Goal: Use online tool/utility: Utilize a website feature to perform a specific function

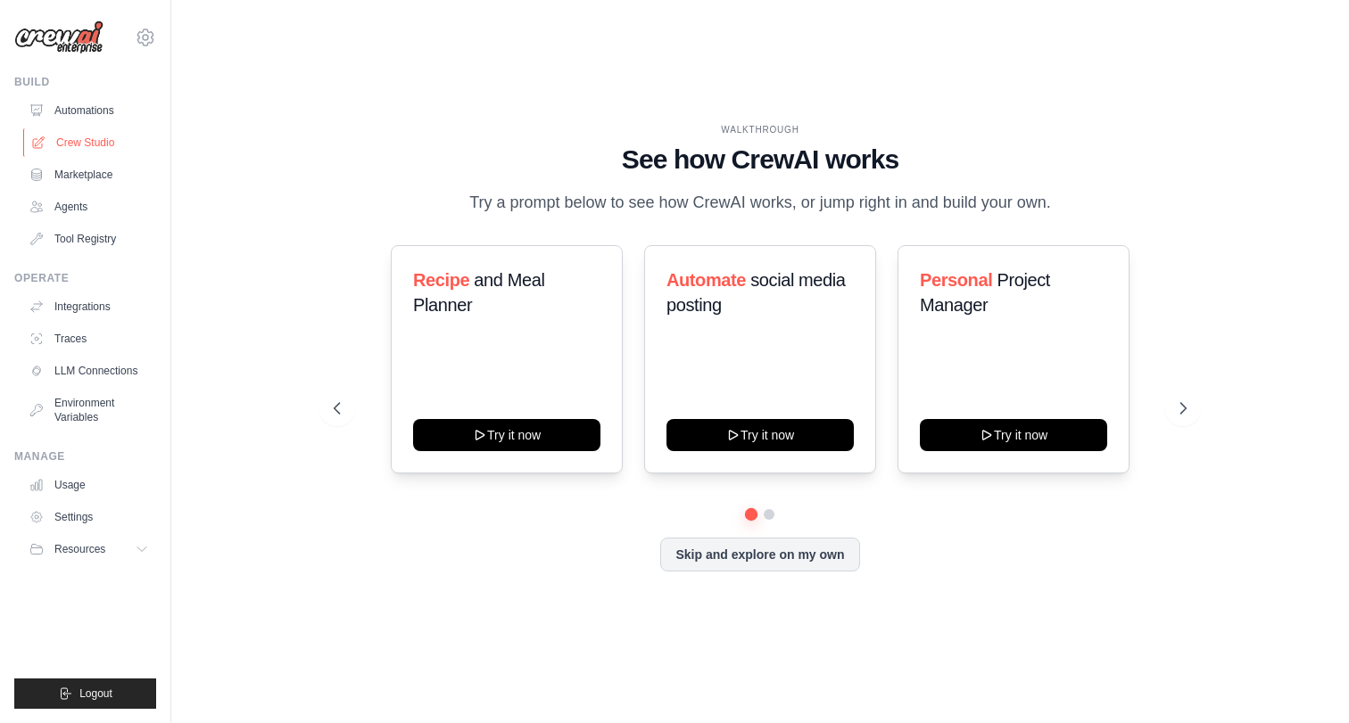
click at [103, 140] on link "Crew Studio" at bounding box center [90, 142] width 135 height 29
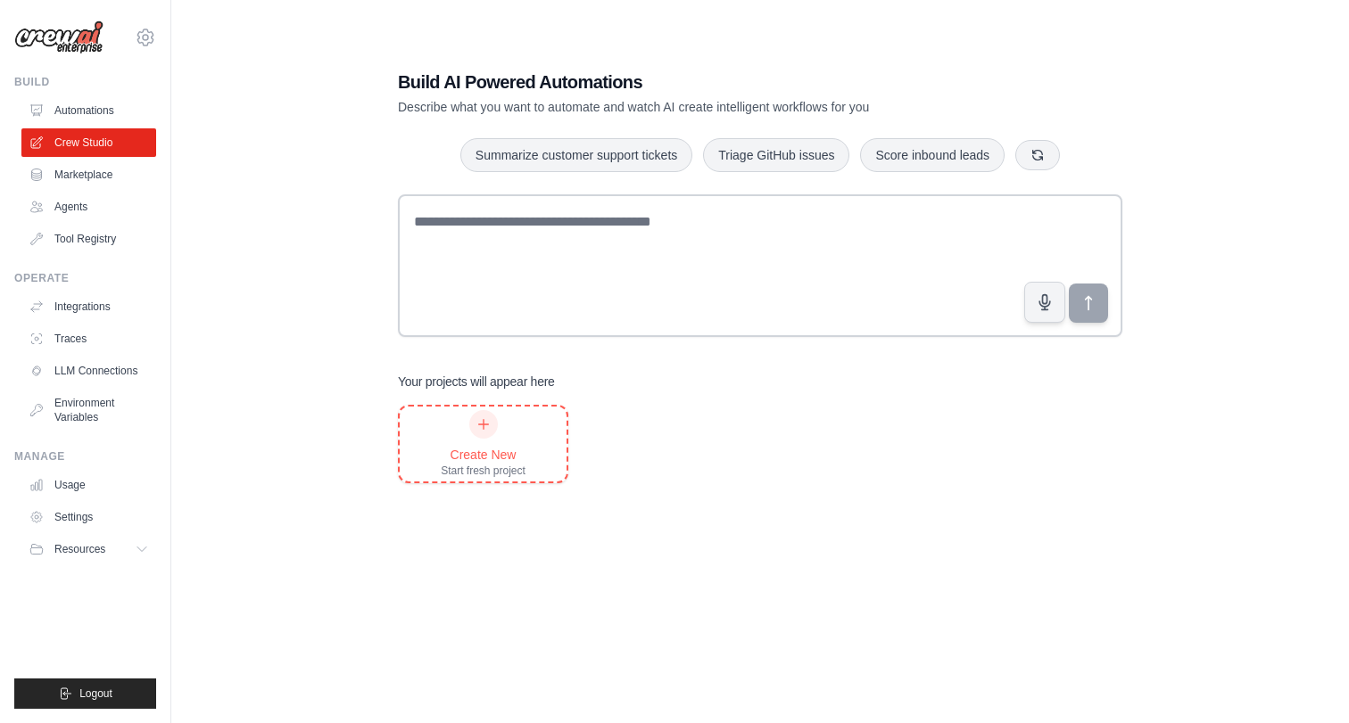
click at [492, 446] on div "Create New" at bounding box center [483, 455] width 85 height 18
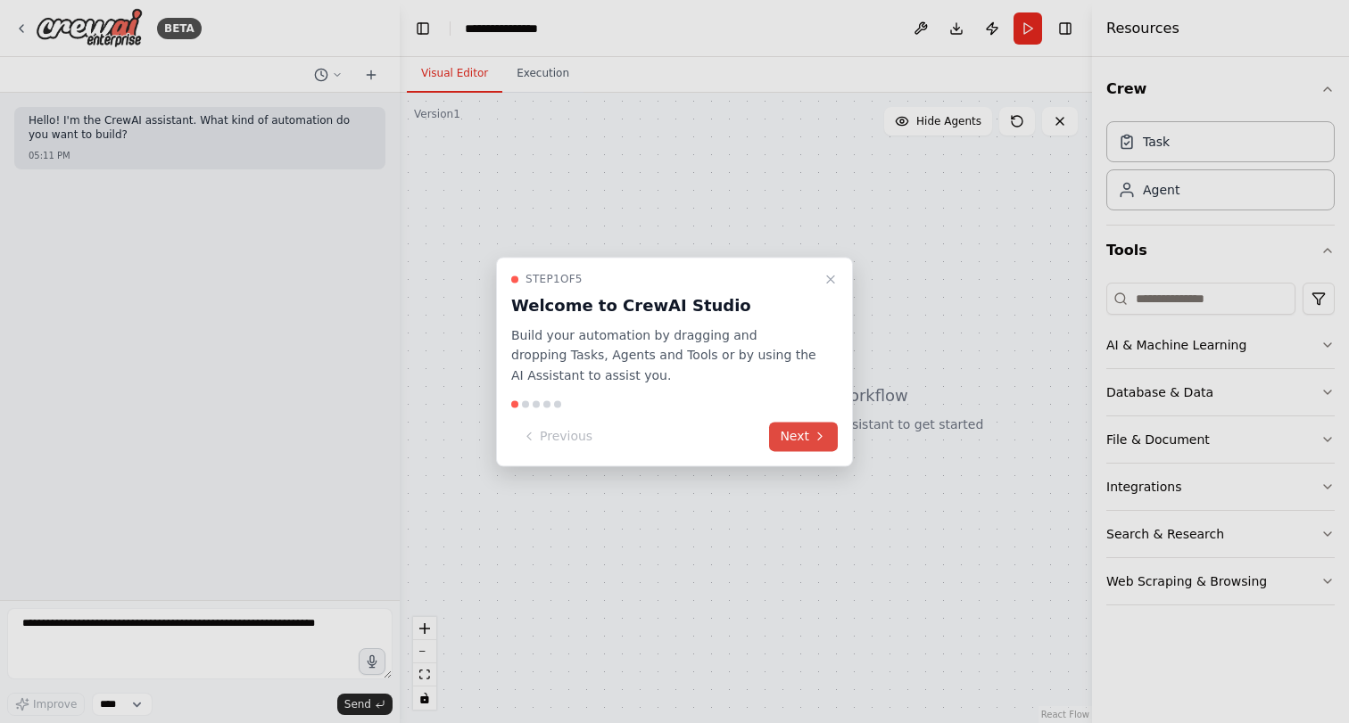
click at [800, 436] on button "Next" at bounding box center [803, 436] width 69 height 29
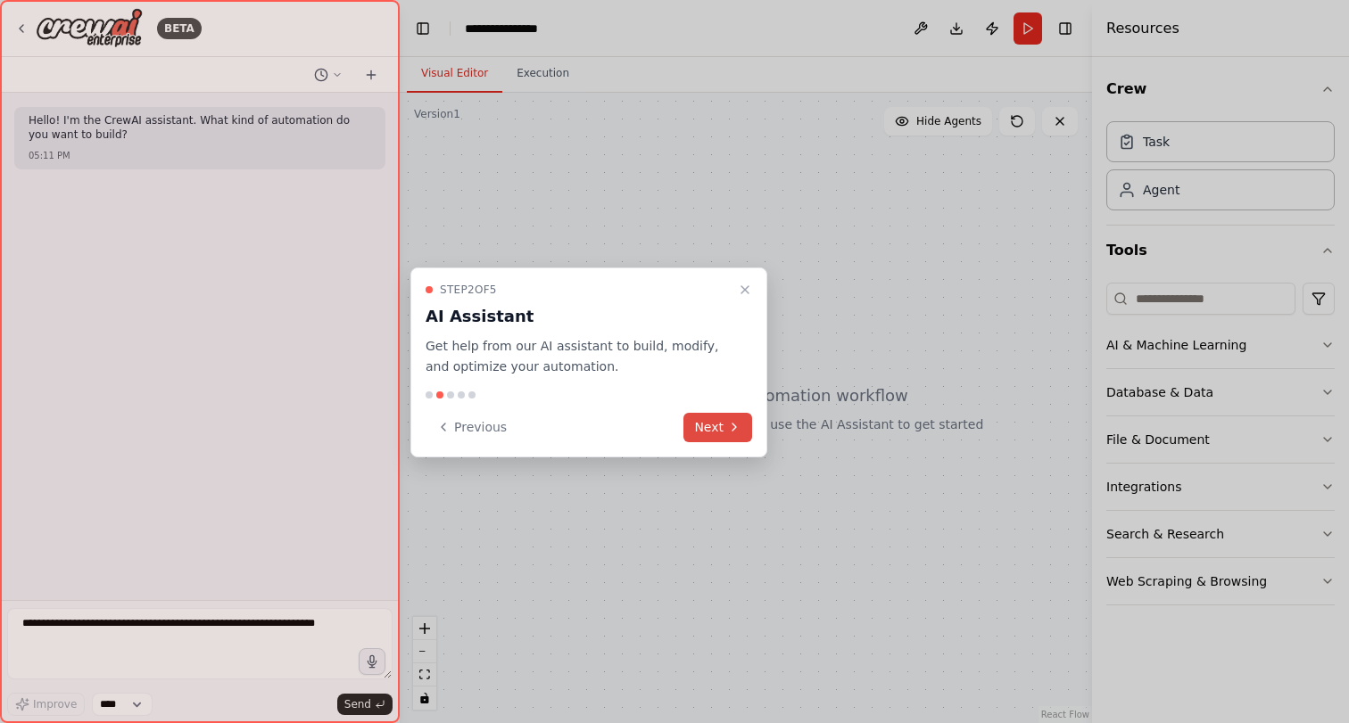
click at [716, 429] on button "Next" at bounding box center [717, 427] width 69 height 29
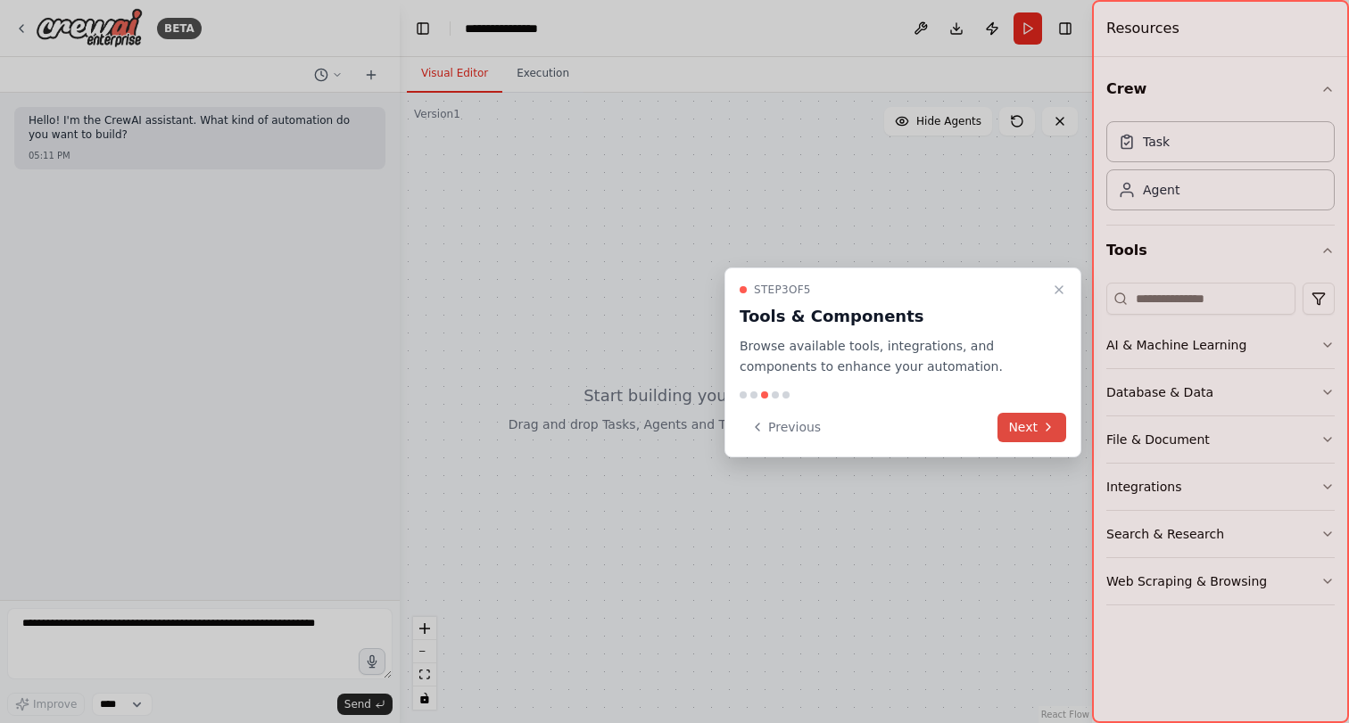
click at [1042, 427] on icon at bounding box center [1048, 427] width 14 height 14
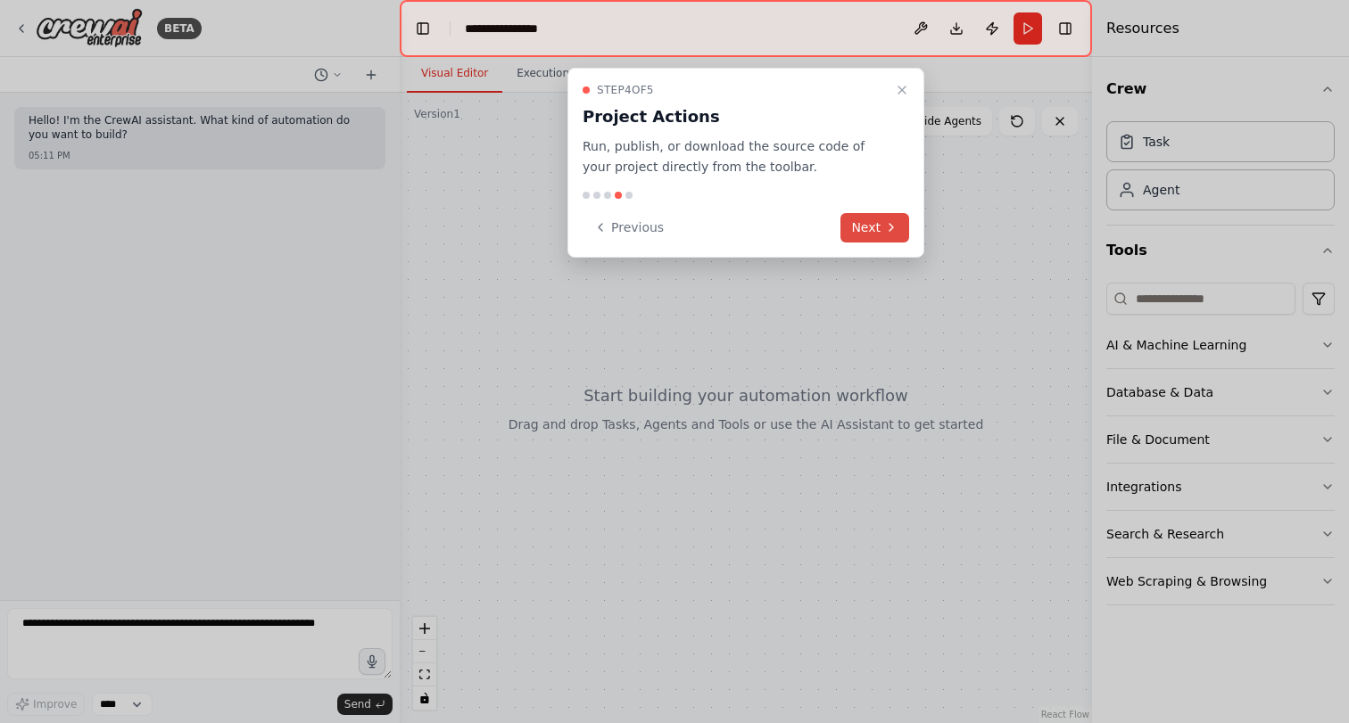
click at [876, 238] on button "Next" at bounding box center [874, 227] width 69 height 29
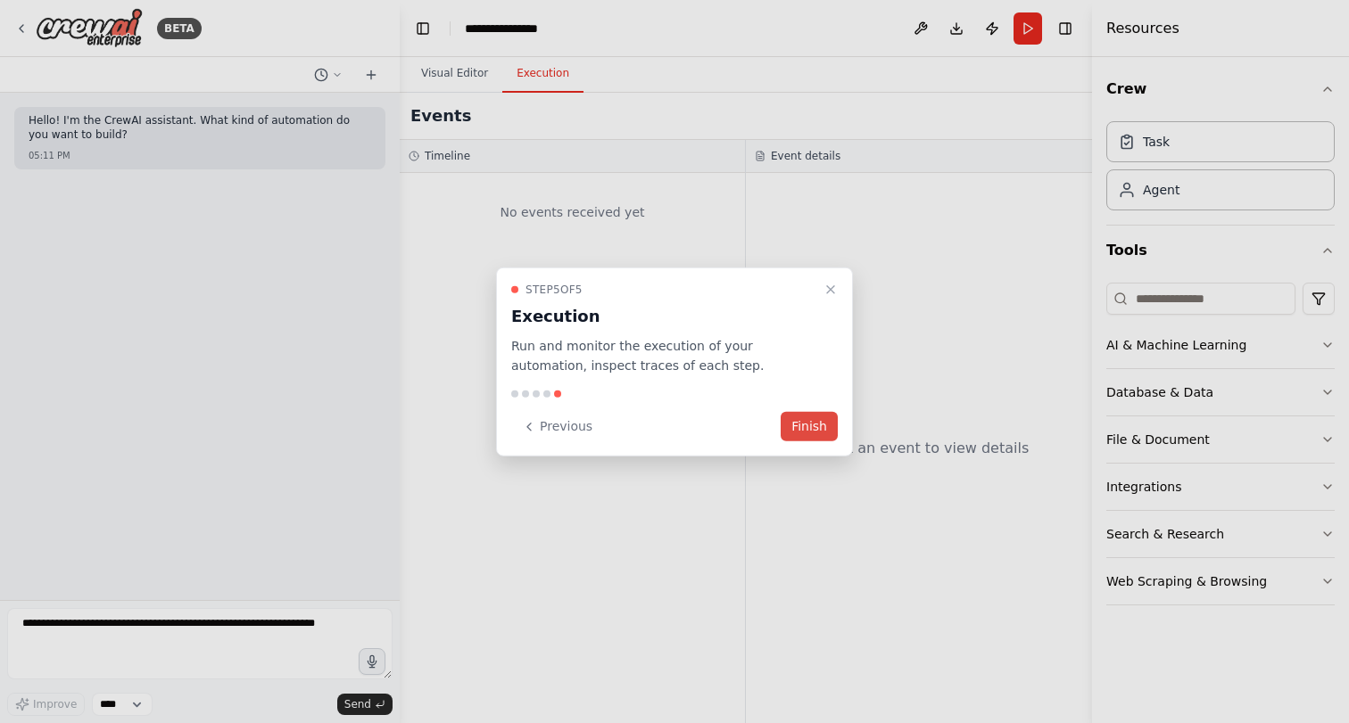
click at [810, 432] on button "Finish" at bounding box center [809, 426] width 57 height 29
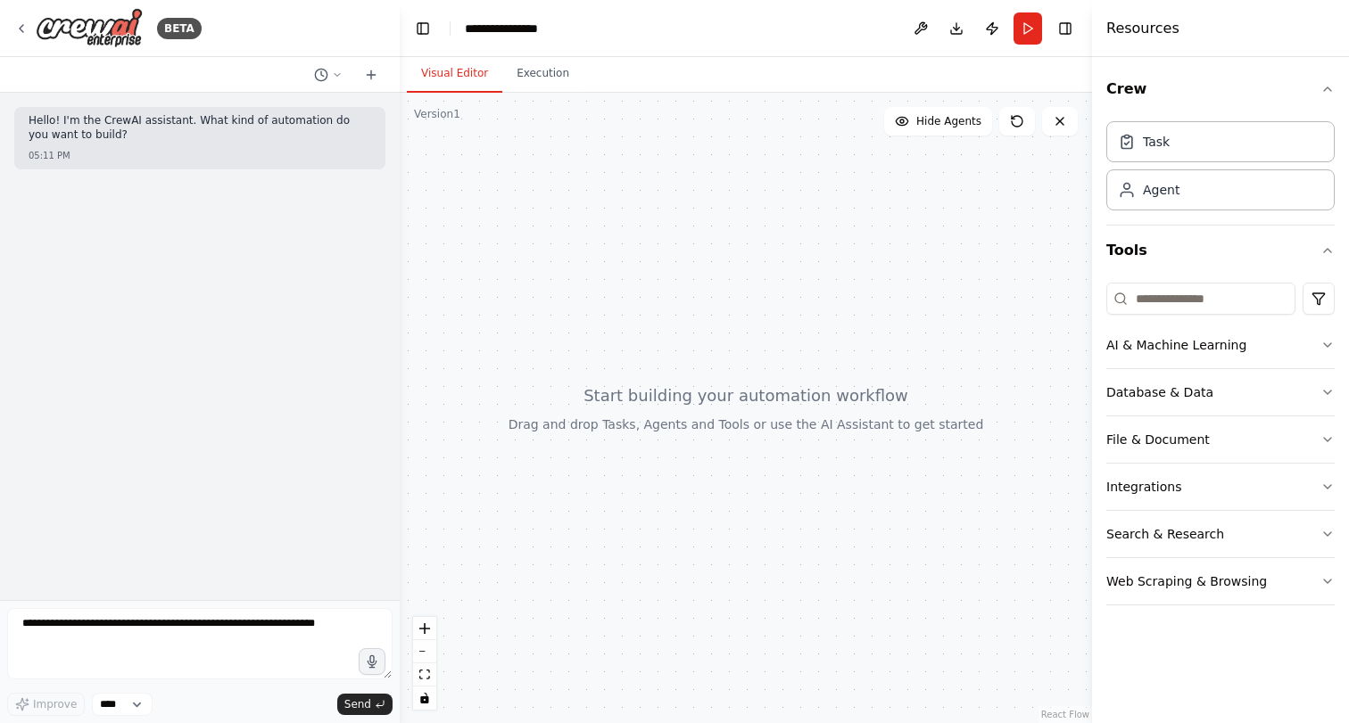
click at [239, 409] on div "Hello! I'm the CrewAI assistant. What kind of automation do you want to build? …" at bounding box center [200, 347] width 400 height 508
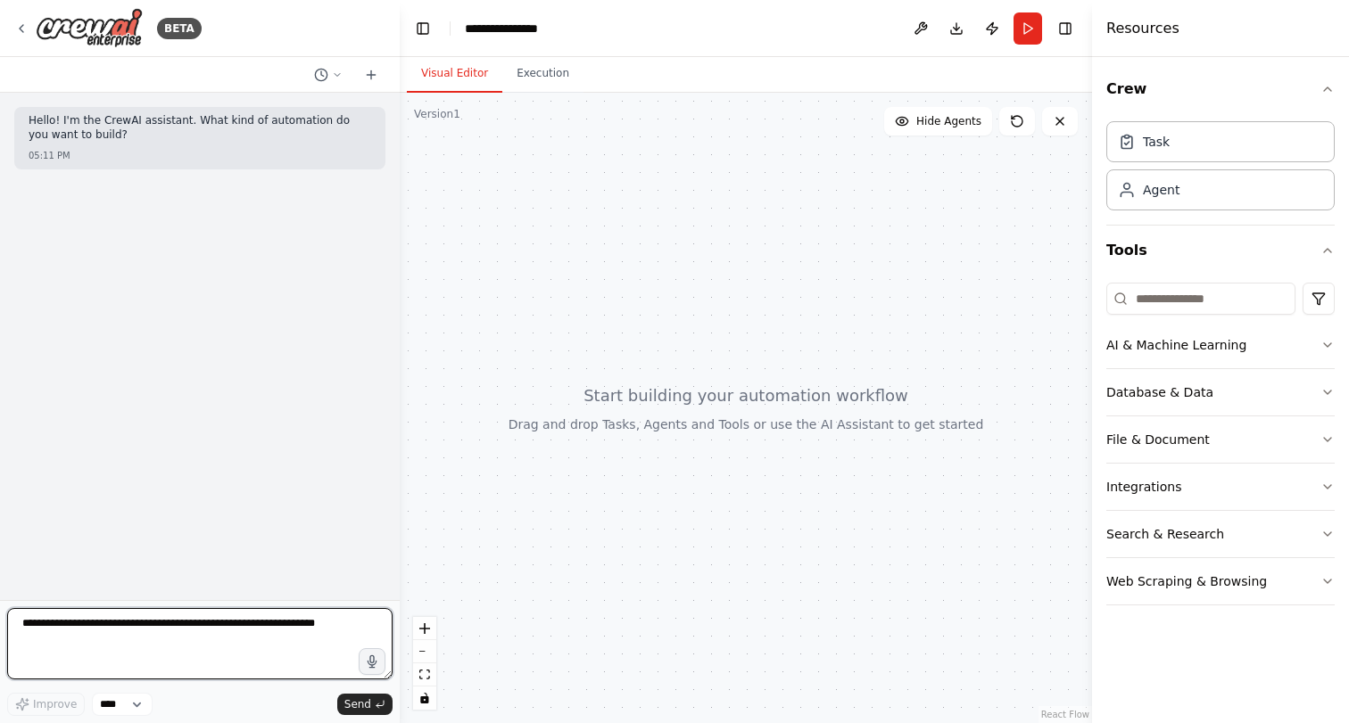
click at [163, 630] on textarea at bounding box center [199, 643] width 385 height 71
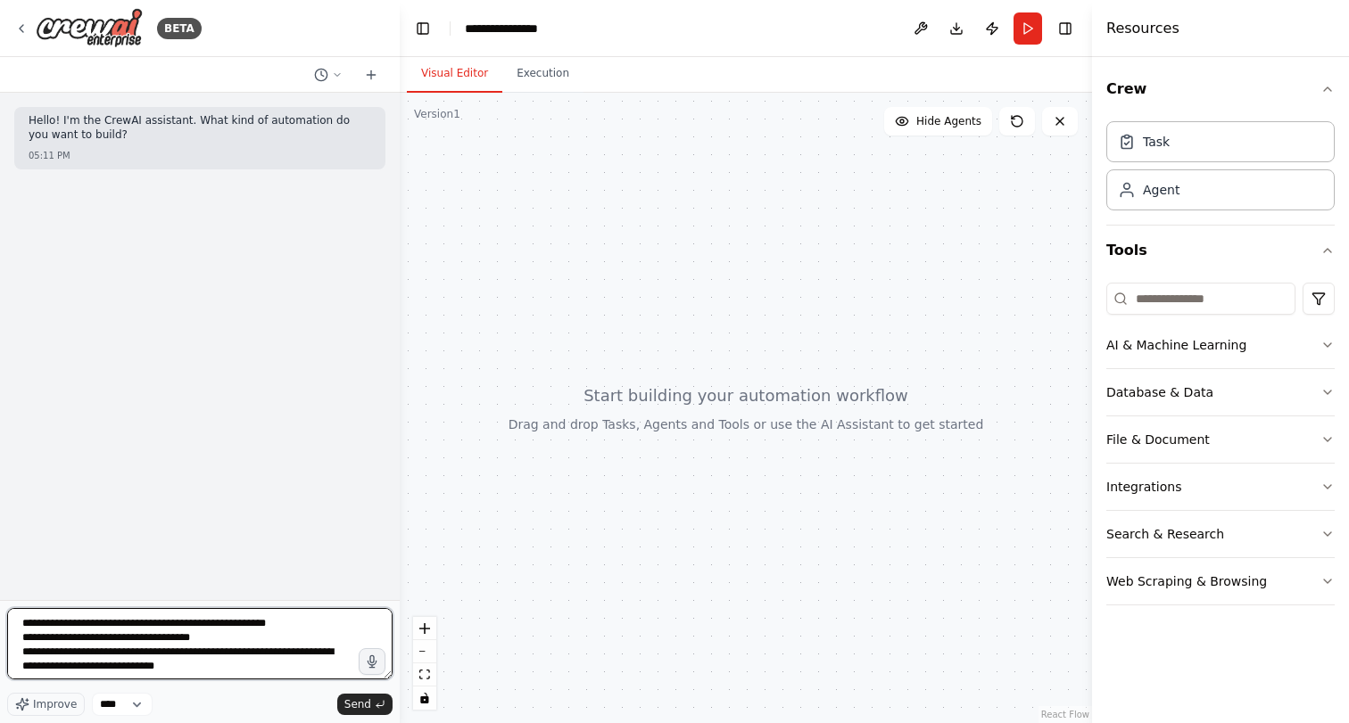
scroll to position [8, 0]
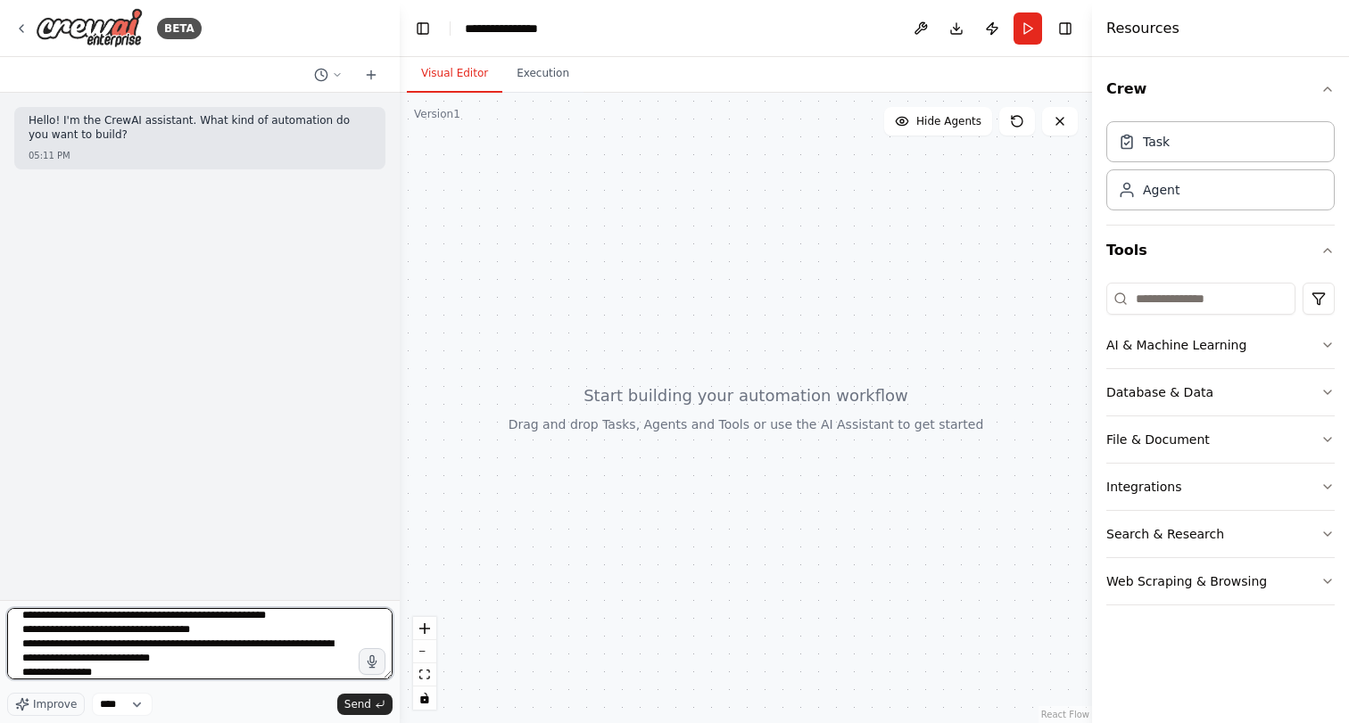
click at [66, 674] on textarea "**********" at bounding box center [199, 643] width 385 height 71
click at [169, 673] on textarea "**********" at bounding box center [199, 643] width 385 height 71
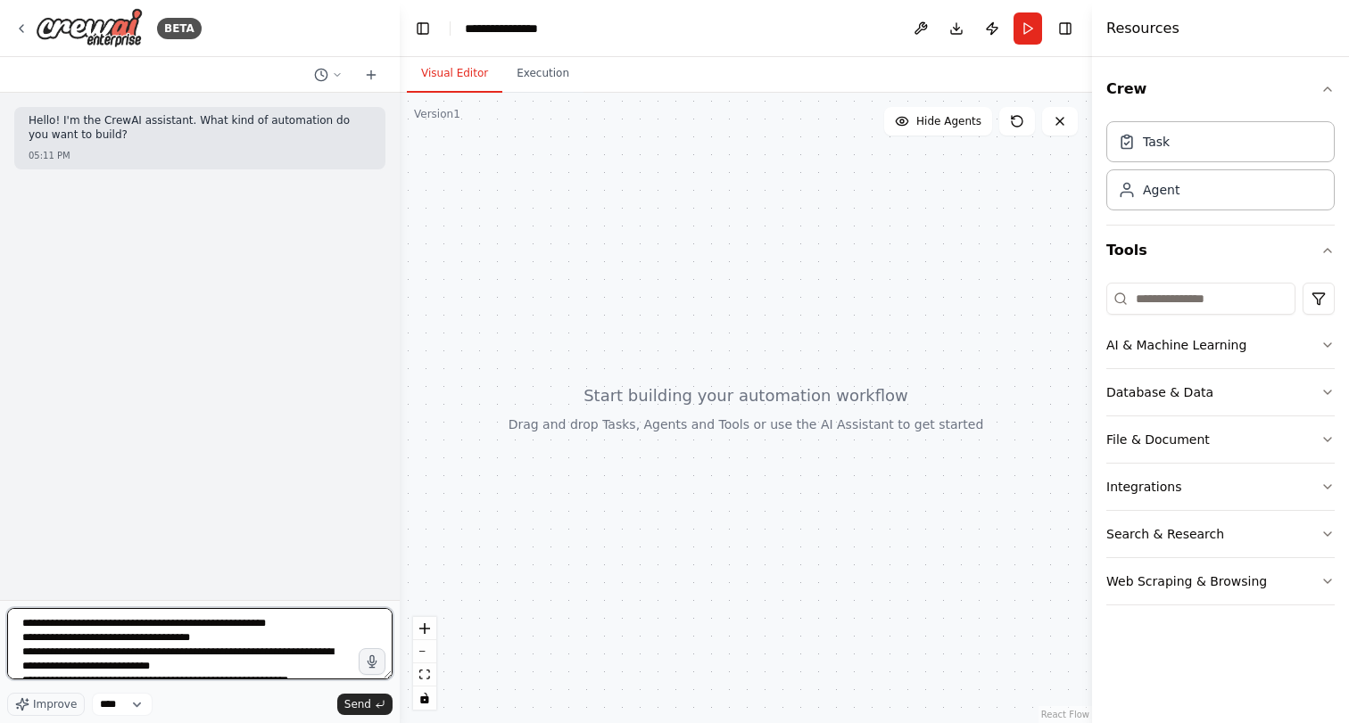
scroll to position [0, 0]
click at [285, 624] on textarea "**********" at bounding box center [199, 643] width 385 height 71
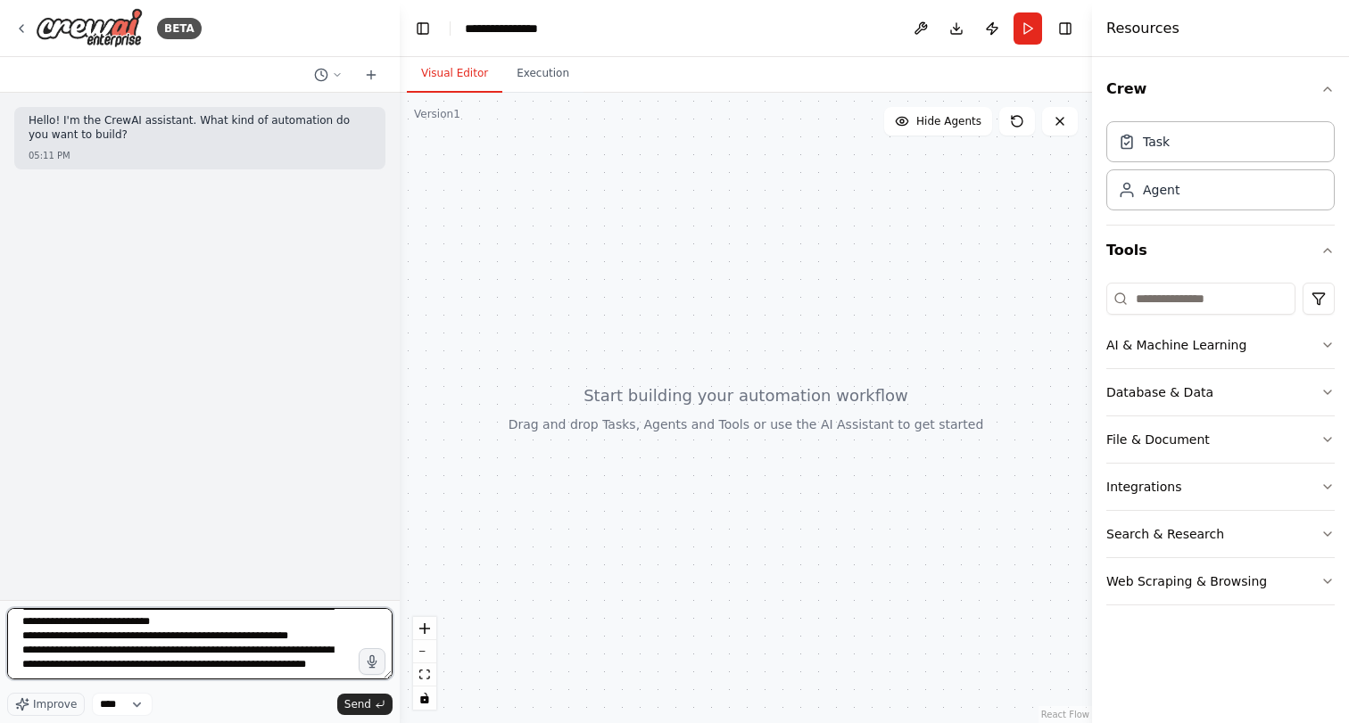
scroll to position [73, 0]
click at [87, 668] on textarea "**********" at bounding box center [199, 643] width 385 height 71
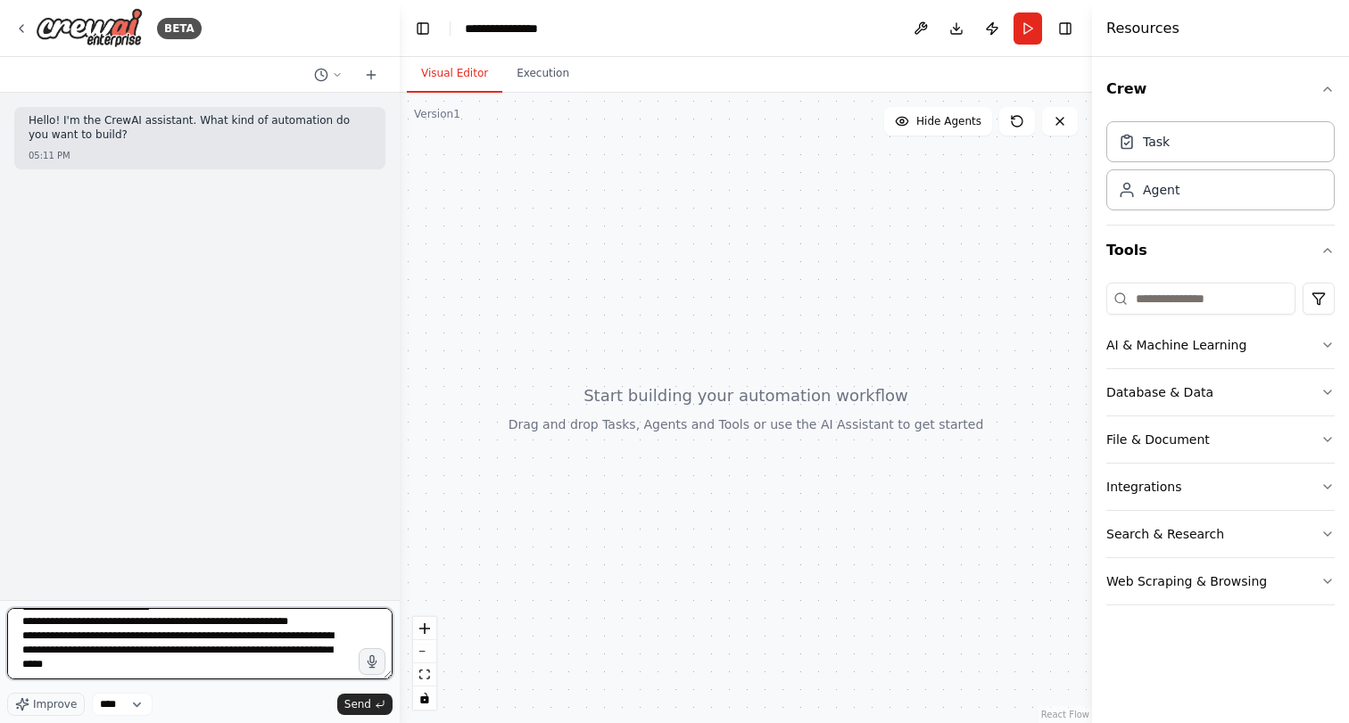
type textarea "**********"
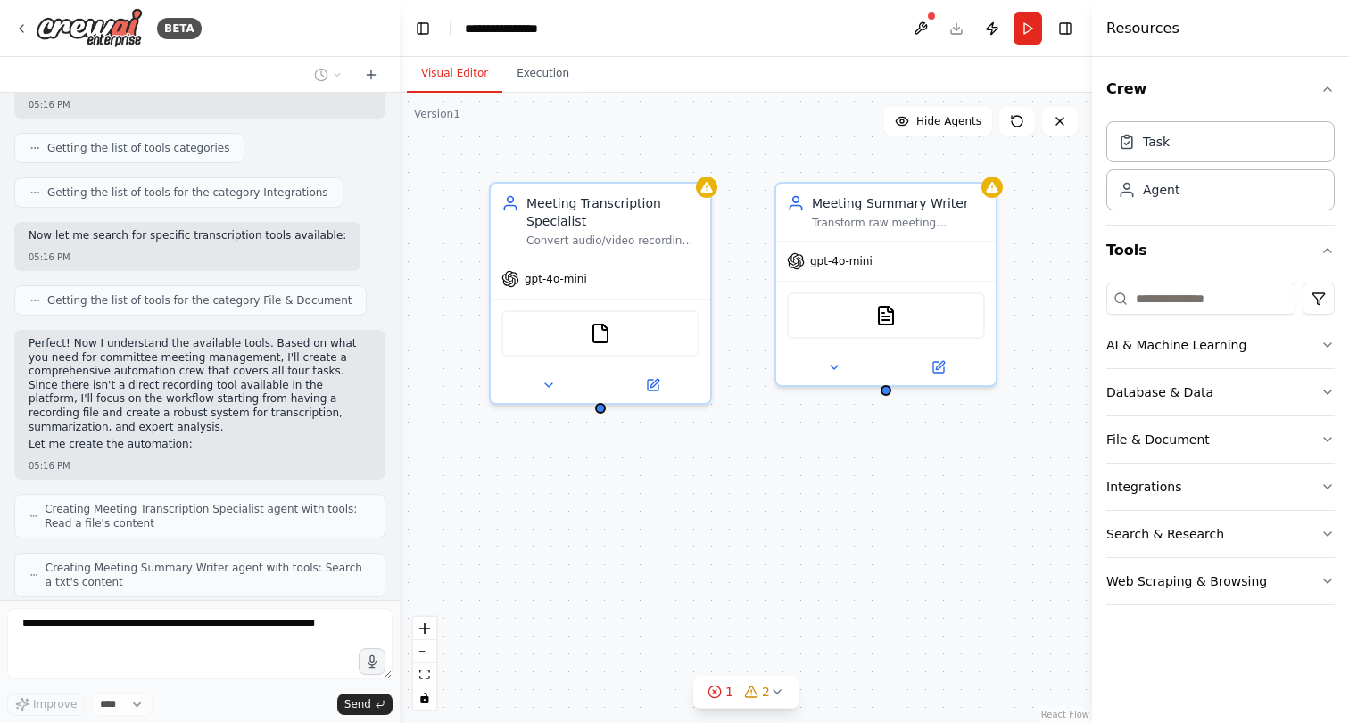
scroll to position [907, 0]
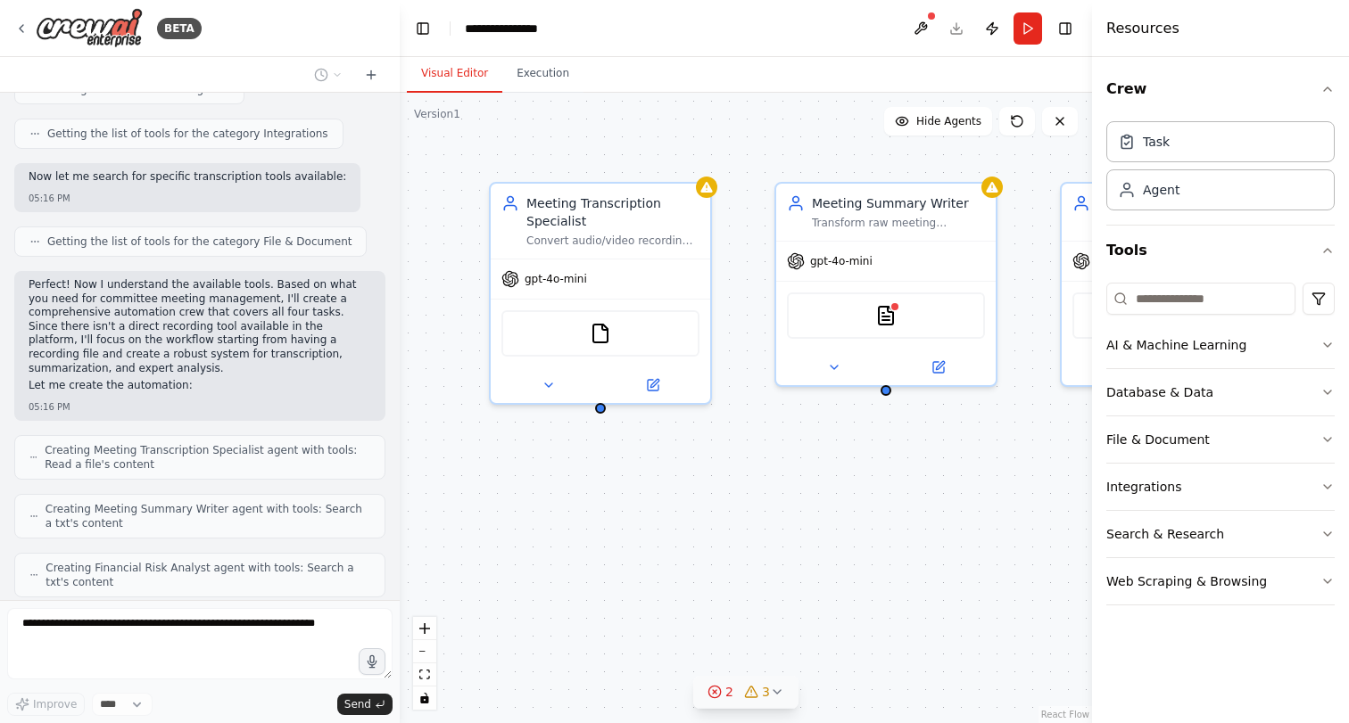
click at [779, 690] on icon at bounding box center [777, 692] width 14 height 14
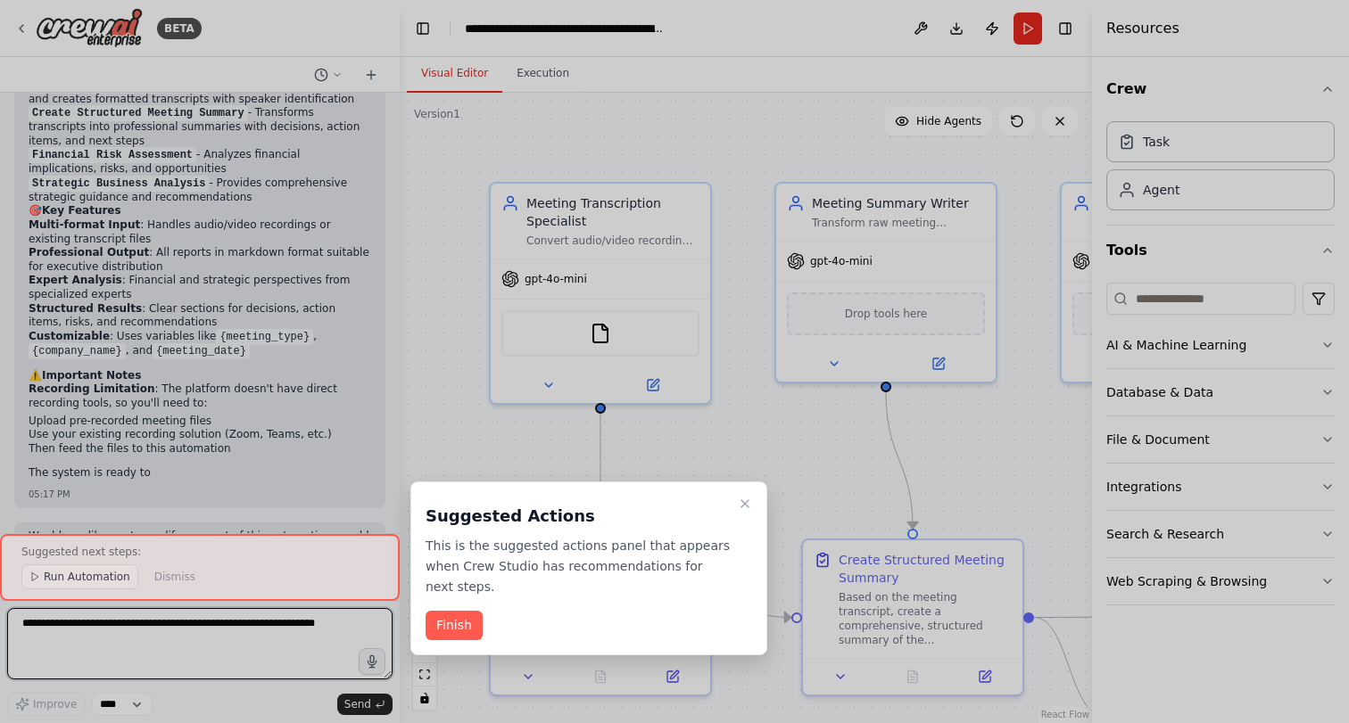
scroll to position [2649, 0]
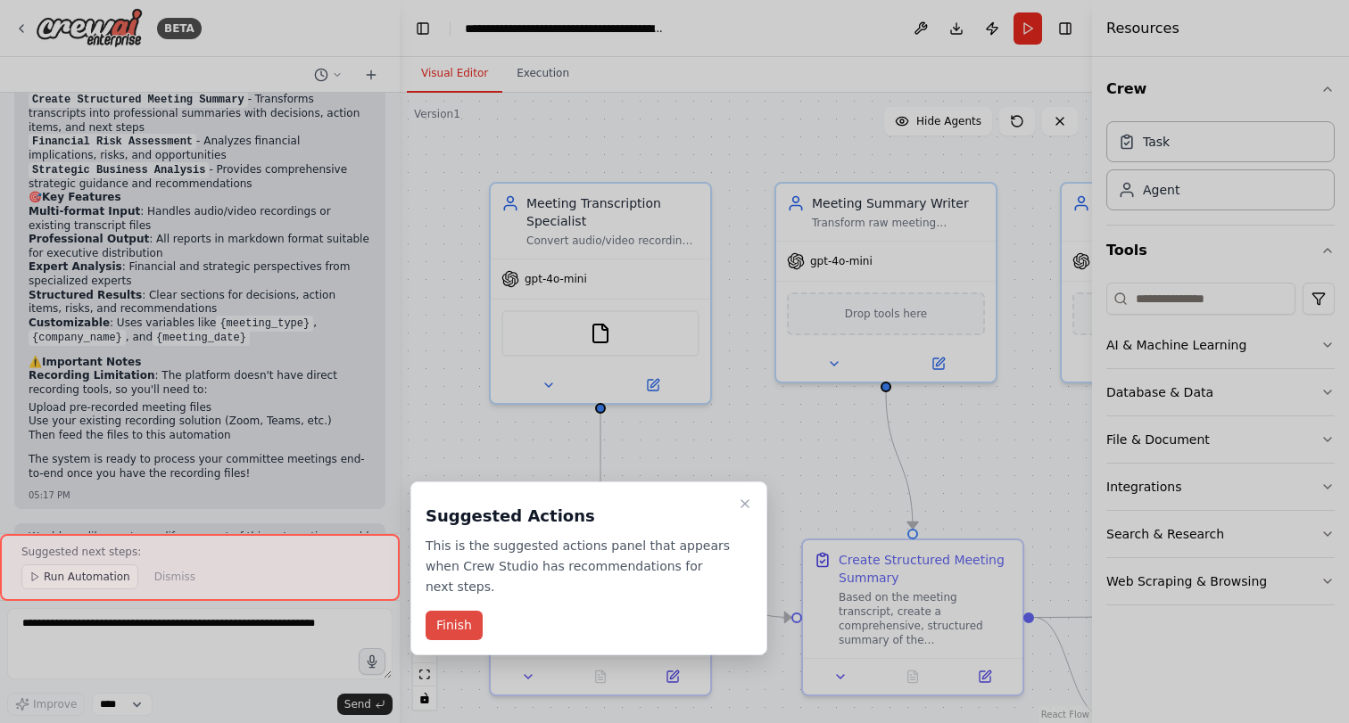
click at [462, 625] on button "Finish" at bounding box center [454, 625] width 57 height 29
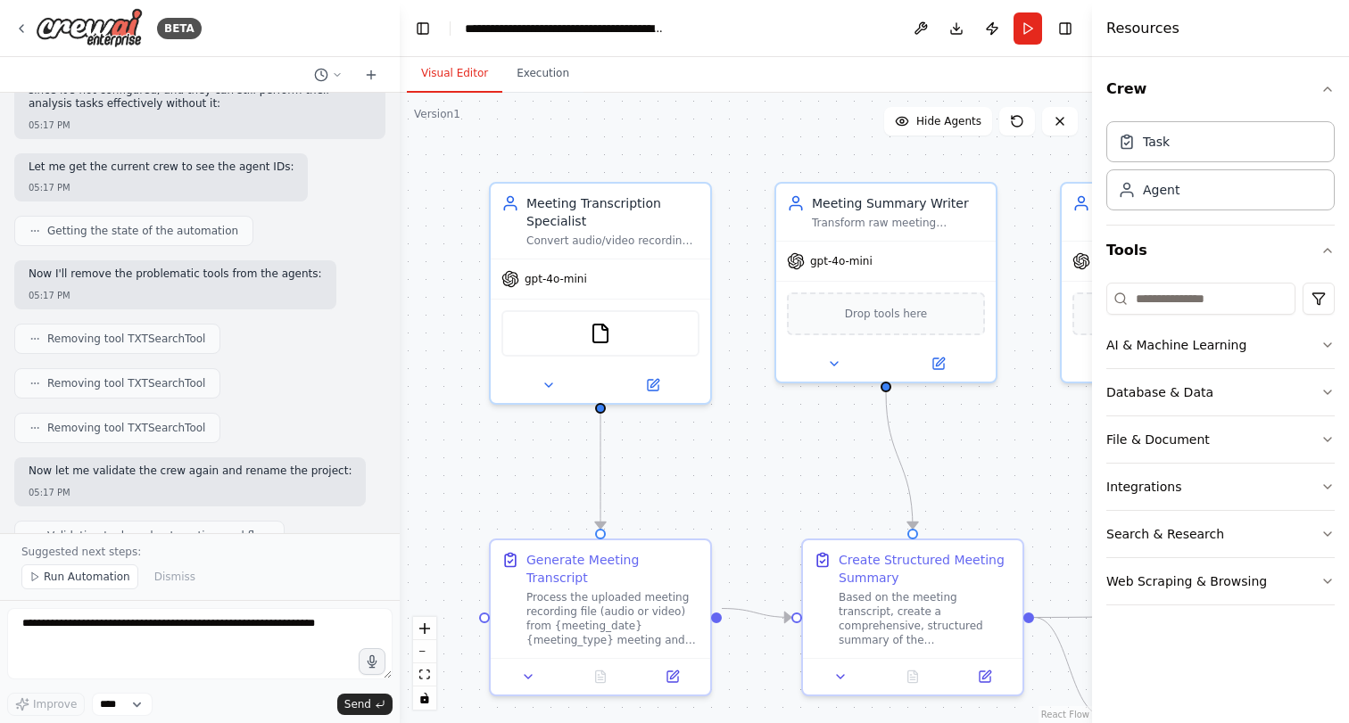
scroll to position [1887, 0]
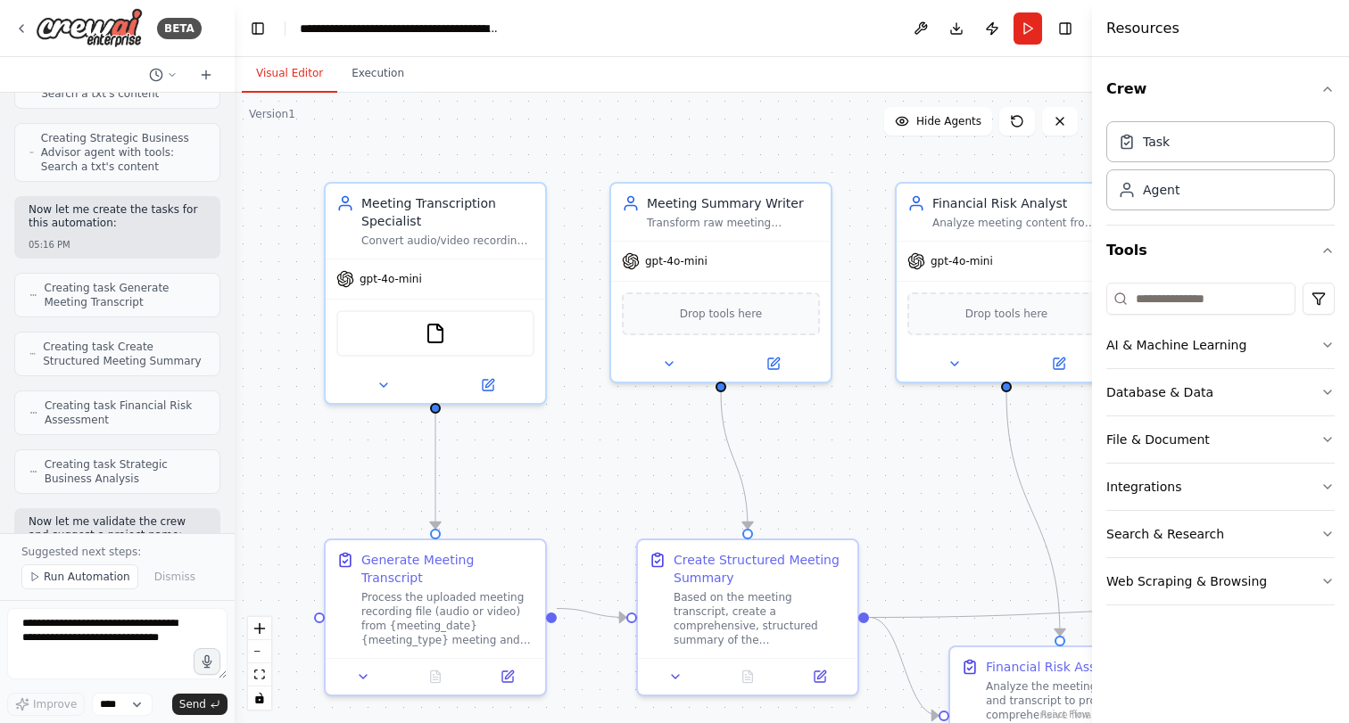
drag, startPoint x: 397, startPoint y: 138, endPoint x: 236, endPoint y: 159, distance: 162.8
click at [236, 159] on div "BETA Hello! I'm the CrewAI assistant. What kind of automation do you want to bu…" at bounding box center [674, 361] width 1349 height 723
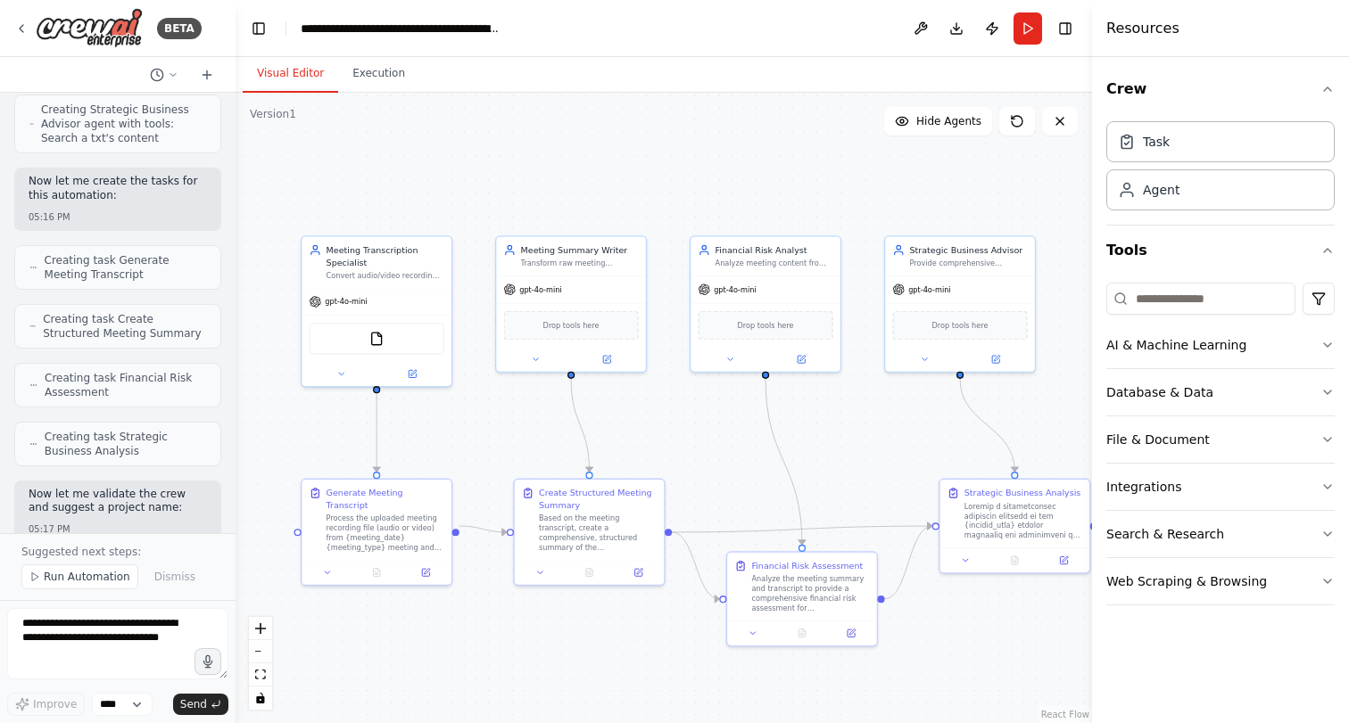
drag, startPoint x: 594, startPoint y: 539, endPoint x: 511, endPoint y: 451, distance: 120.5
click at [511, 451] on div ".deletable-edge-delete-btn { width: 20px; height: 20px; border: 0px solid #ffff…" at bounding box center [664, 408] width 856 height 631
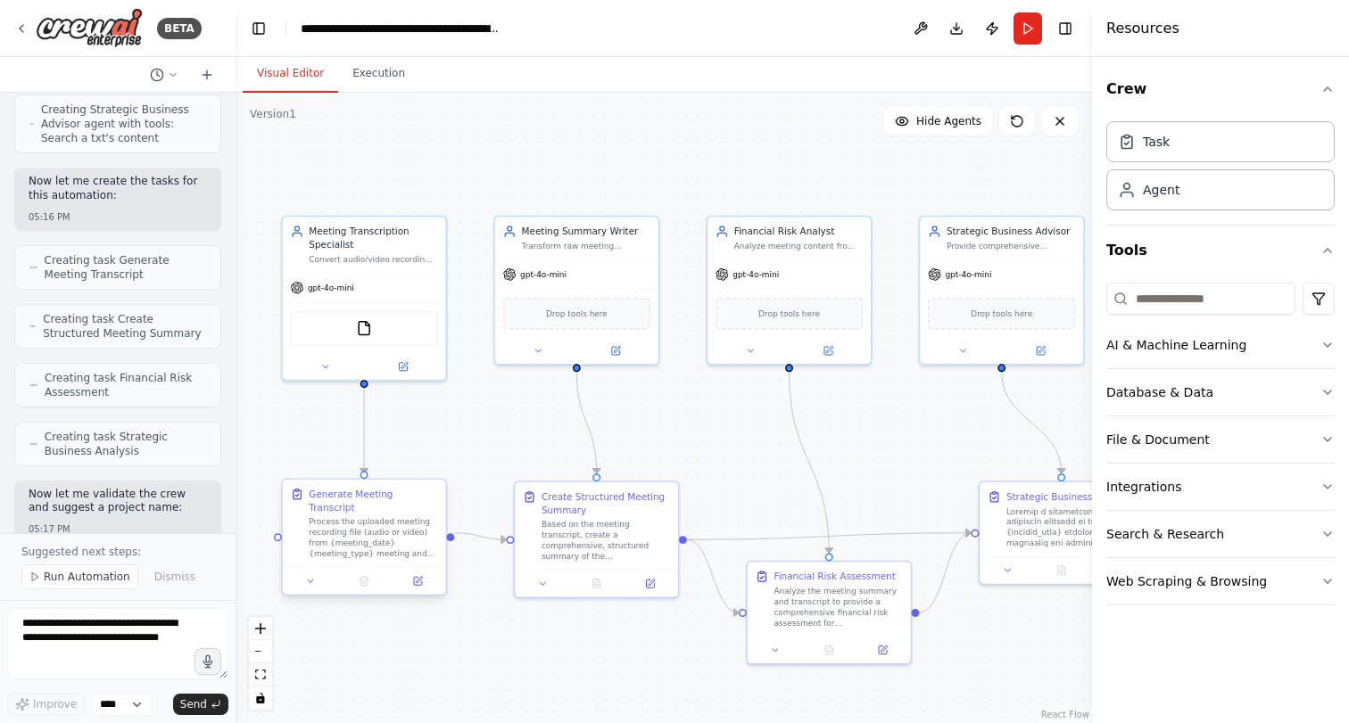
click at [384, 544] on div "Process the uploaded meeting recording file (audio or video) from {meeting_date…" at bounding box center [373, 538] width 128 height 43
click at [312, 576] on icon at bounding box center [310, 581] width 11 height 11
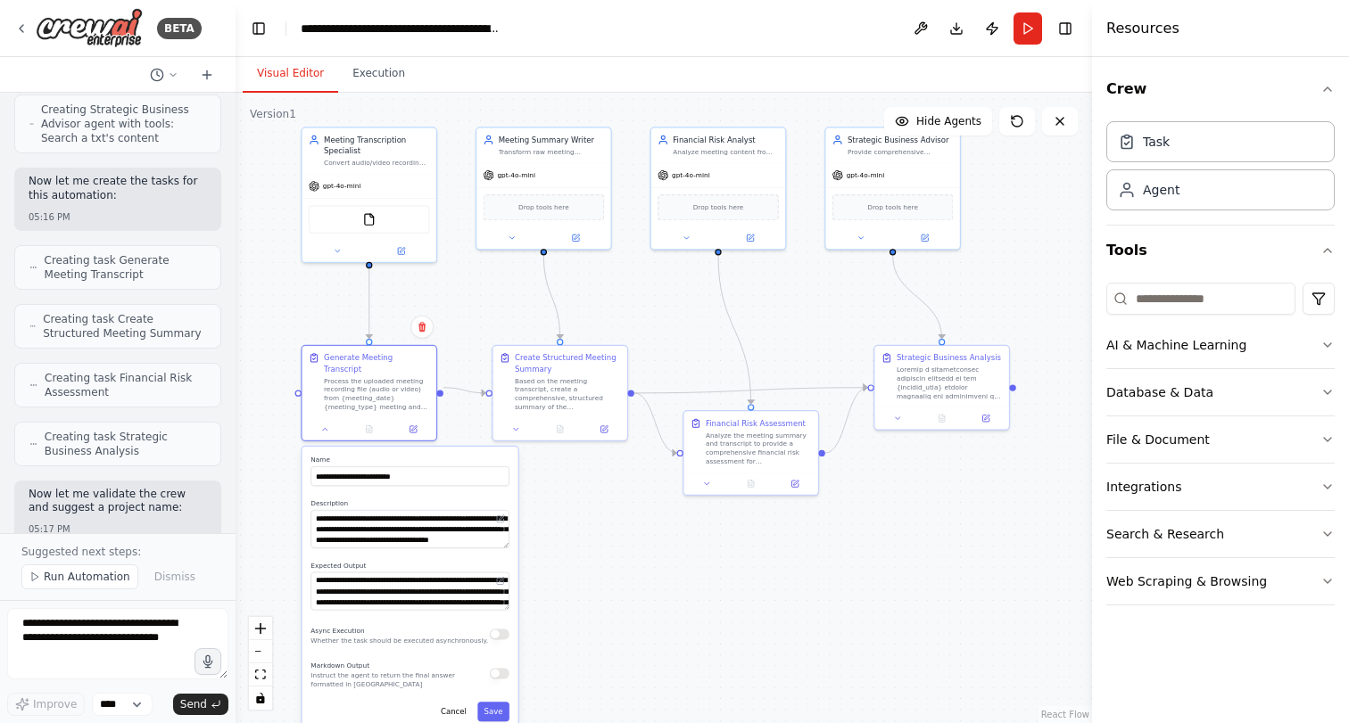
drag, startPoint x: 562, startPoint y: 665, endPoint x: 564, endPoint y: 499, distance: 165.9
click at [564, 499] on div ".deletable-edge-delete-btn { width: 20px; height: 20px; border: 0px solid #ffff…" at bounding box center [664, 408] width 856 height 631
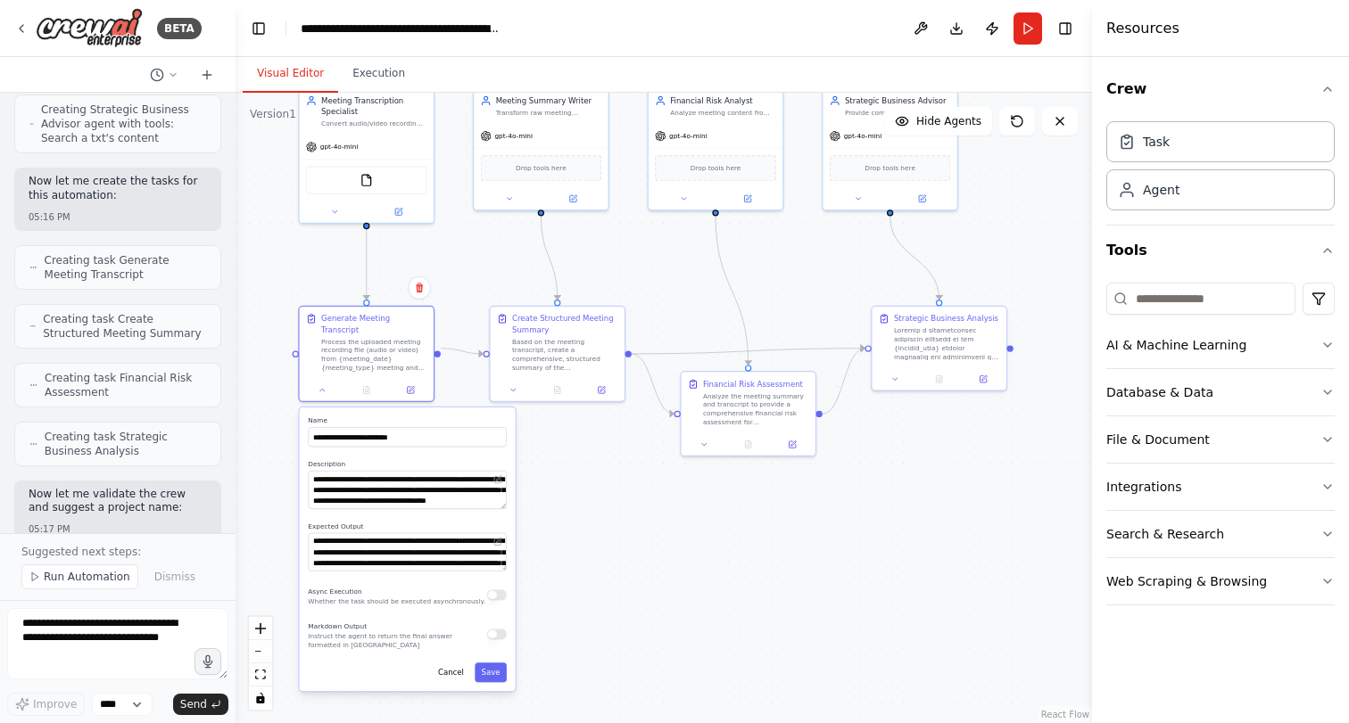
drag, startPoint x: 588, startPoint y: 551, endPoint x: 585, endPoint y: 515, distance: 36.7
click at [585, 515] on div ".deletable-edge-delete-btn { width: 20px; height: 20px; border: 0px solid #ffff…" at bounding box center [664, 408] width 856 height 631
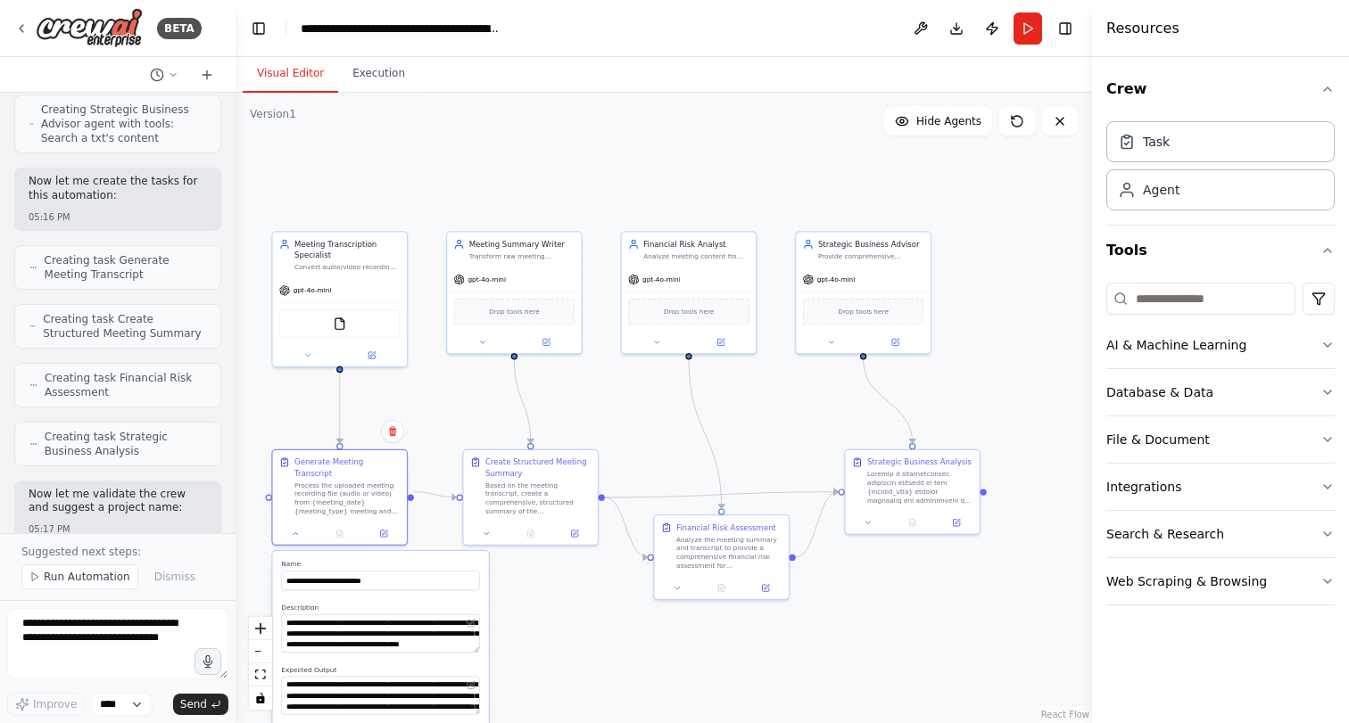
drag, startPoint x: 602, startPoint y: 490, endPoint x: 573, endPoint y: 628, distance: 141.4
click at [573, 630] on div ".deletable-edge-delete-btn { width: 20px; height: 20px; border: 0px solid #ffff…" at bounding box center [664, 408] width 856 height 631
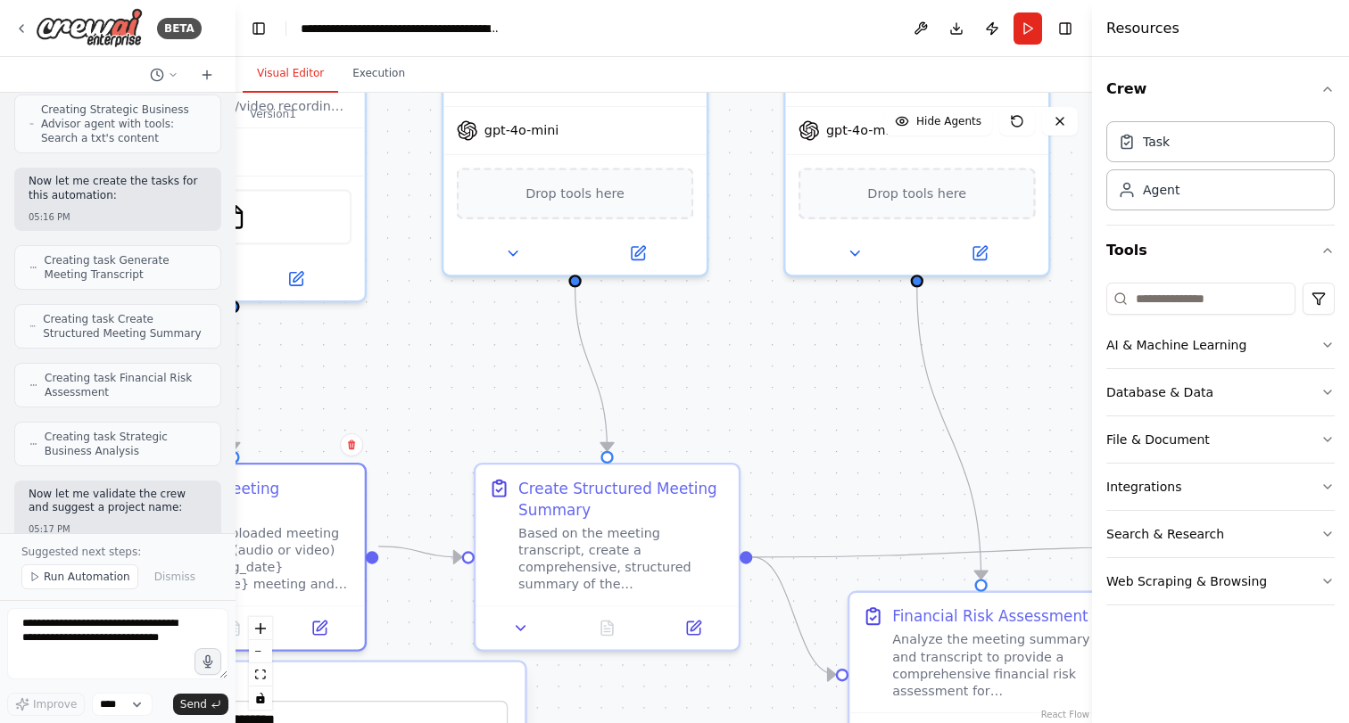
drag, startPoint x: 550, startPoint y: 542, endPoint x: 665, endPoint y: 725, distance: 216.1
click at [665, 723] on html "BETA Hello! I'm the CrewAI assistant. What kind of automation do you want to bu…" at bounding box center [674, 361] width 1349 height 723
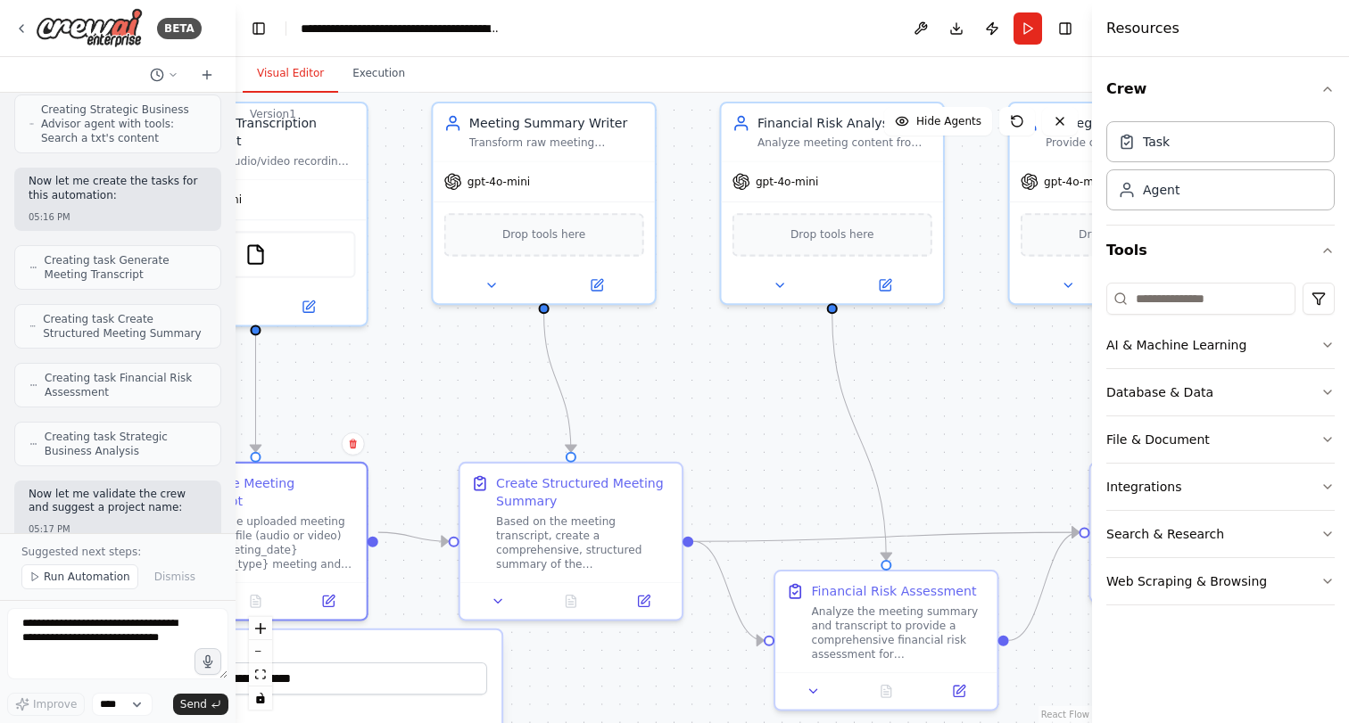
drag, startPoint x: 671, startPoint y: 692, endPoint x: 634, endPoint y: 666, distance: 44.8
click at [634, 666] on div ".deletable-edge-delete-btn { width: 20px; height: 20px; border: 0px solid #ffff…" at bounding box center [664, 408] width 856 height 631
click at [550, 236] on span "Drop tools here" at bounding box center [543, 231] width 83 height 18
click at [424, 536] on icon "Edge from 5fa1f504-54d1-4af4-8965-42033935549a to 687e9cc5-32be-452c-af79-ff662…" at bounding box center [413, 537] width 70 height 9
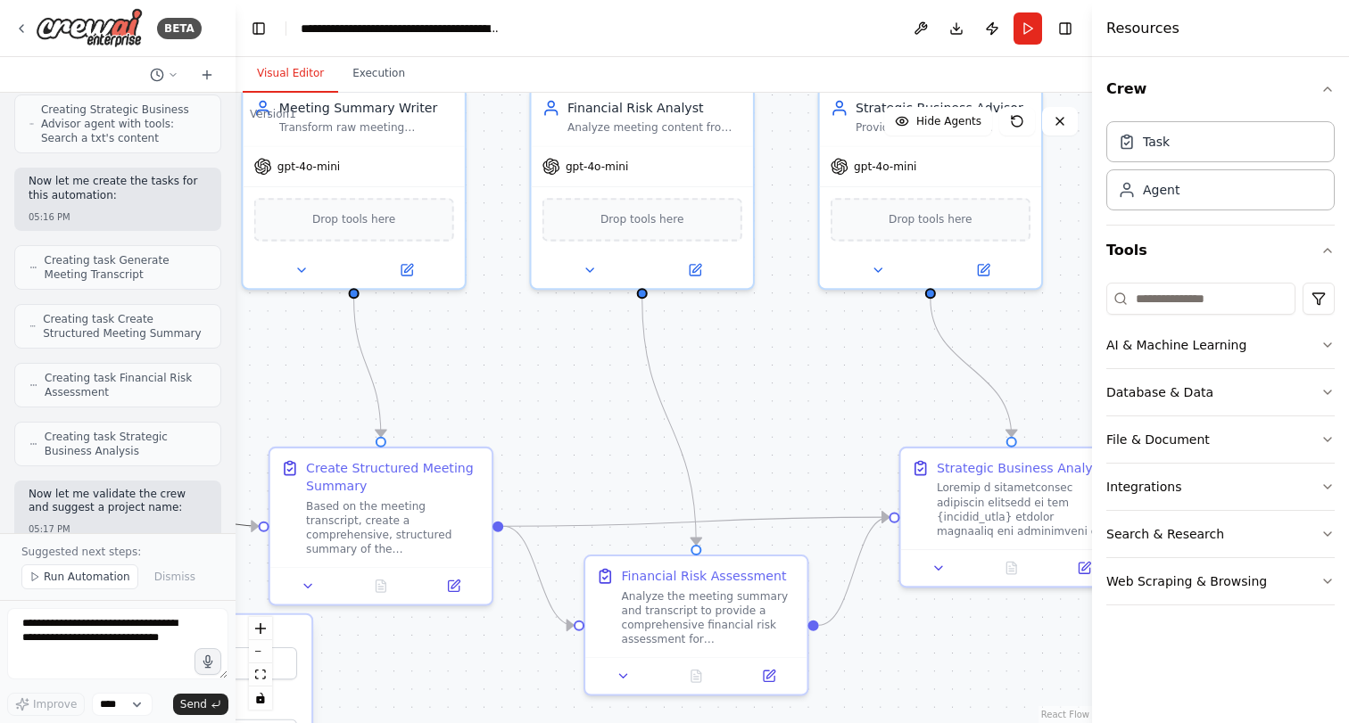
drag, startPoint x: 759, startPoint y: 414, endPoint x: 566, endPoint y: 399, distance: 193.3
click at [566, 399] on div ".deletable-edge-delete-btn { width: 20px; height: 20px; border: 0px solid #ffff…" at bounding box center [664, 408] width 856 height 631
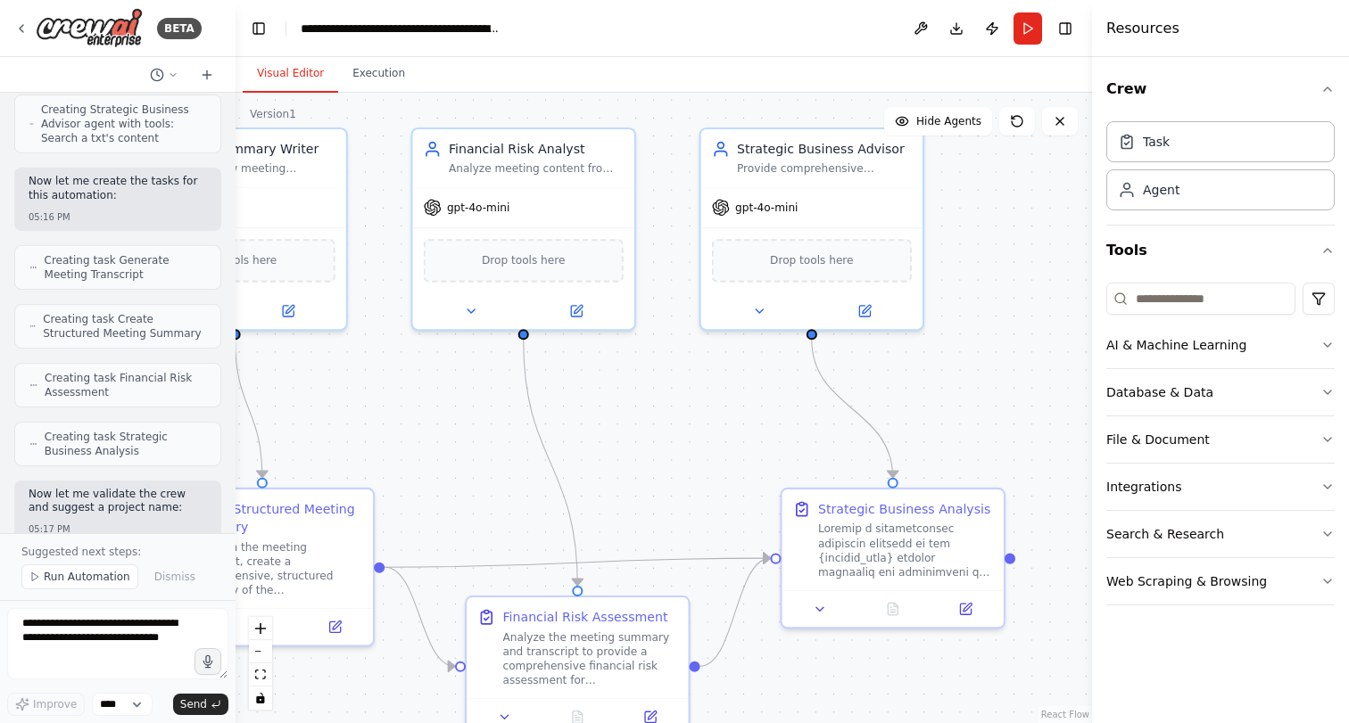
drag, startPoint x: 835, startPoint y: 388, endPoint x: 715, endPoint y: 424, distance: 124.7
click at [716, 424] on div ".deletable-edge-delete-btn { width: 20px; height: 20px; border: 0px solid #ffff…" at bounding box center [664, 408] width 856 height 631
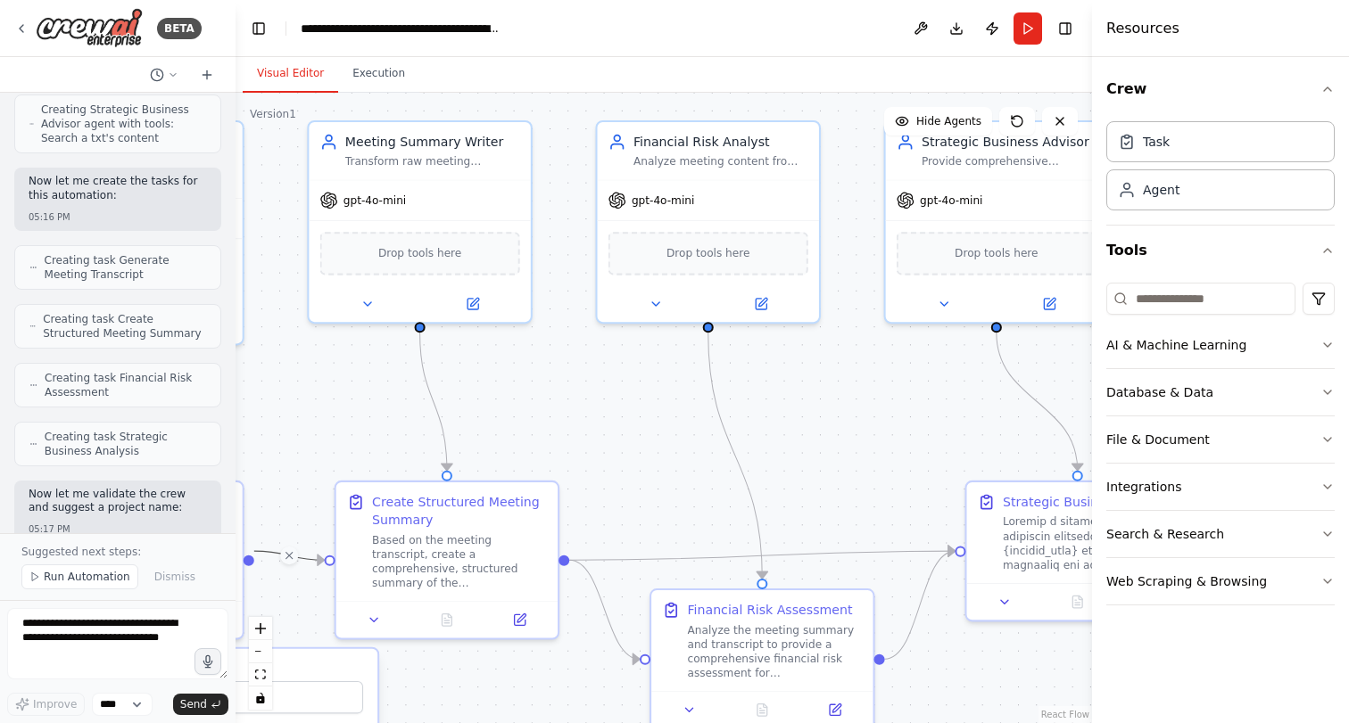
drag, startPoint x: 754, startPoint y: 429, endPoint x: 938, endPoint y: 423, distance: 183.9
click at [938, 424] on div ".deletable-edge-delete-btn { width: 20px; height: 20px; border: 0px solid #ffff…" at bounding box center [664, 408] width 856 height 631
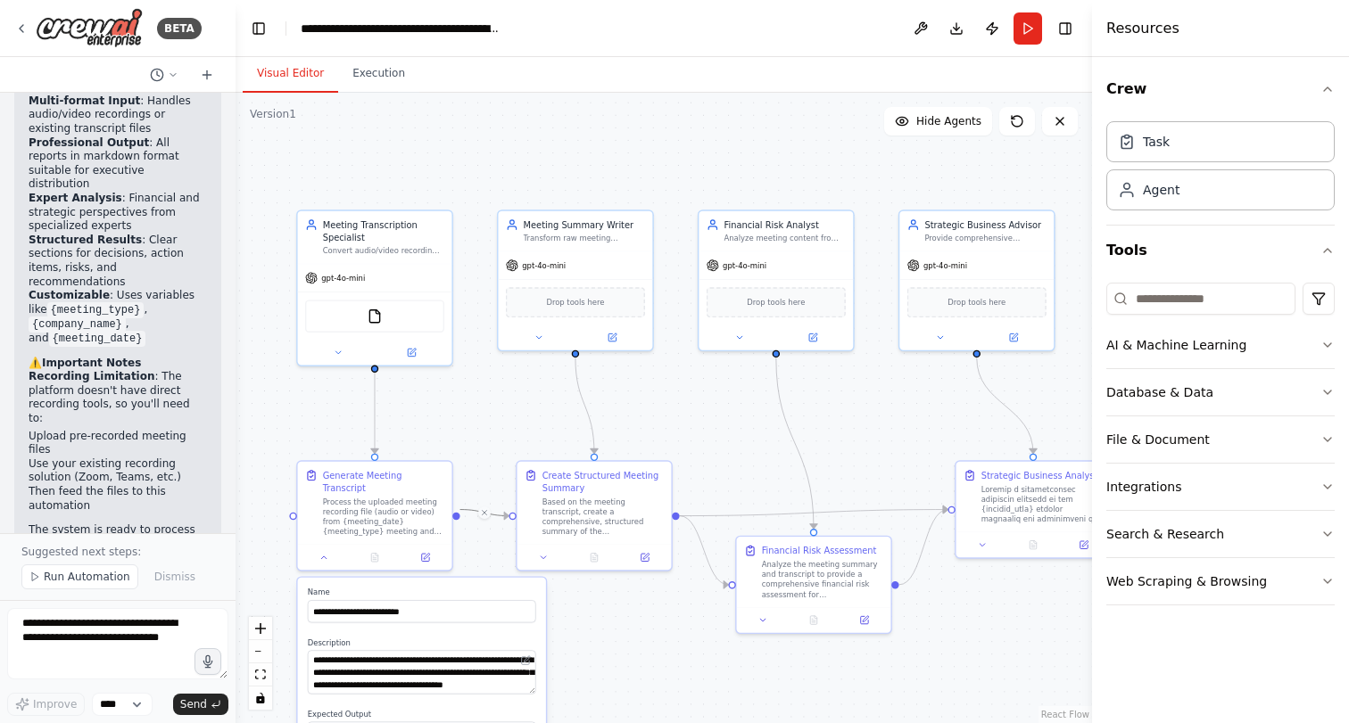
scroll to position [0, 0]
click at [100, 639] on textarea at bounding box center [117, 643] width 221 height 71
drag, startPoint x: 126, startPoint y: 652, endPoint x: 84, endPoint y: 624, distance: 50.2
click at [84, 624] on textarea "**********" at bounding box center [117, 643] width 221 height 71
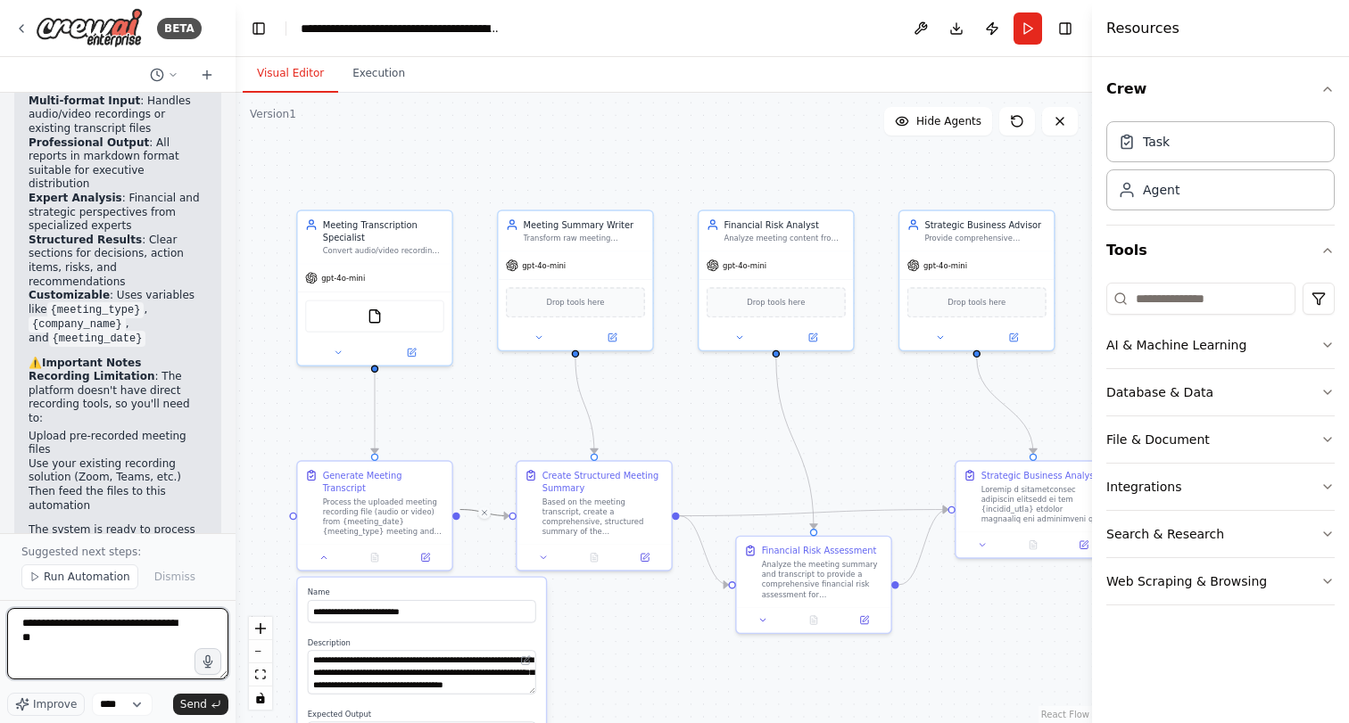
click at [46, 626] on textarea "**********" at bounding box center [117, 643] width 221 height 71
click at [71, 653] on textarea "**********" at bounding box center [117, 643] width 221 height 71
click at [103, 638] on textarea "**********" at bounding box center [117, 643] width 221 height 71
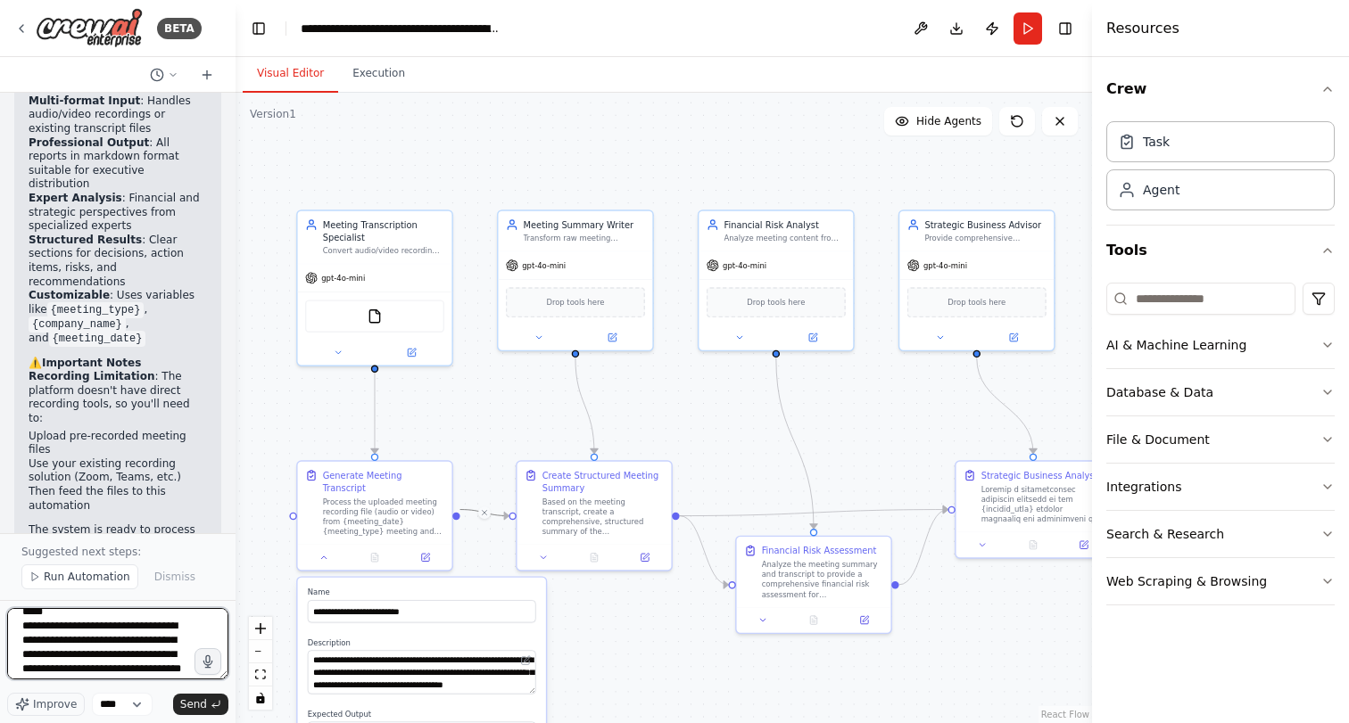
click at [130, 656] on textarea "**********" at bounding box center [117, 643] width 221 height 71
click at [134, 618] on textarea "**********" at bounding box center [117, 643] width 221 height 71
click at [70, 660] on textarea "**********" at bounding box center [117, 643] width 221 height 71
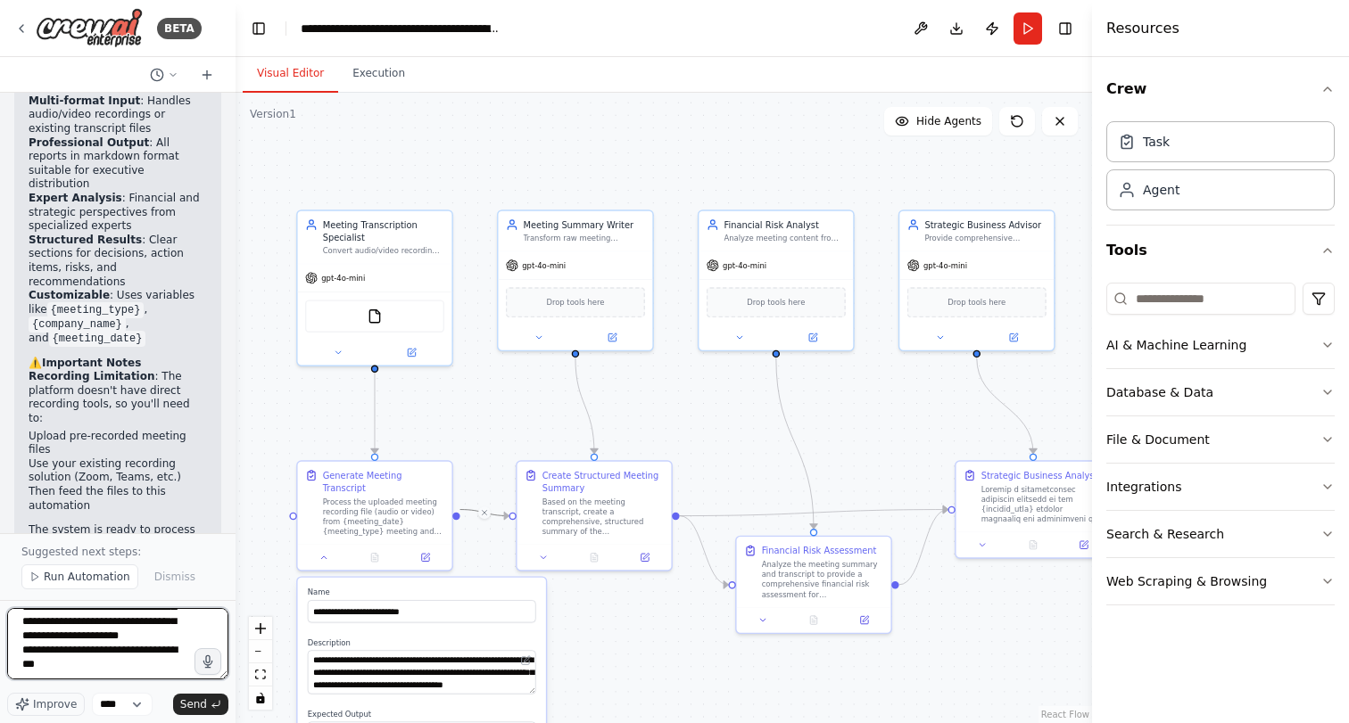
scroll to position [87, 0]
click at [28, 654] on textarea "**********" at bounding box center [117, 643] width 221 height 71
type textarea "**********"
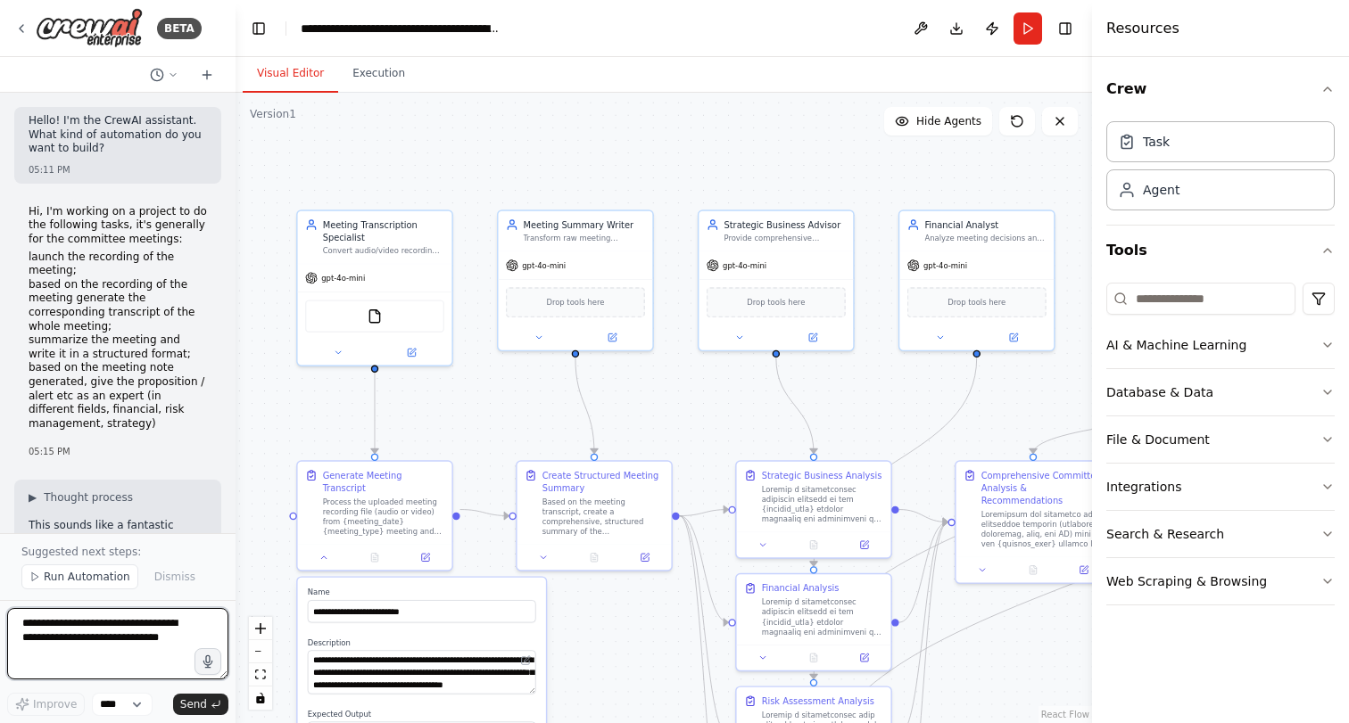
scroll to position [0, 0]
click at [88, 411] on li "based on the meeting note generated, give the proposition / alert etc as an exp…" at bounding box center [118, 396] width 178 height 70
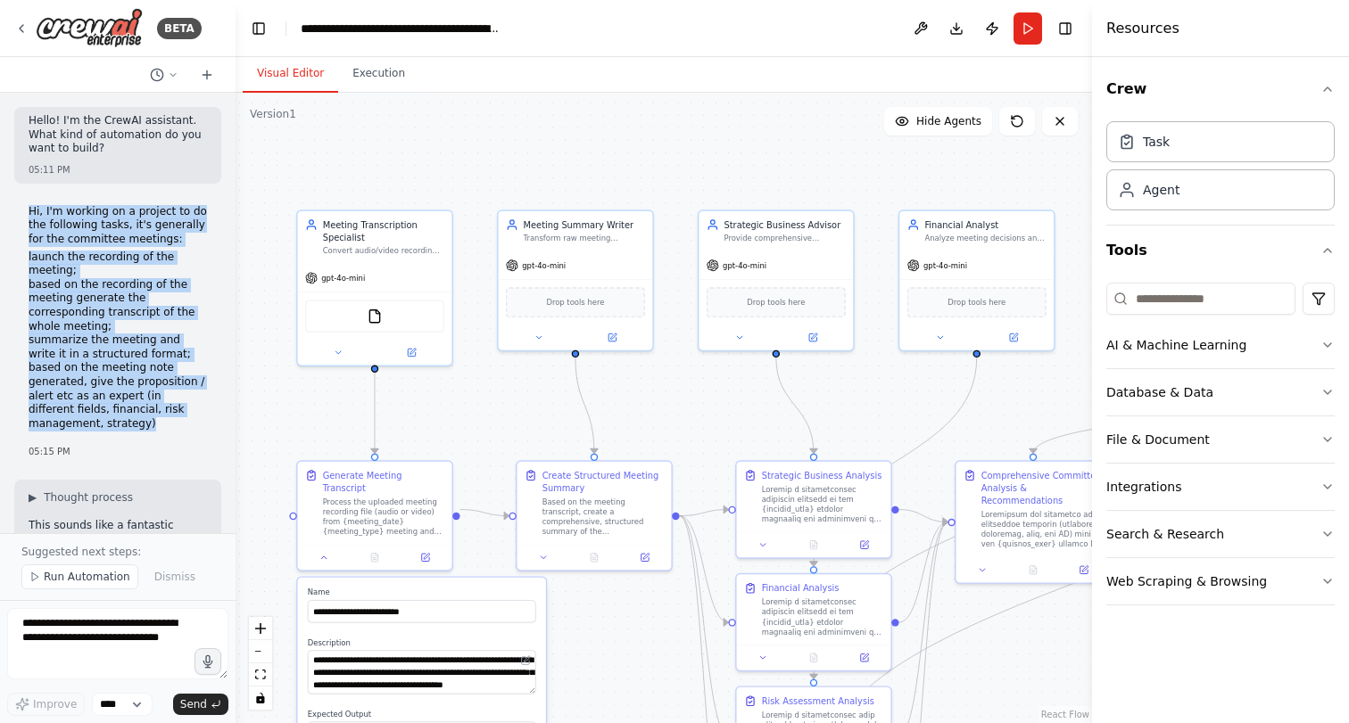
drag, startPoint x: 78, startPoint y: 410, endPoint x: 21, endPoint y: 211, distance: 207.0
click at [21, 211] on div "Hi, I'm working on a project to do the following tasks, it's generally for the …" at bounding box center [117, 332] width 207 height 269
copy div "Hi, I'm working on a project to do the following tasks, it's generally for the …"
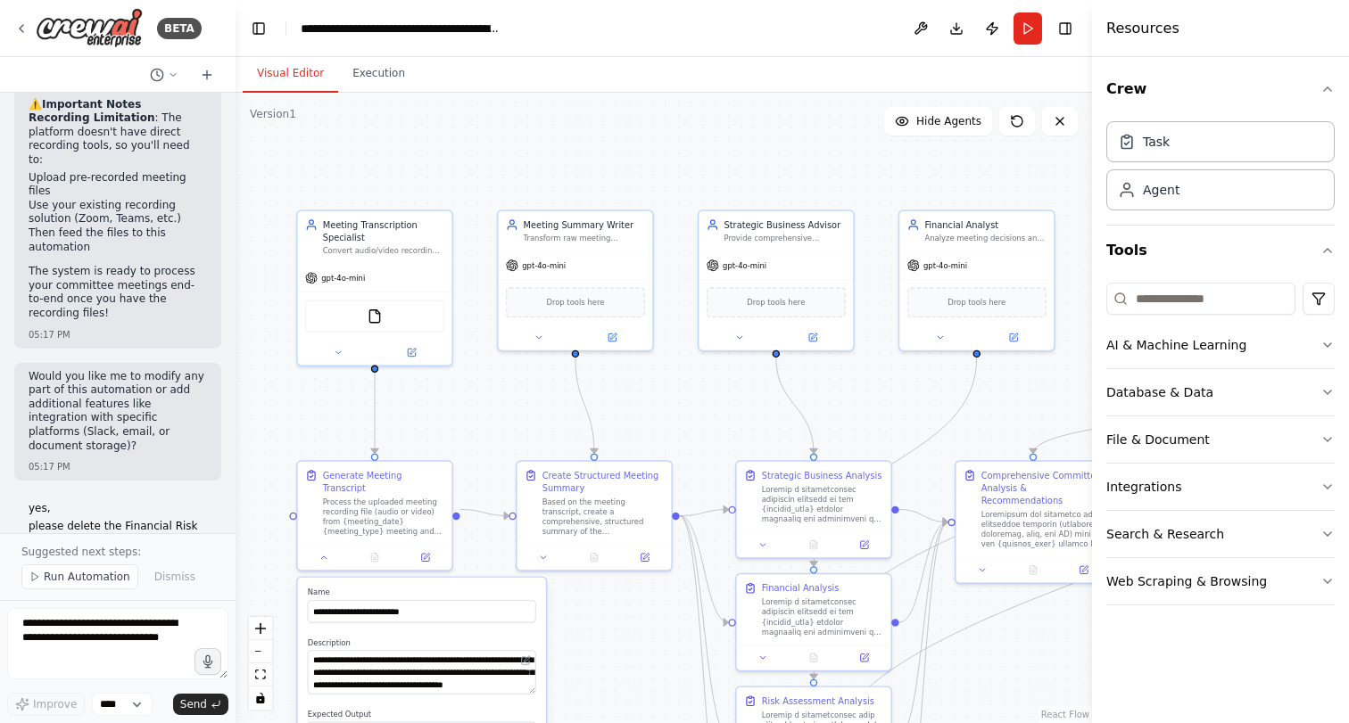
scroll to position [3980, 0]
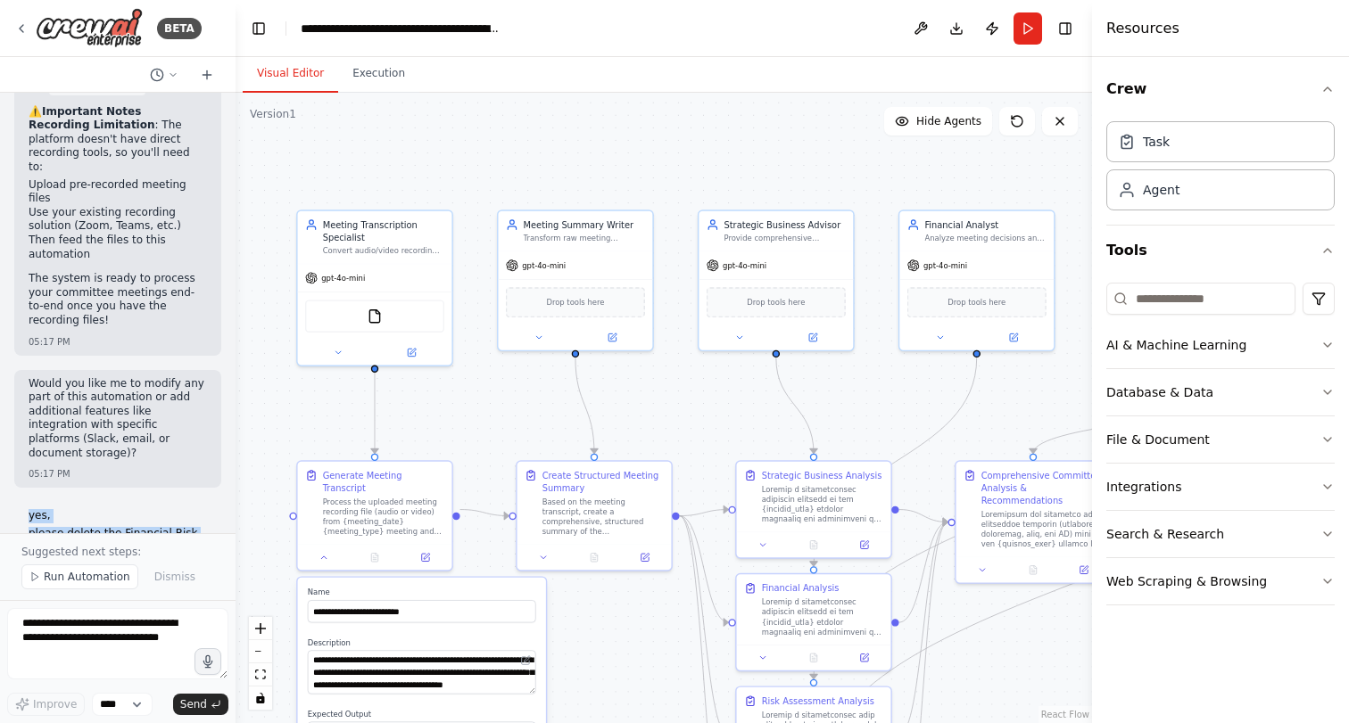
drag, startPoint x: 136, startPoint y: 489, endPoint x: 24, endPoint y: 290, distance: 228.5
click at [24, 502] on div "yes, please delete the Financial Risk Analyst branche; Add one Financial Analys…" at bounding box center [117, 624] width 207 height 244
copy div "yes, please delete the Financial Risk Analyst branche; Add one Financial Analys…"
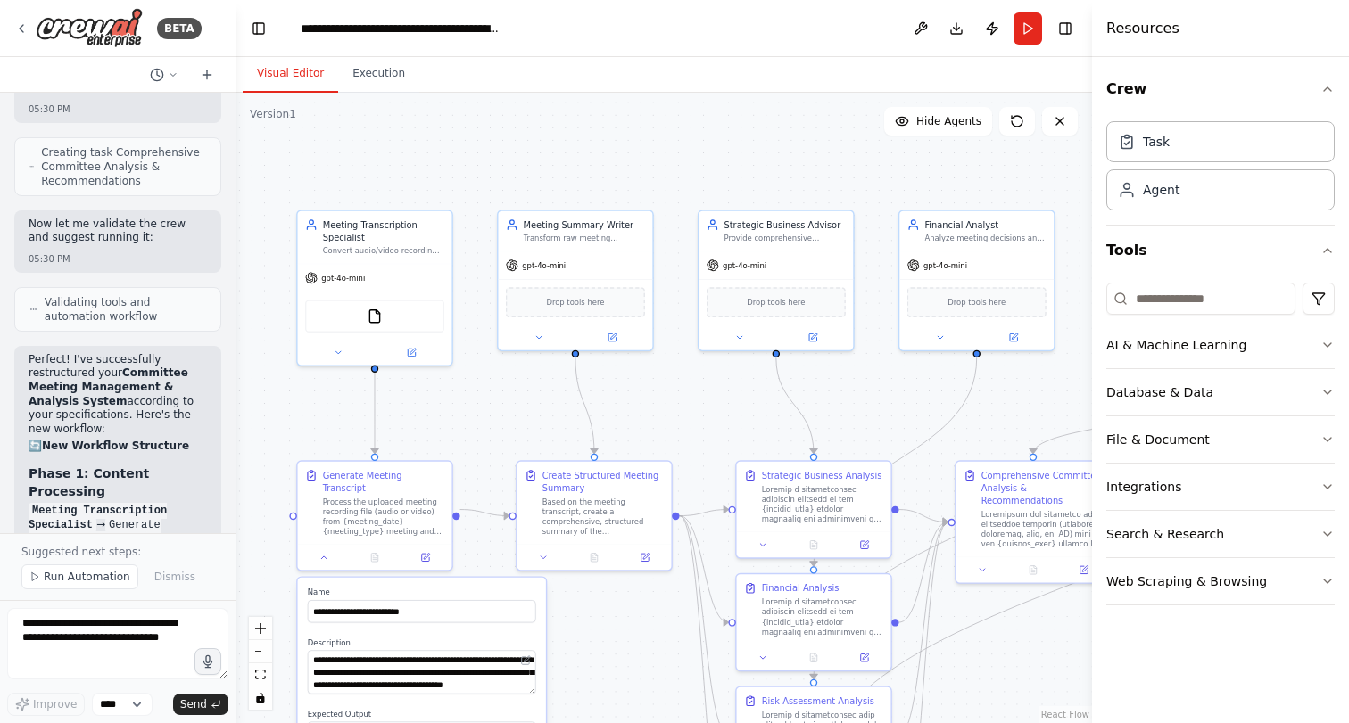
scroll to position [5815, 0]
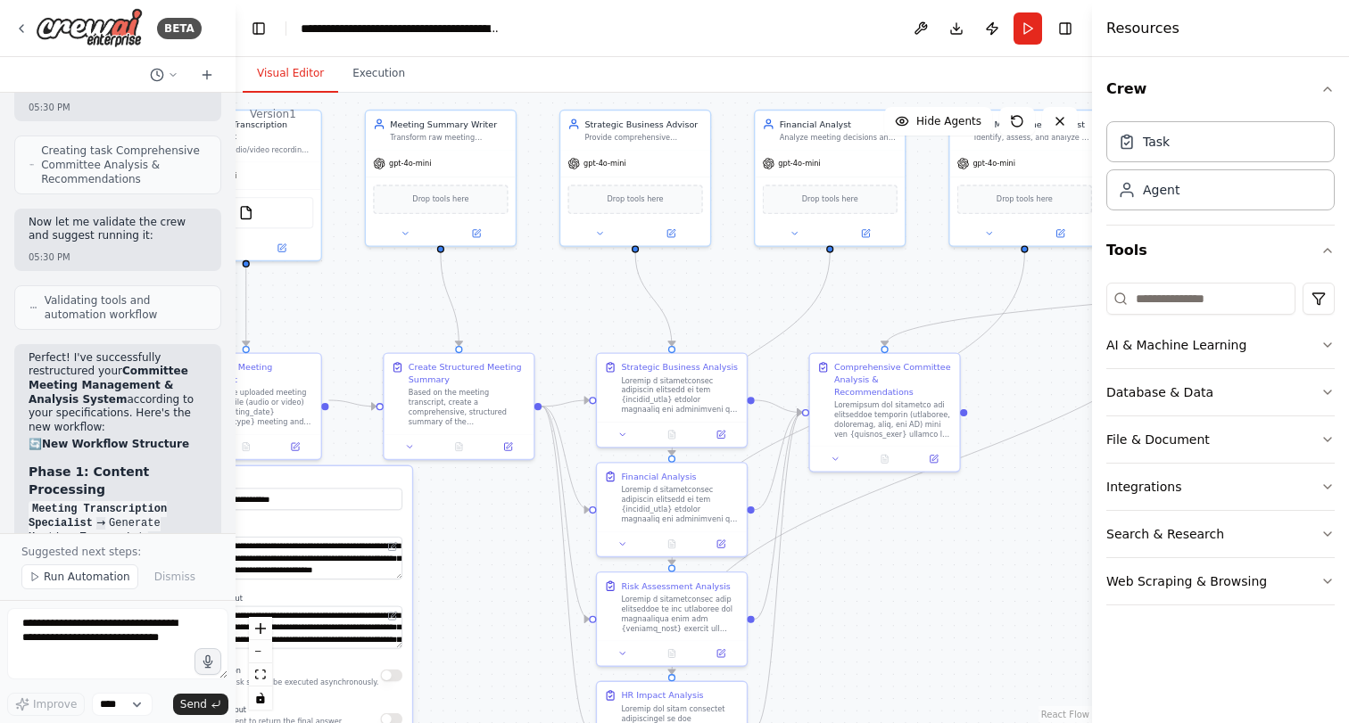
drag, startPoint x: 674, startPoint y: 417, endPoint x: 539, endPoint y: 310, distance: 172.2
click at [539, 310] on div ".deletable-edge-delete-btn { width: 20px; height: 20px; border: 0px solid #ffff…" at bounding box center [664, 408] width 856 height 631
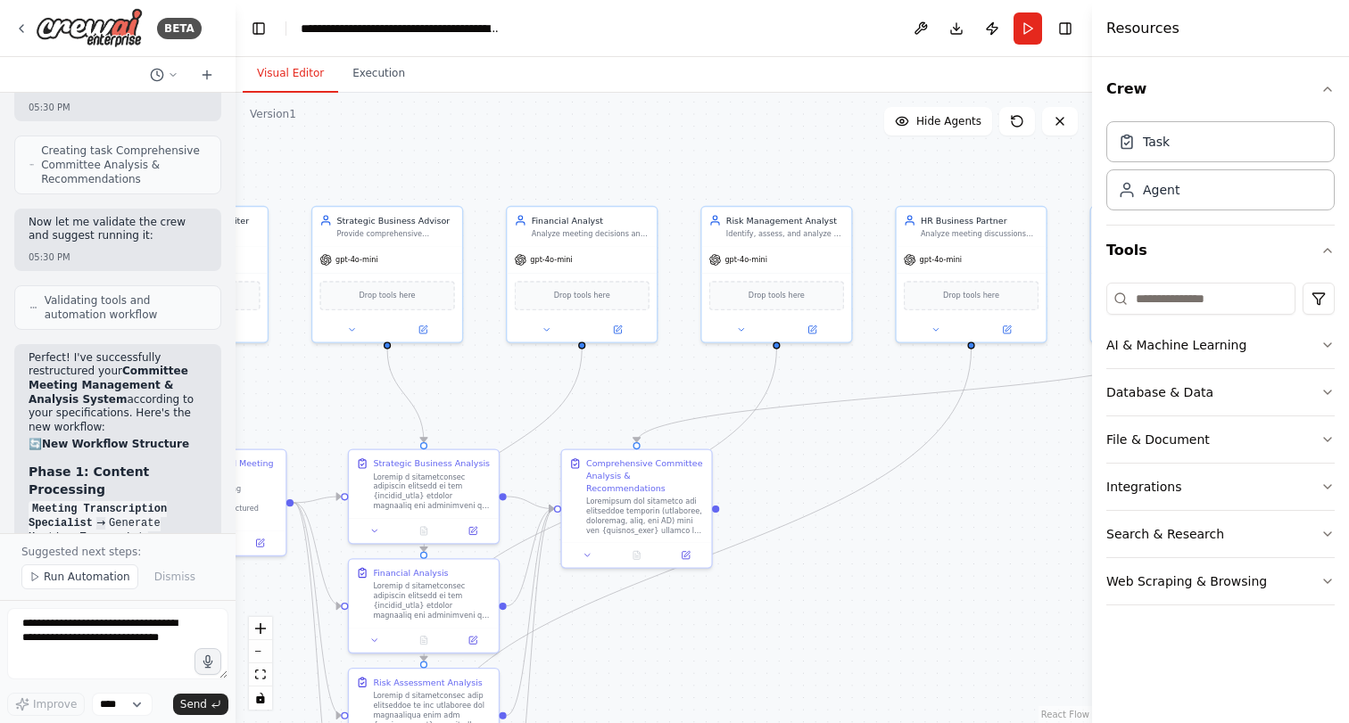
drag, startPoint x: 894, startPoint y: 609, endPoint x: 646, endPoint y: 705, distance: 265.7
click at [646, 705] on div ".deletable-edge-delete-btn { width: 20px; height: 20px; border: 0px solid #ffff…" at bounding box center [664, 408] width 856 height 631
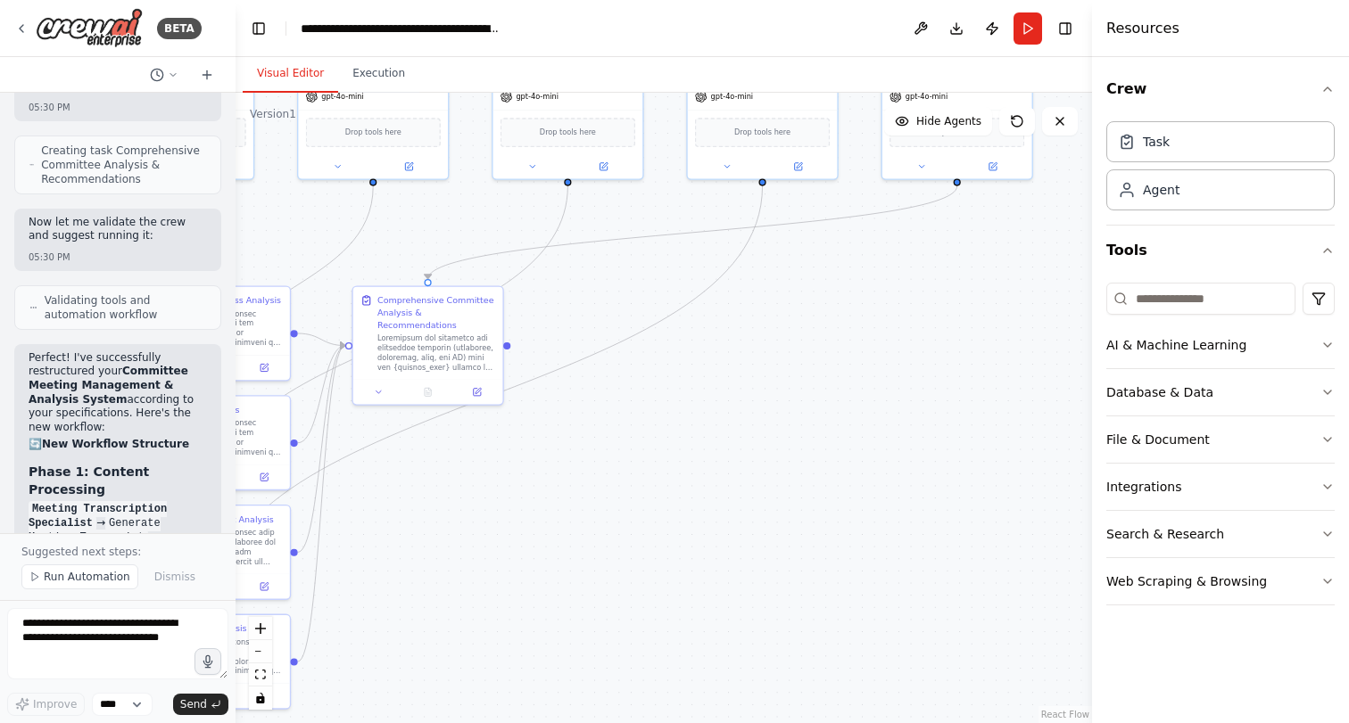
drag, startPoint x: 720, startPoint y: 645, endPoint x: 505, endPoint y: 483, distance: 269.4
click at [506, 483] on div ".deletable-edge-delete-btn { width: 20px; height: 20px; border: 0px solid #ffff…" at bounding box center [664, 408] width 856 height 631
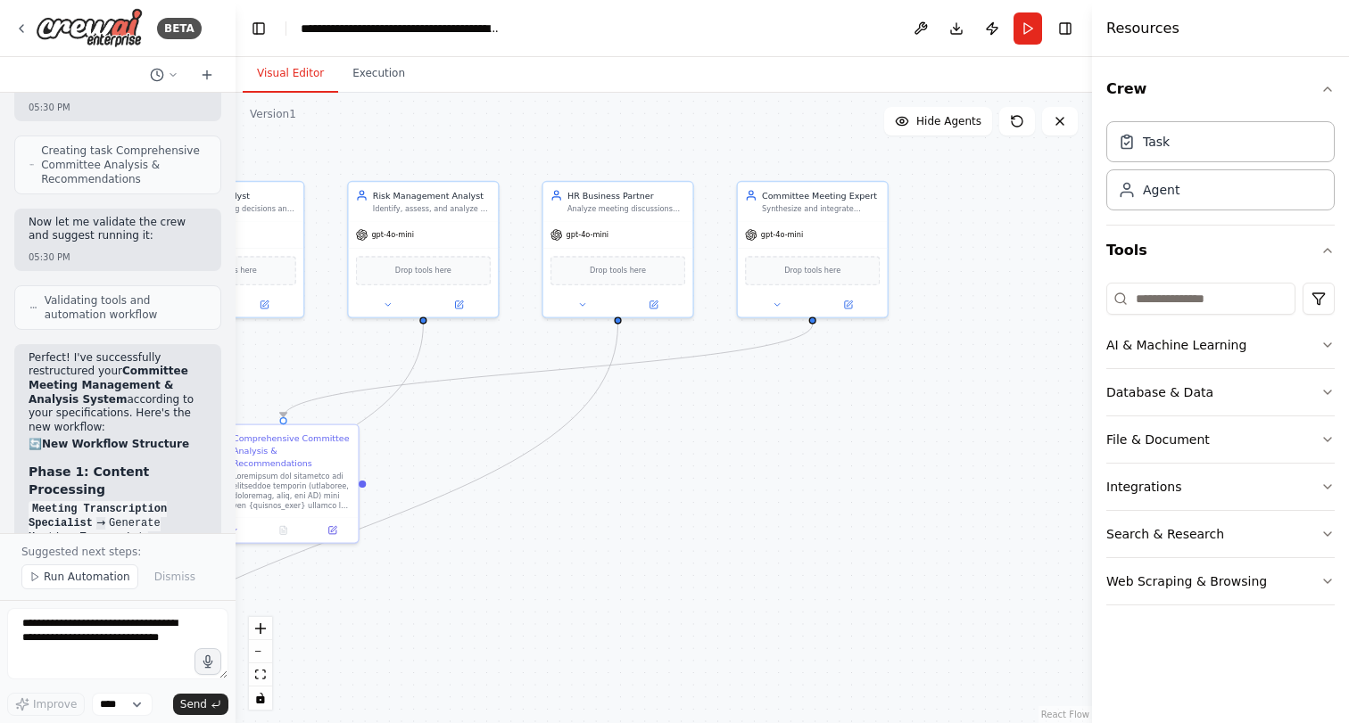
drag, startPoint x: 851, startPoint y: 403, endPoint x: 711, endPoint y: 534, distance: 191.9
click at [711, 534] on div ".deletable-edge-delete-btn { width: 20px; height: 20px; border: 0px solid #ffff…" at bounding box center [664, 408] width 856 height 631
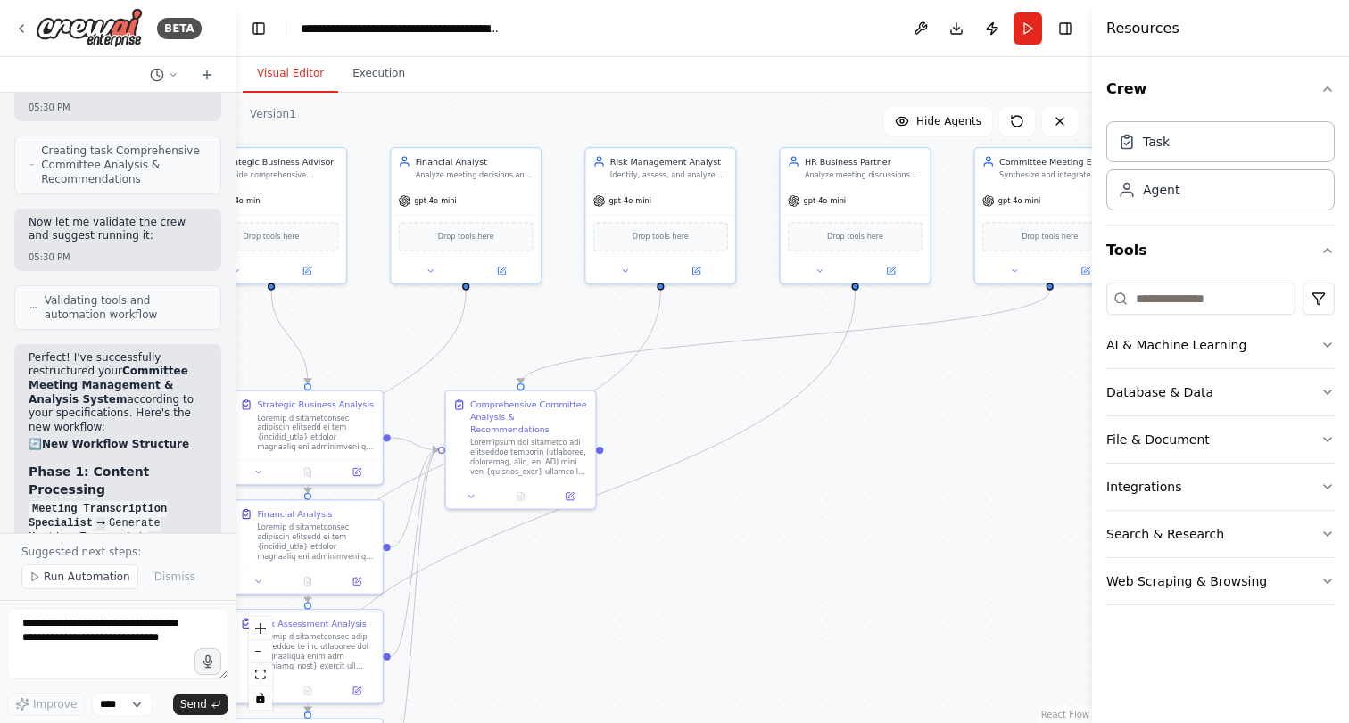
drag, startPoint x: 626, startPoint y: 551, endPoint x: 864, endPoint y: 524, distance: 239.8
click at [864, 524] on div ".deletable-edge-delete-btn { width: 20px; height: 20px; border: 0px solid #ffff…" at bounding box center [664, 408] width 856 height 631
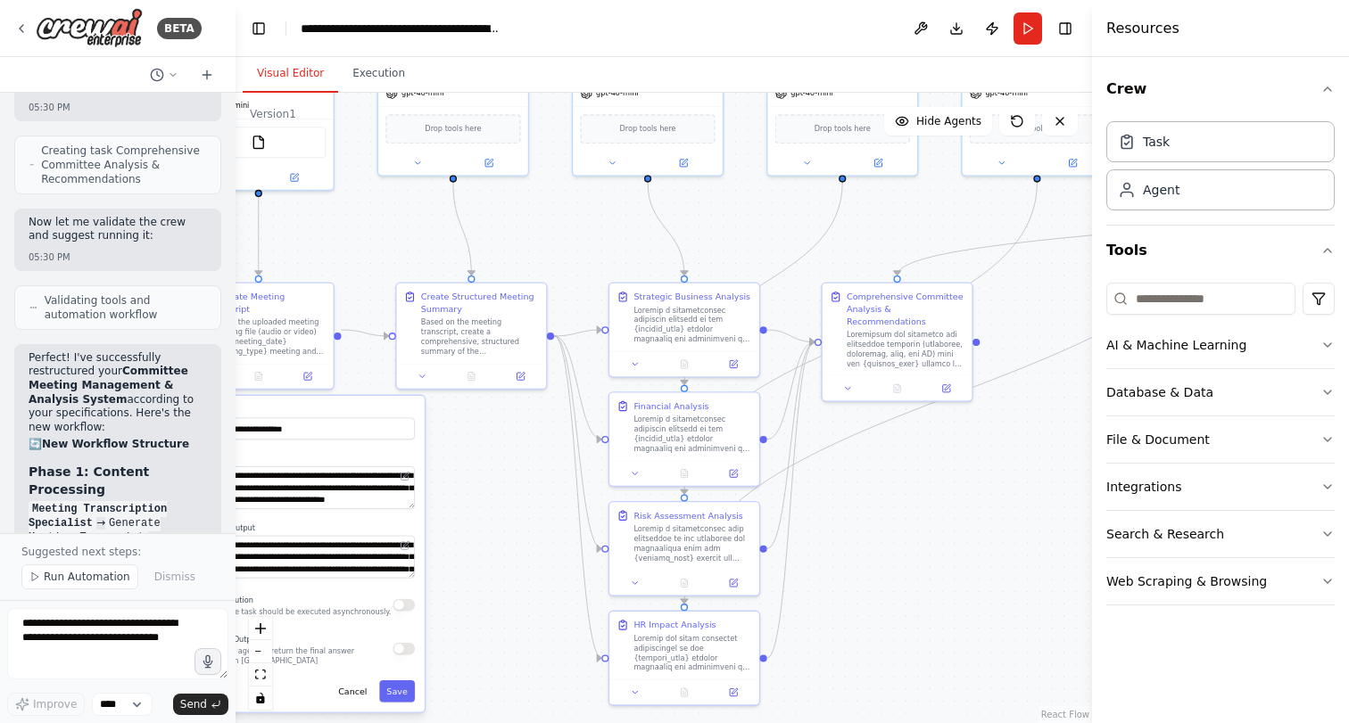
drag, startPoint x: 661, startPoint y: 587, endPoint x: 1014, endPoint y: 448, distance: 379.7
click at [1014, 448] on div ".deletable-edge-delete-btn { width: 20px; height: 20px; border: 0px solid #ffff…" at bounding box center [664, 408] width 856 height 631
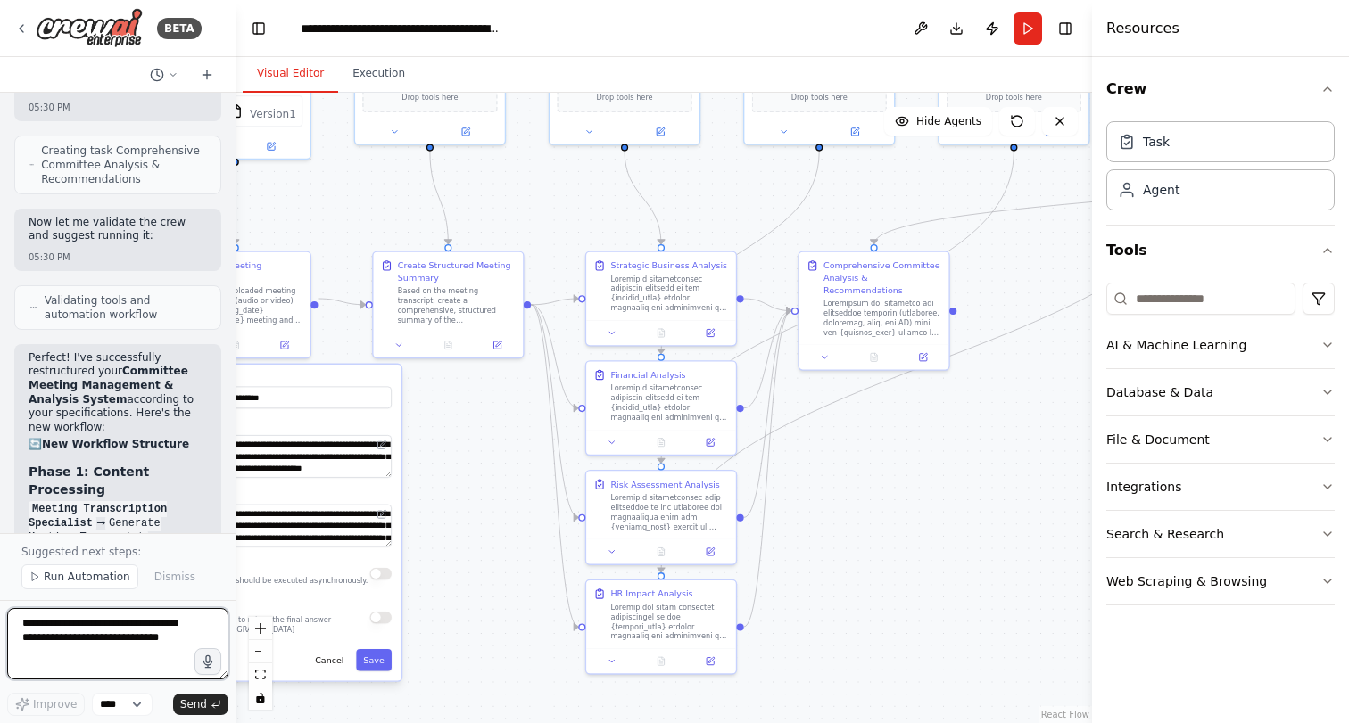
click at [93, 624] on textarea at bounding box center [117, 643] width 221 height 71
click at [102, 576] on span "Run Automation" at bounding box center [87, 577] width 87 height 14
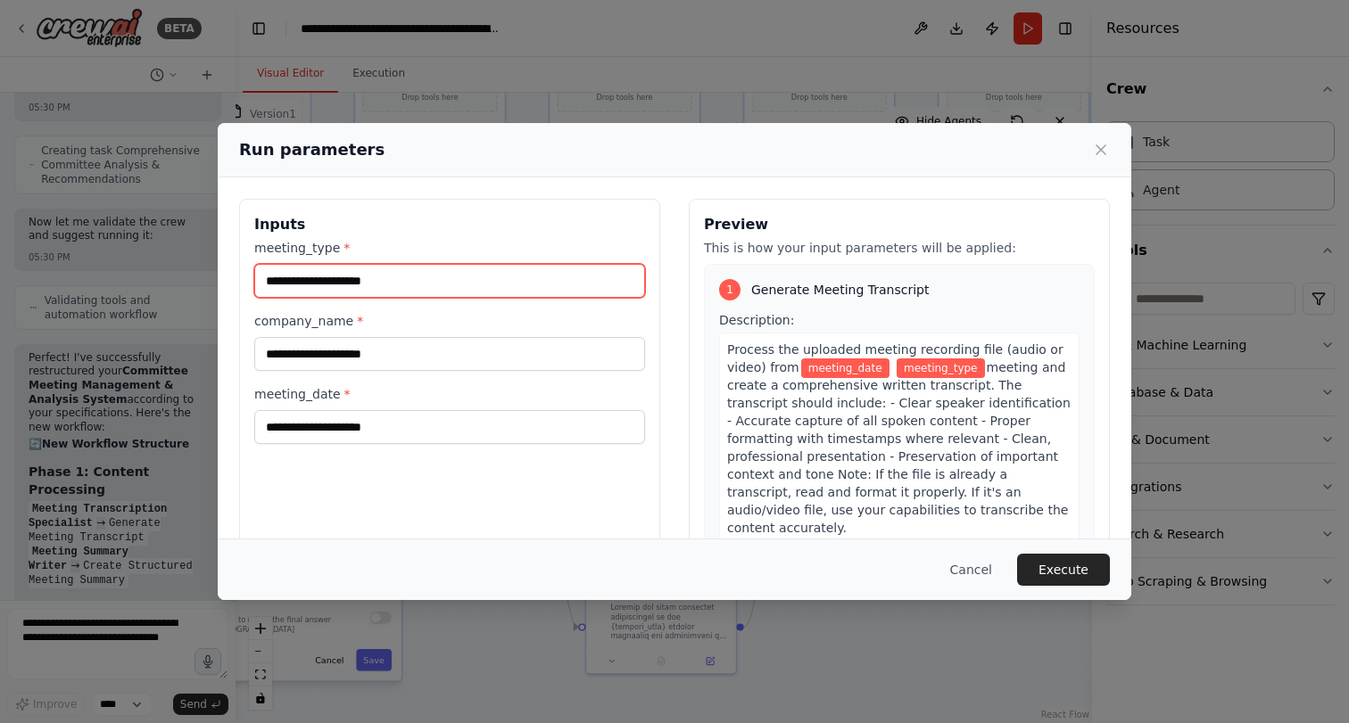
click at [399, 280] on input "meeting_type *" at bounding box center [449, 281] width 391 height 34
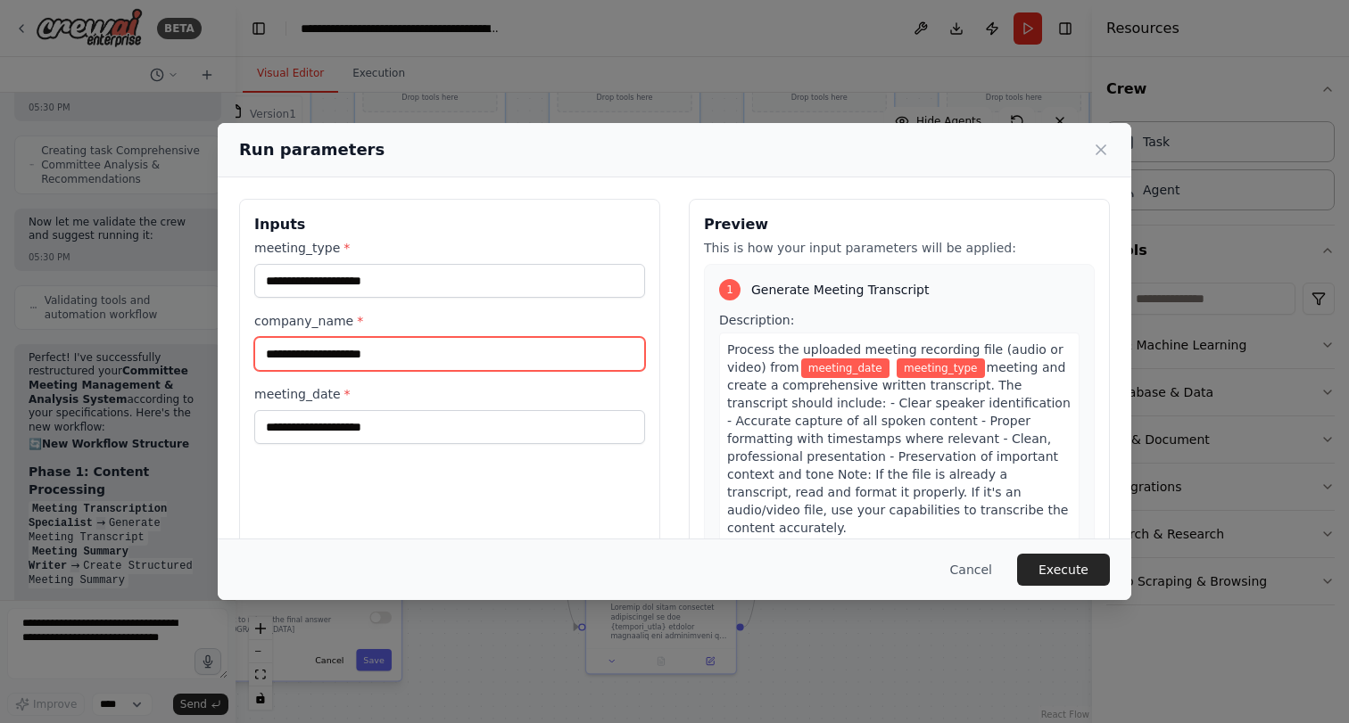
click at [366, 349] on input "company_name *" at bounding box center [449, 354] width 391 height 34
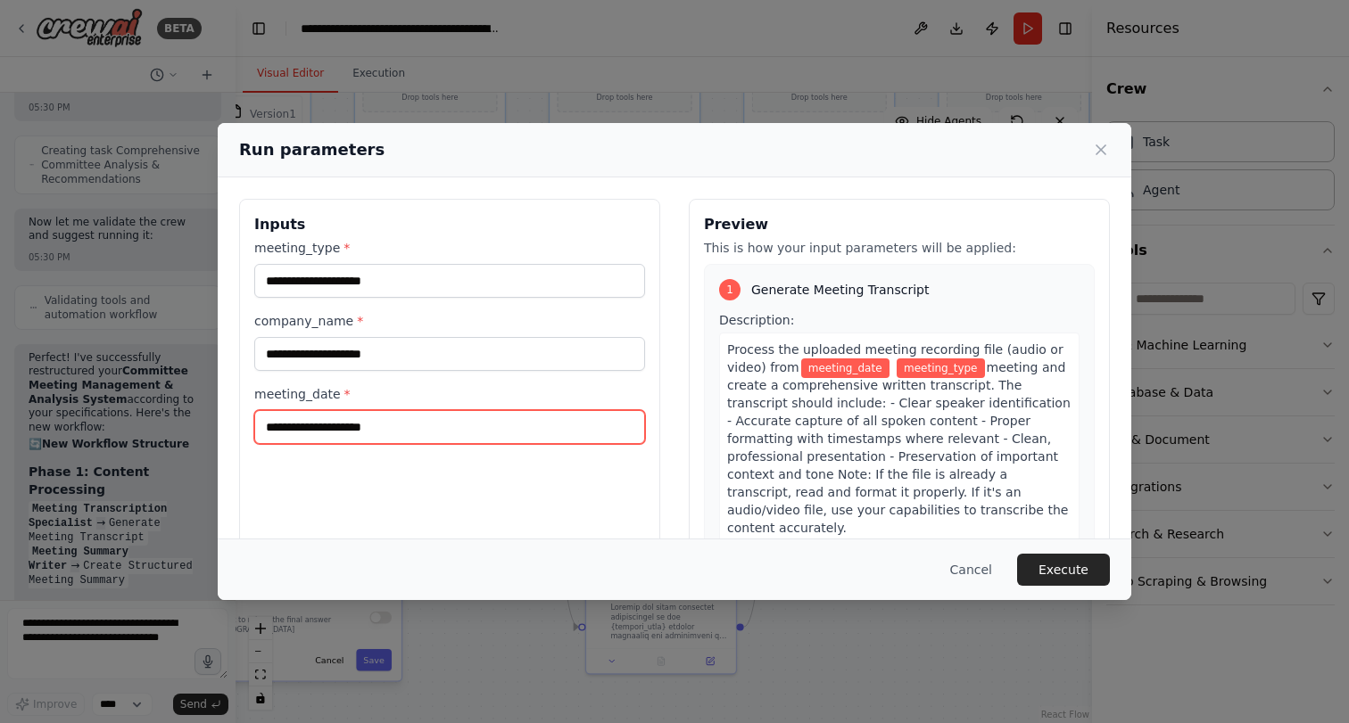
click at [352, 429] on input "meeting_date *" at bounding box center [449, 427] width 391 height 34
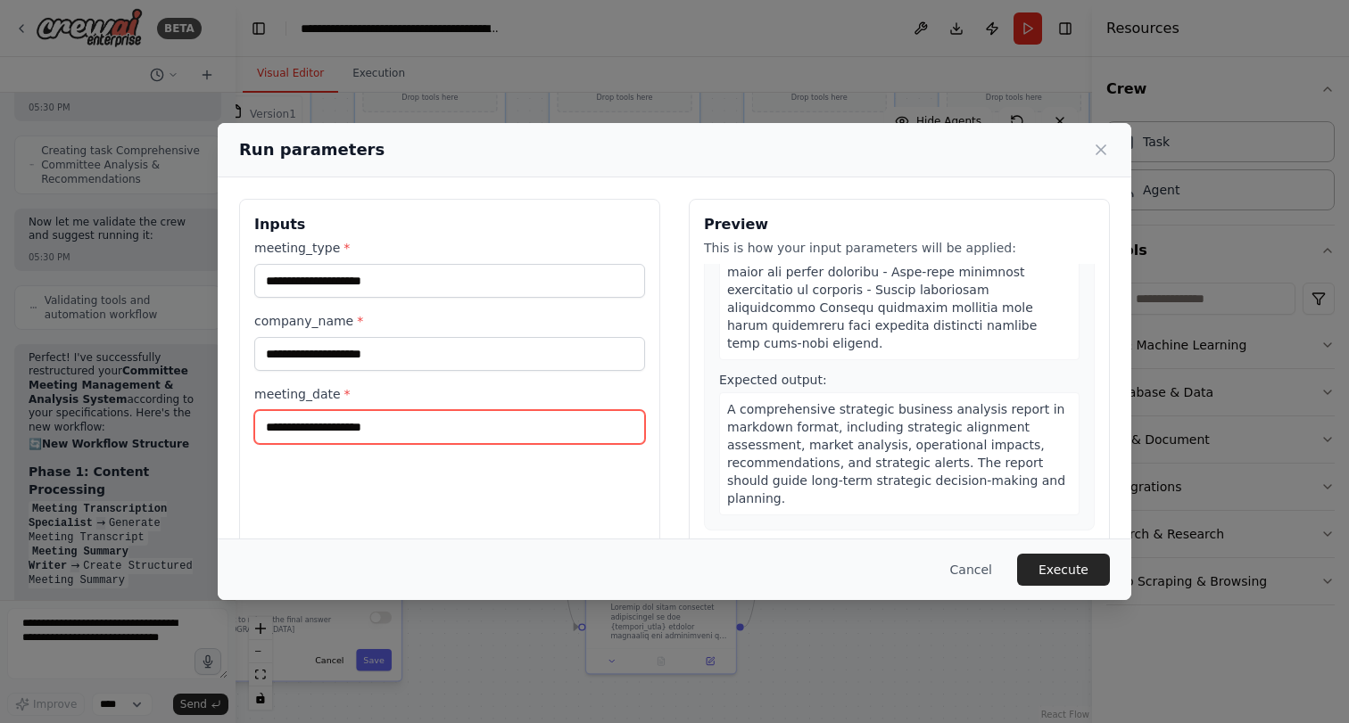
scroll to position [1393, 0]
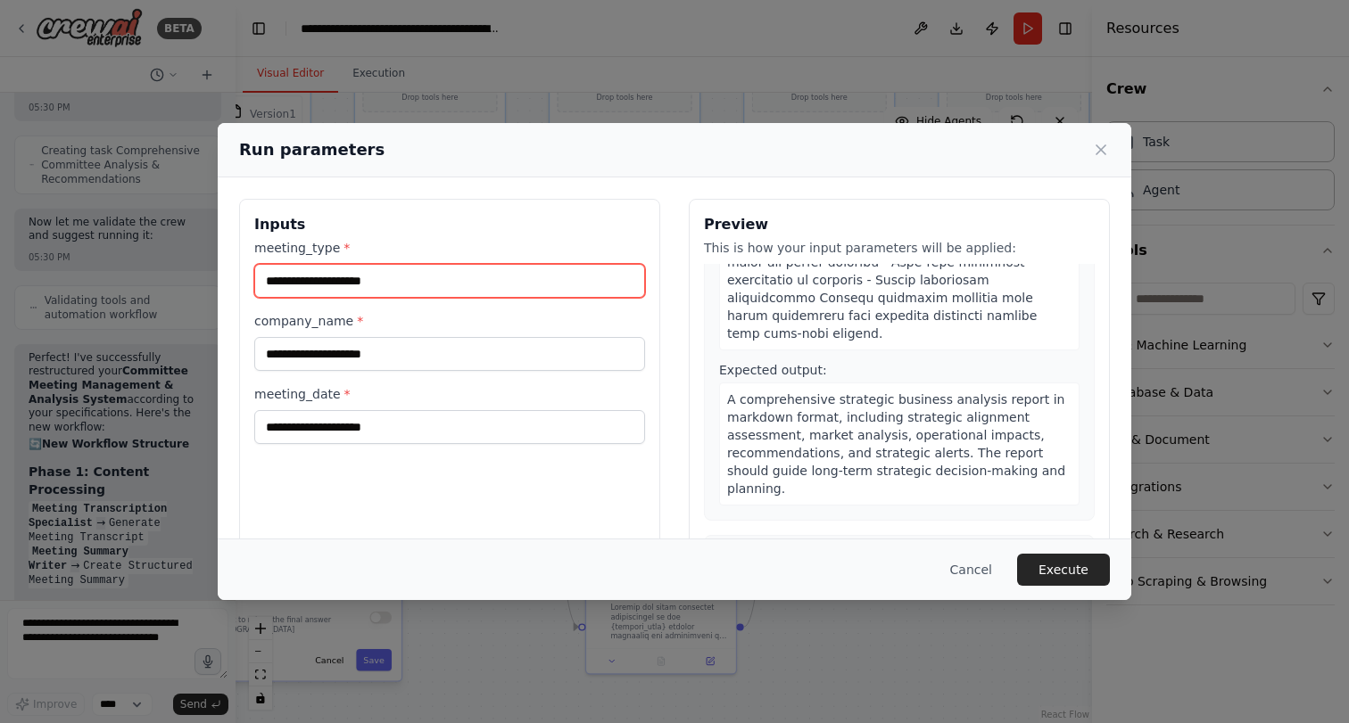
click at [408, 281] on input "meeting_type *" at bounding box center [449, 281] width 391 height 34
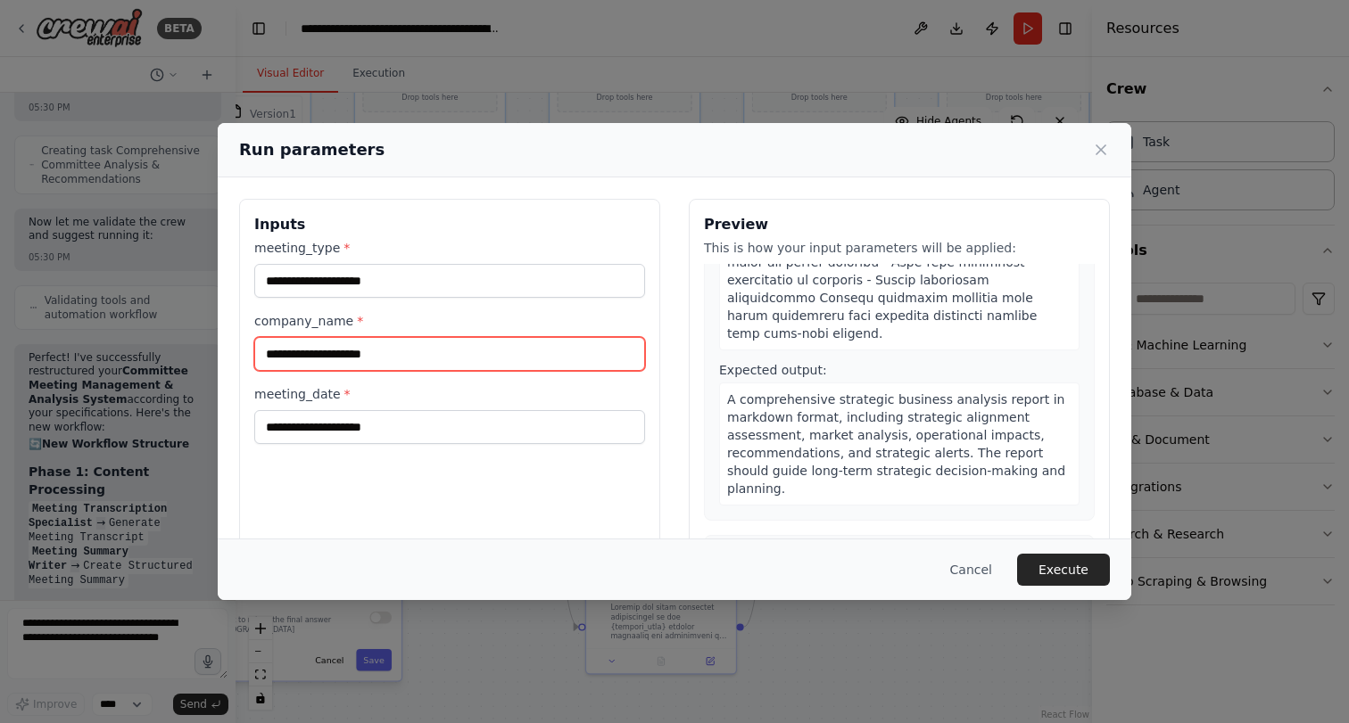
click at [387, 360] on input "company_name *" at bounding box center [449, 354] width 391 height 34
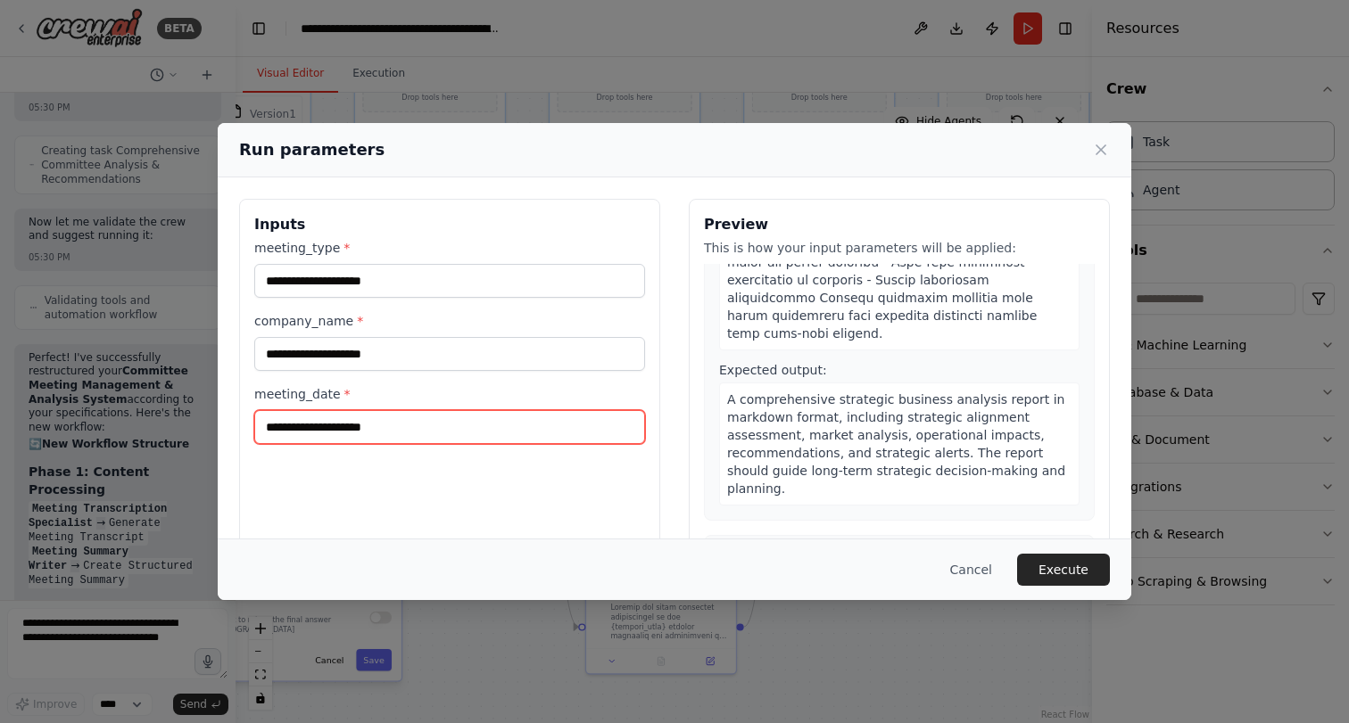
click at [387, 426] on input "meeting_date *" at bounding box center [449, 427] width 391 height 34
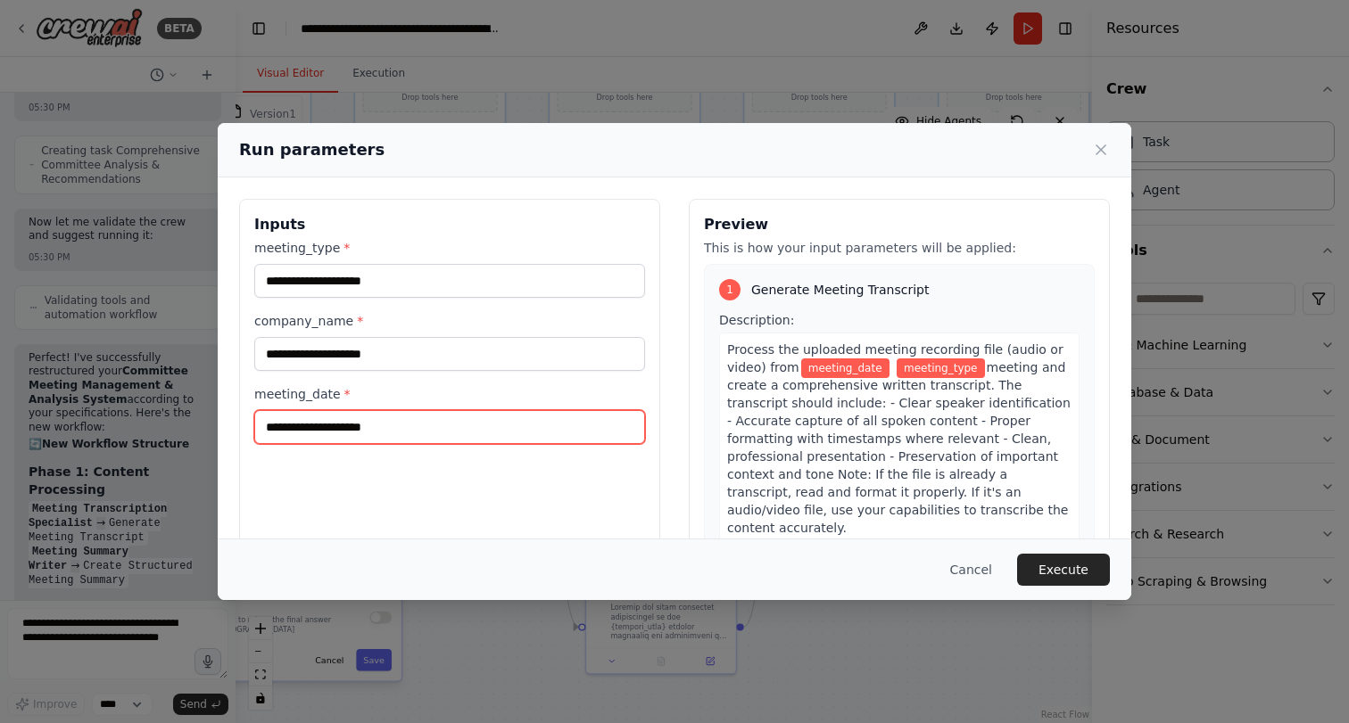
scroll to position [0, 0]
click at [962, 564] on button "Cancel" at bounding box center [971, 570] width 70 height 32
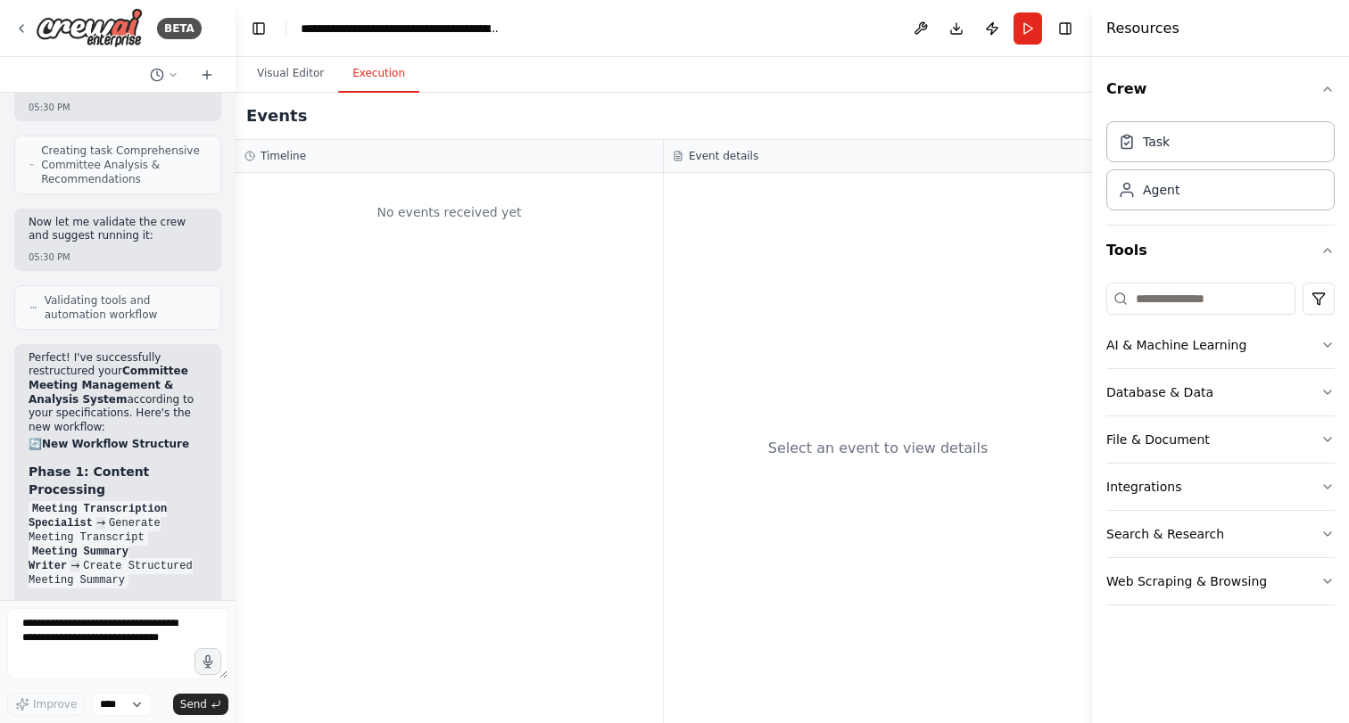
click at [367, 74] on button "Execution" at bounding box center [378, 73] width 81 height 37
click at [297, 77] on button "Visual Editor" at bounding box center [290, 73] width 95 height 37
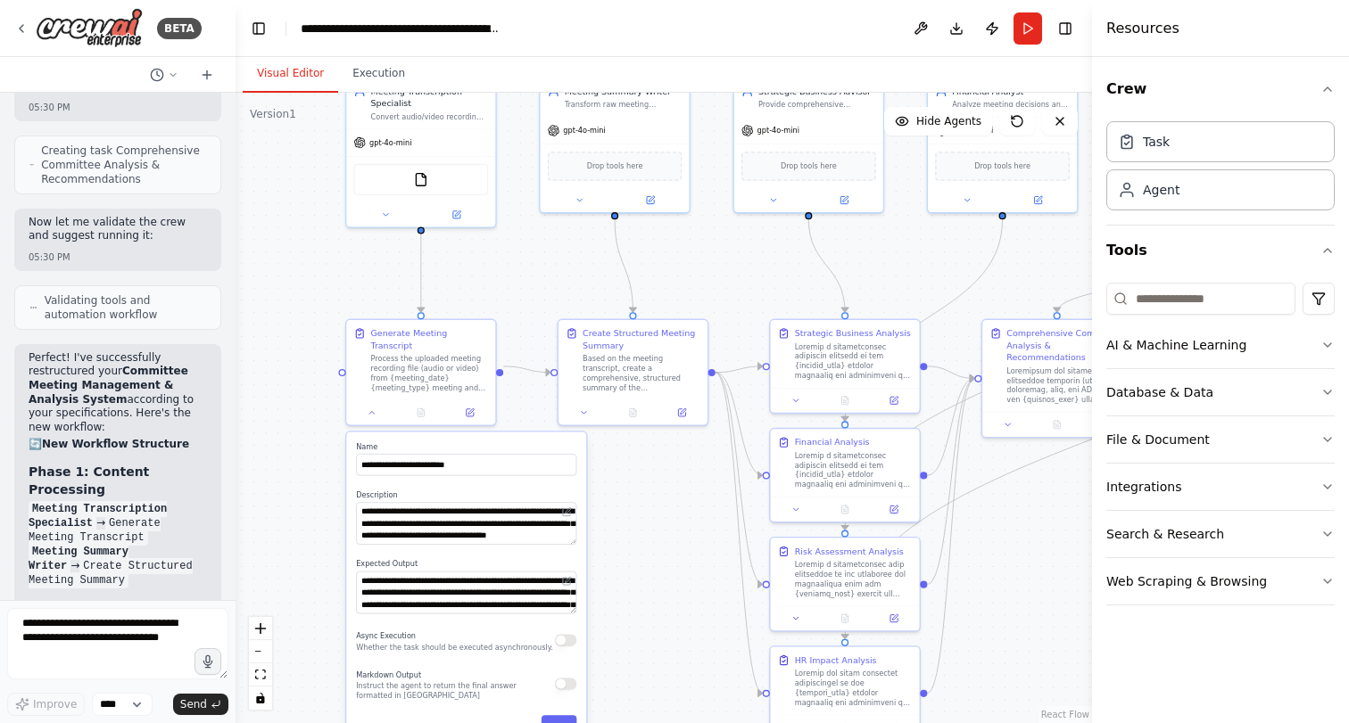
drag, startPoint x: 465, startPoint y: 493, endPoint x: 638, endPoint y: 519, distance: 175.0
click at [638, 519] on div ".deletable-edge-delete-btn { width: 20px; height: 20px; border: 0px solid #ffff…" at bounding box center [664, 408] width 856 height 631
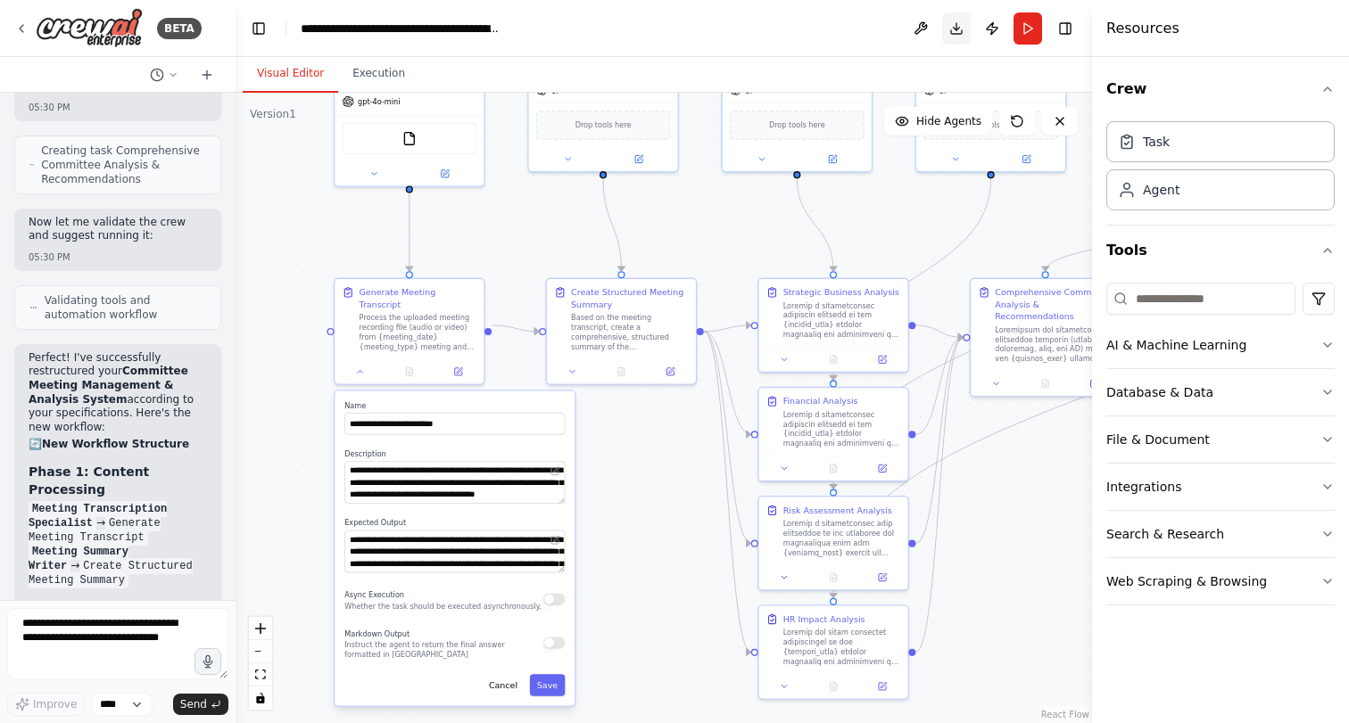
click at [959, 29] on button "Download" at bounding box center [956, 28] width 29 height 32
click at [919, 28] on button at bounding box center [920, 28] width 29 height 32
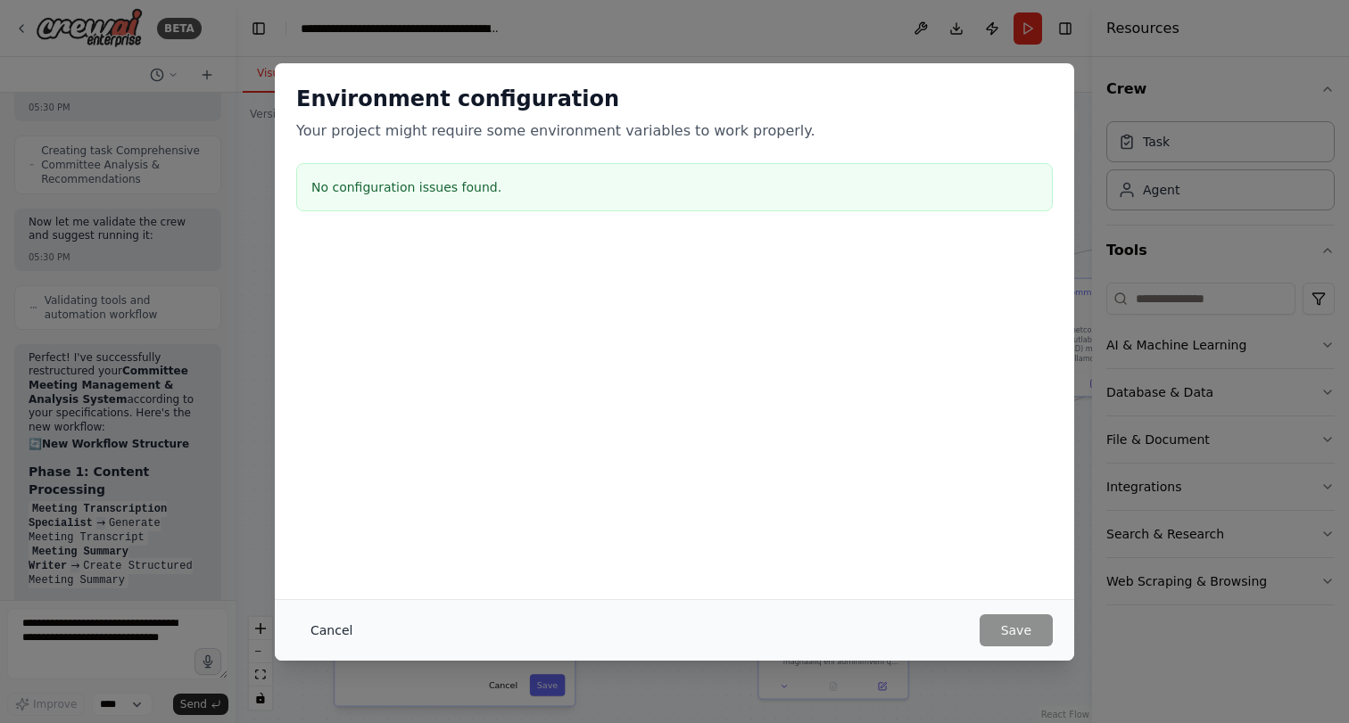
click at [330, 628] on button "Cancel" at bounding box center [331, 631] width 70 height 32
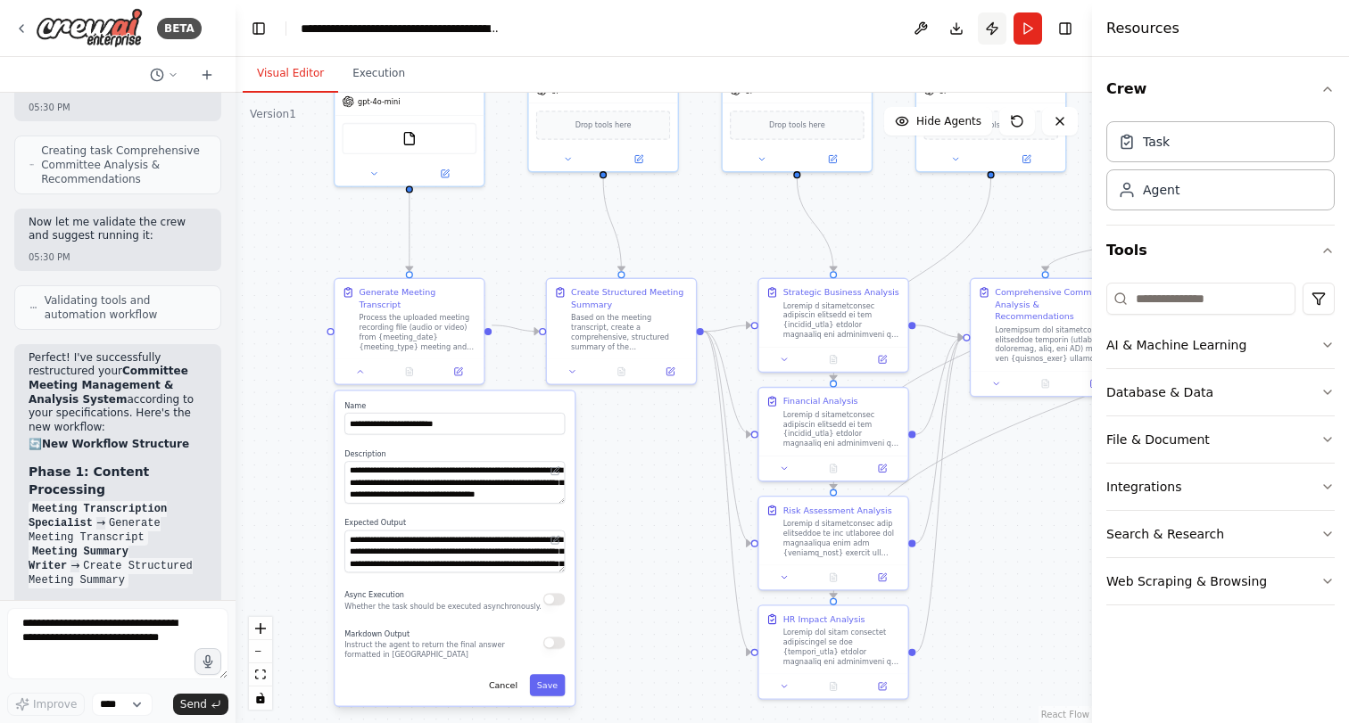
click at [996, 29] on button "Publish" at bounding box center [992, 28] width 29 height 32
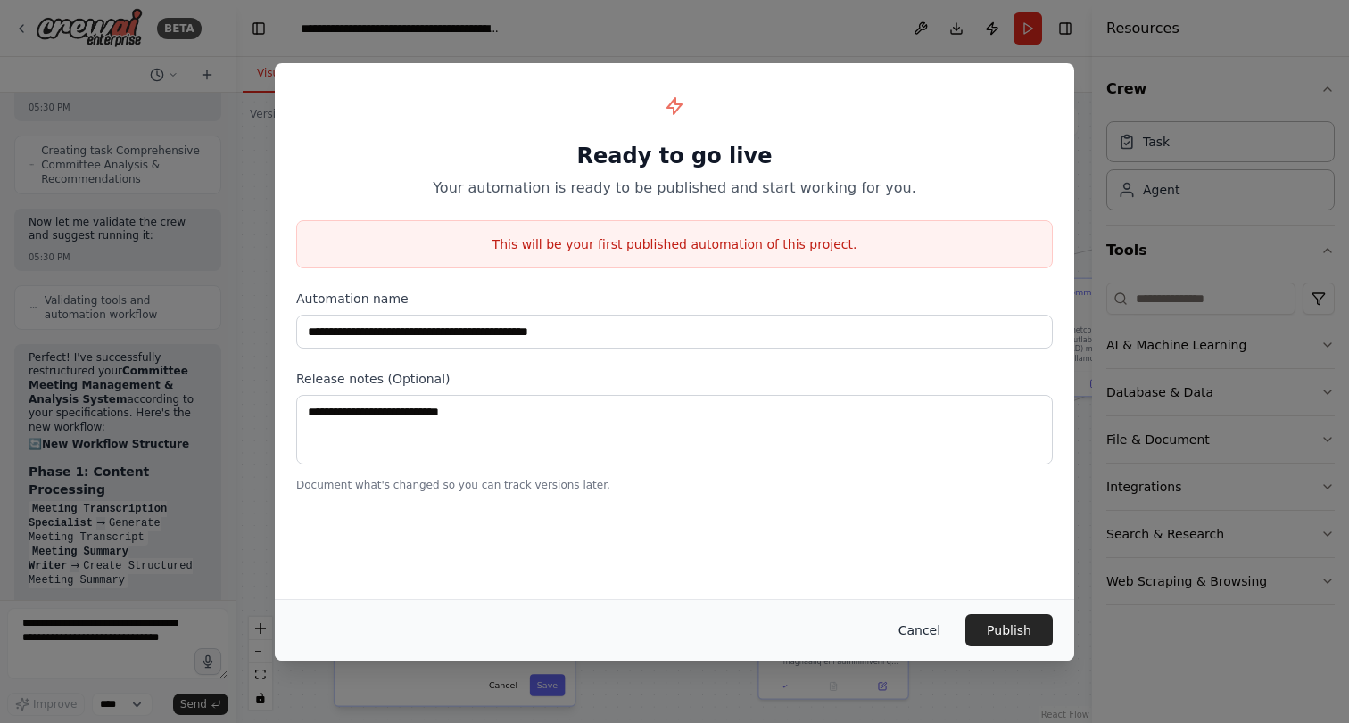
click at [909, 632] on button "Cancel" at bounding box center [919, 631] width 70 height 32
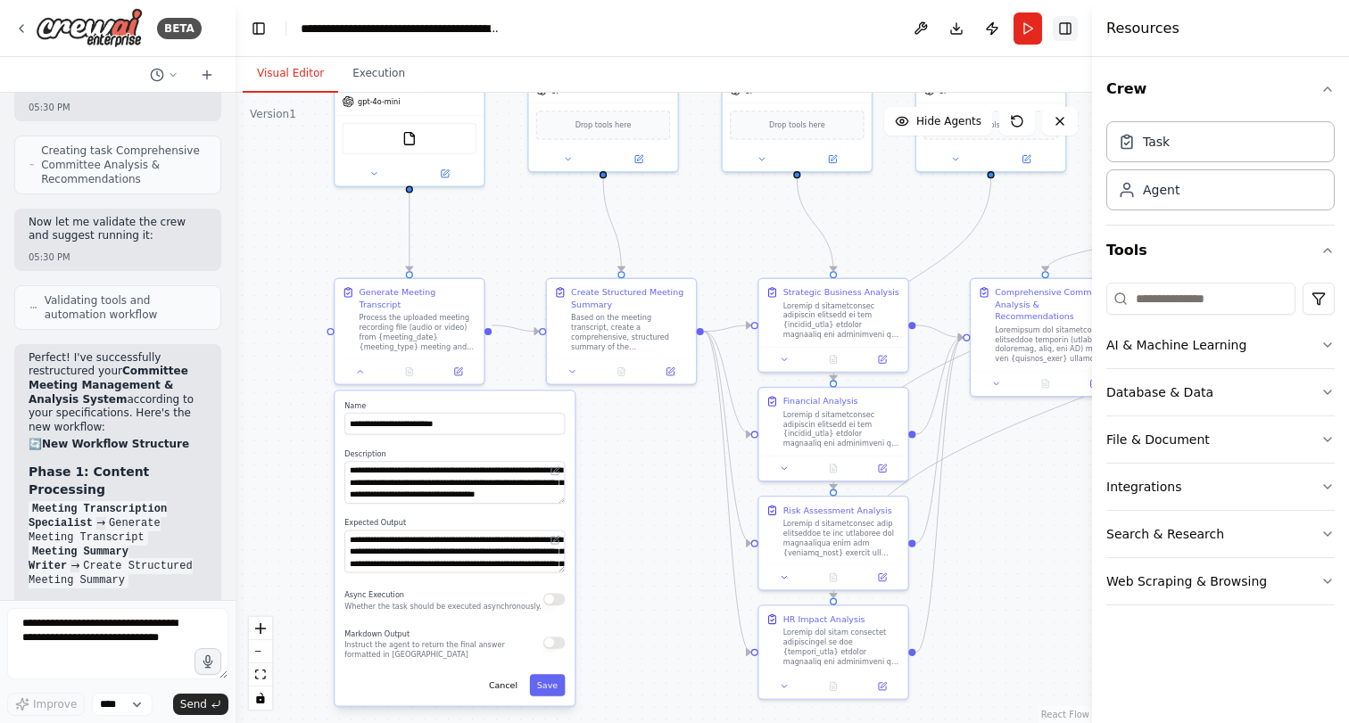
click at [1068, 30] on button "Toggle Right Sidebar" at bounding box center [1065, 28] width 25 height 25
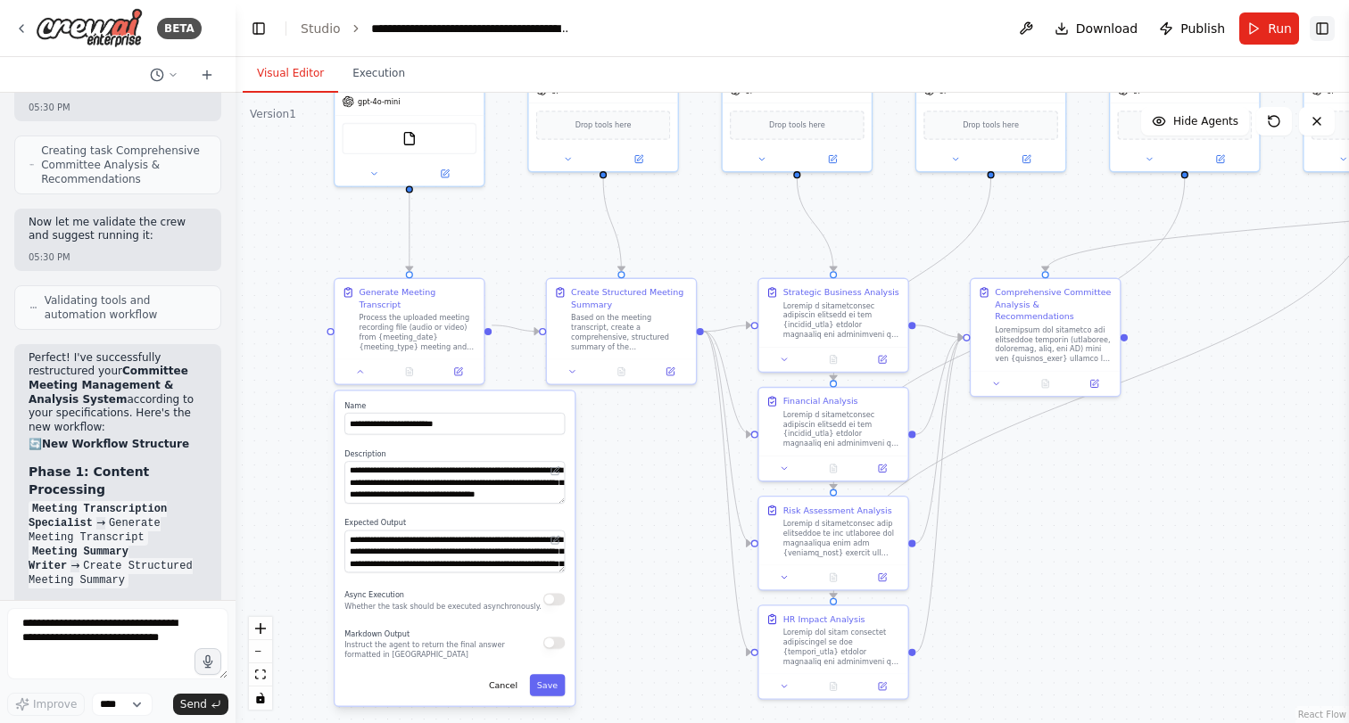
click at [1317, 24] on button "Toggle Right Sidebar" at bounding box center [1322, 28] width 25 height 25
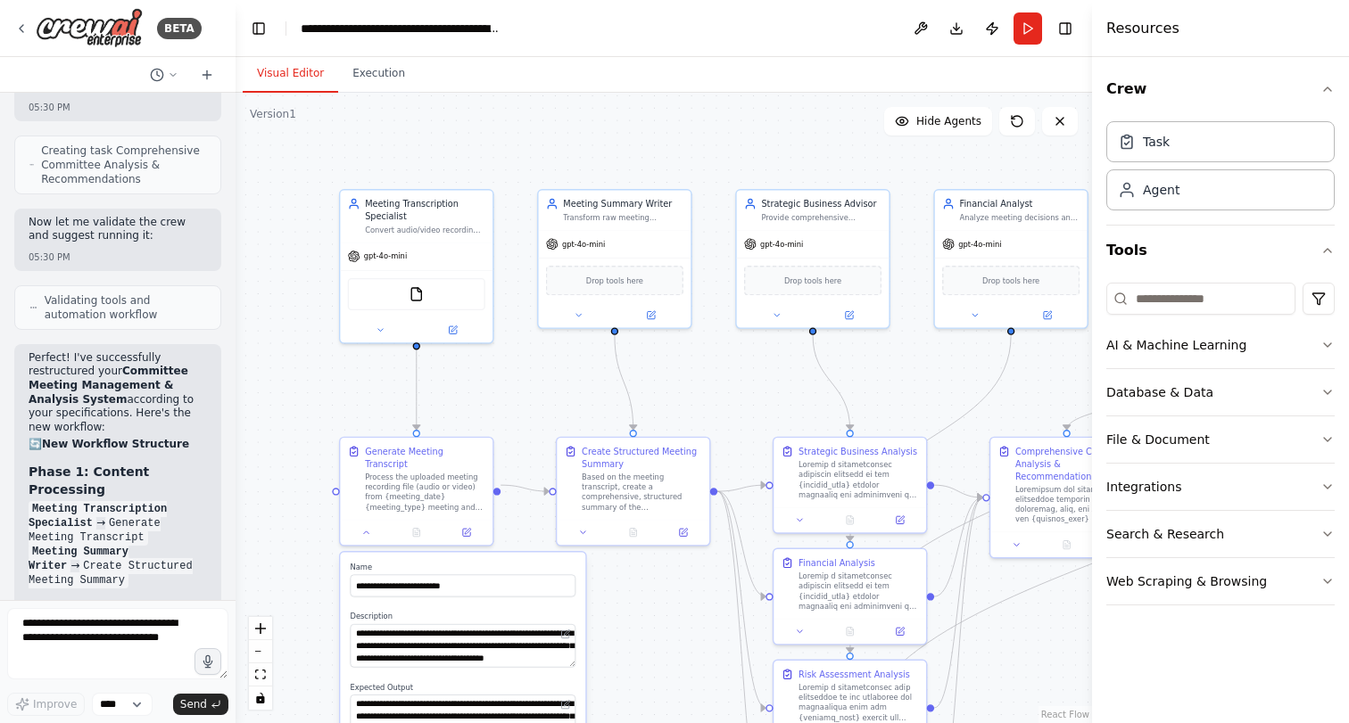
drag, startPoint x: 315, startPoint y: 247, endPoint x: 323, endPoint y: 409, distance: 161.7
click at [323, 409] on div ".deletable-edge-delete-btn { width: 20px; height: 20px; border: 0px solid #ffff…" at bounding box center [664, 408] width 856 height 631
click at [426, 240] on div "Meeting Transcription Specialist Convert audio/video recordings of {meeting_typ…" at bounding box center [417, 216] width 153 height 52
click at [1323, 442] on icon "button" at bounding box center [1327, 440] width 14 height 14
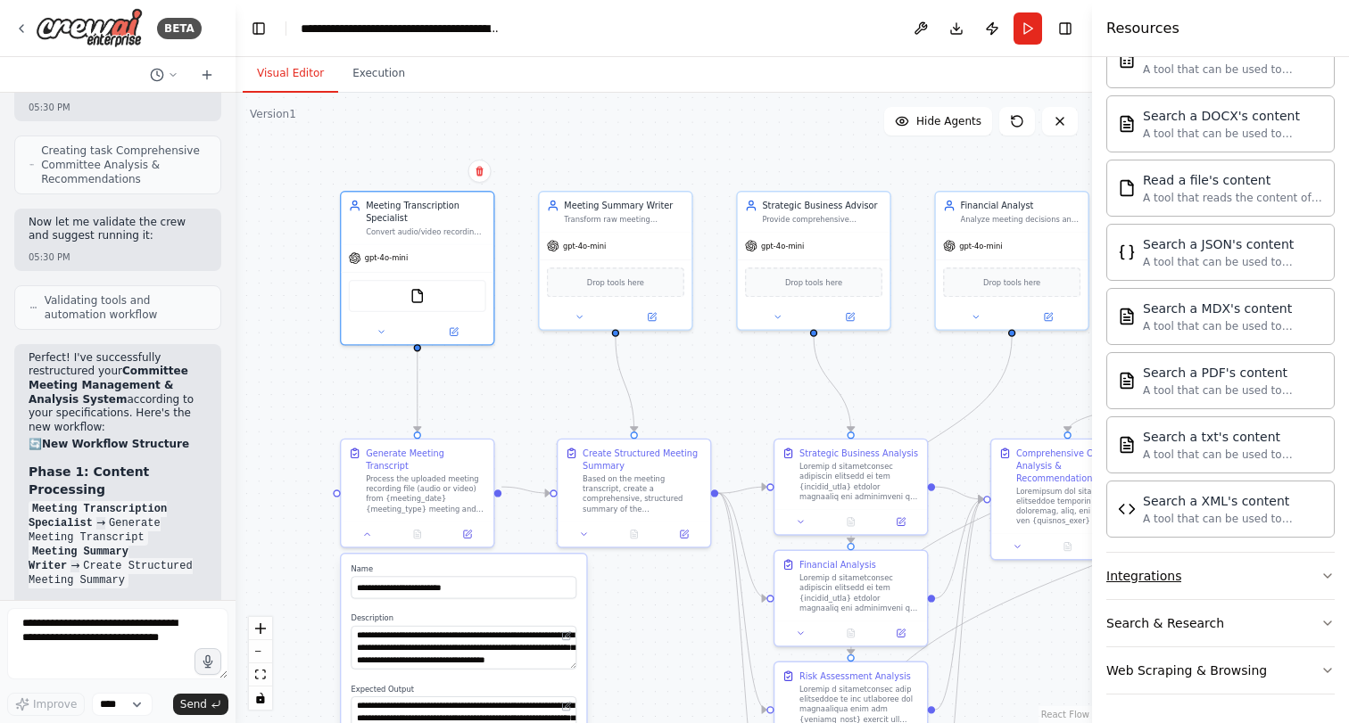
scroll to position [439, 0]
click at [1251, 587] on button "Integrations" at bounding box center [1220, 576] width 228 height 46
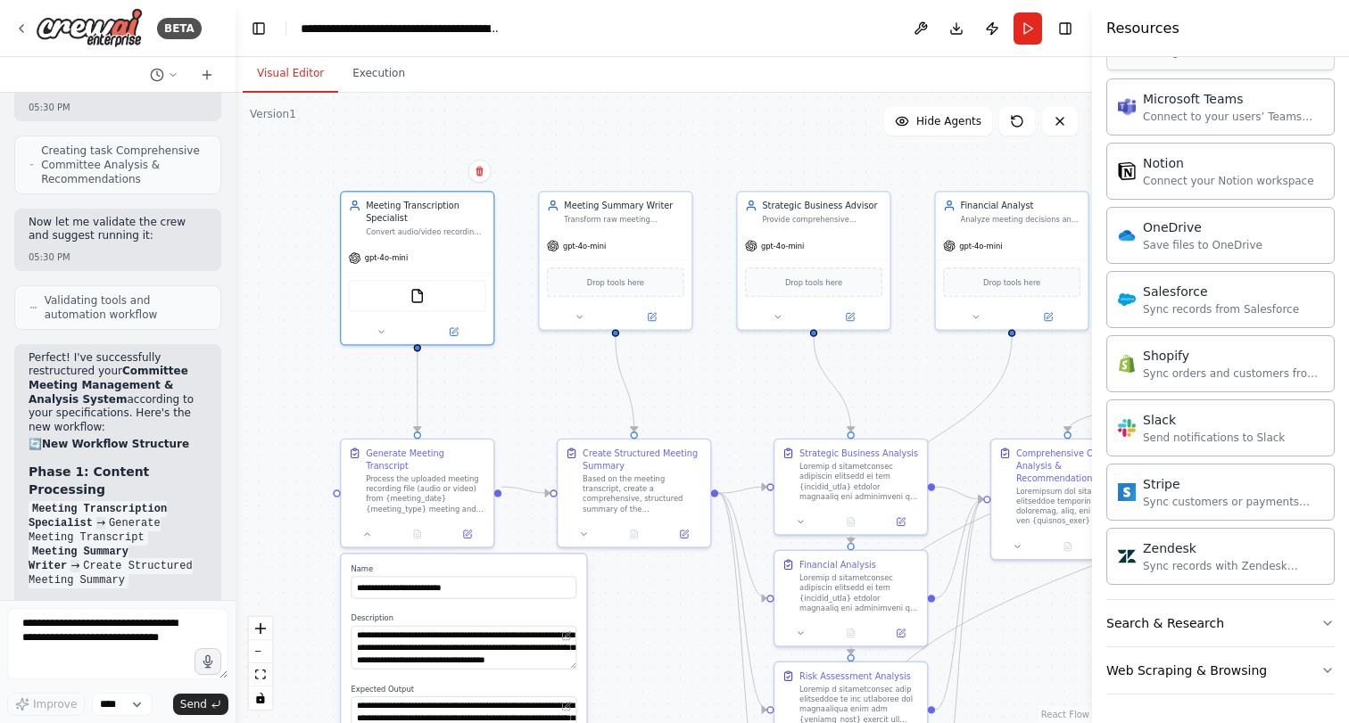
scroll to position [1802, 0]
click at [1254, 628] on button "Search & Research" at bounding box center [1220, 623] width 228 height 46
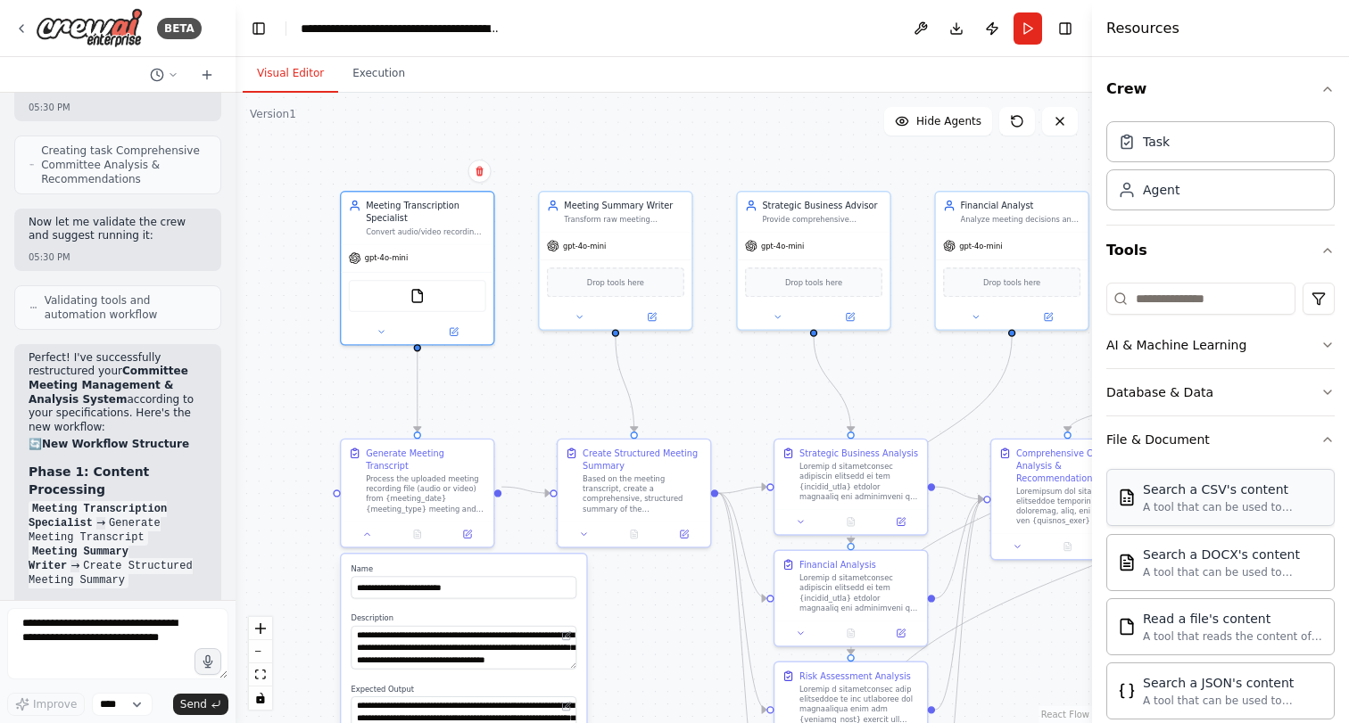
scroll to position [0, 0]
click at [1318, 437] on button "File & Document" at bounding box center [1220, 440] width 228 height 46
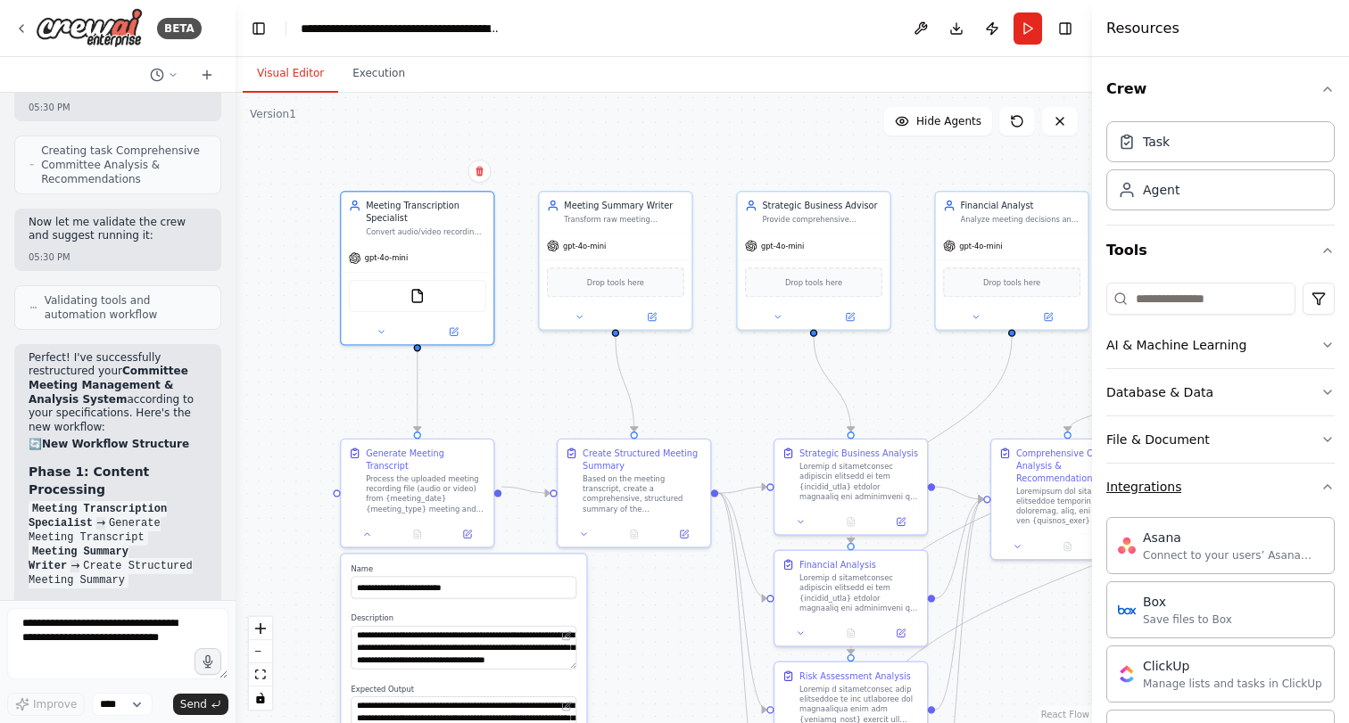
click at [1322, 483] on icon "button" at bounding box center [1327, 487] width 14 height 14
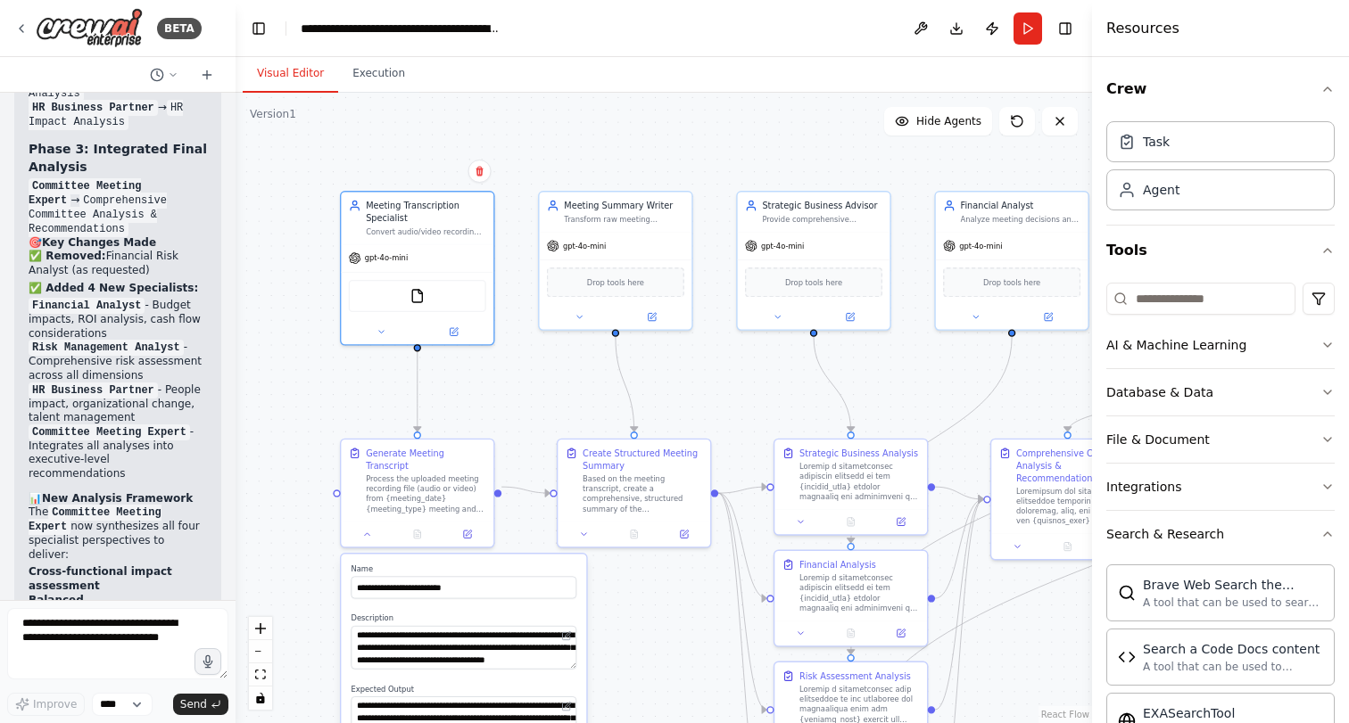
scroll to position [6498, 0]
click at [269, 699] on button "toggle interactivity" at bounding box center [260, 698] width 23 height 23
click at [265, 701] on icon "toggle interactivity" at bounding box center [260, 698] width 11 height 11
click at [295, 691] on div ".deletable-edge-delete-btn { width: 20px; height: 20px; border: 0px solid #ffff…" at bounding box center [664, 408] width 856 height 631
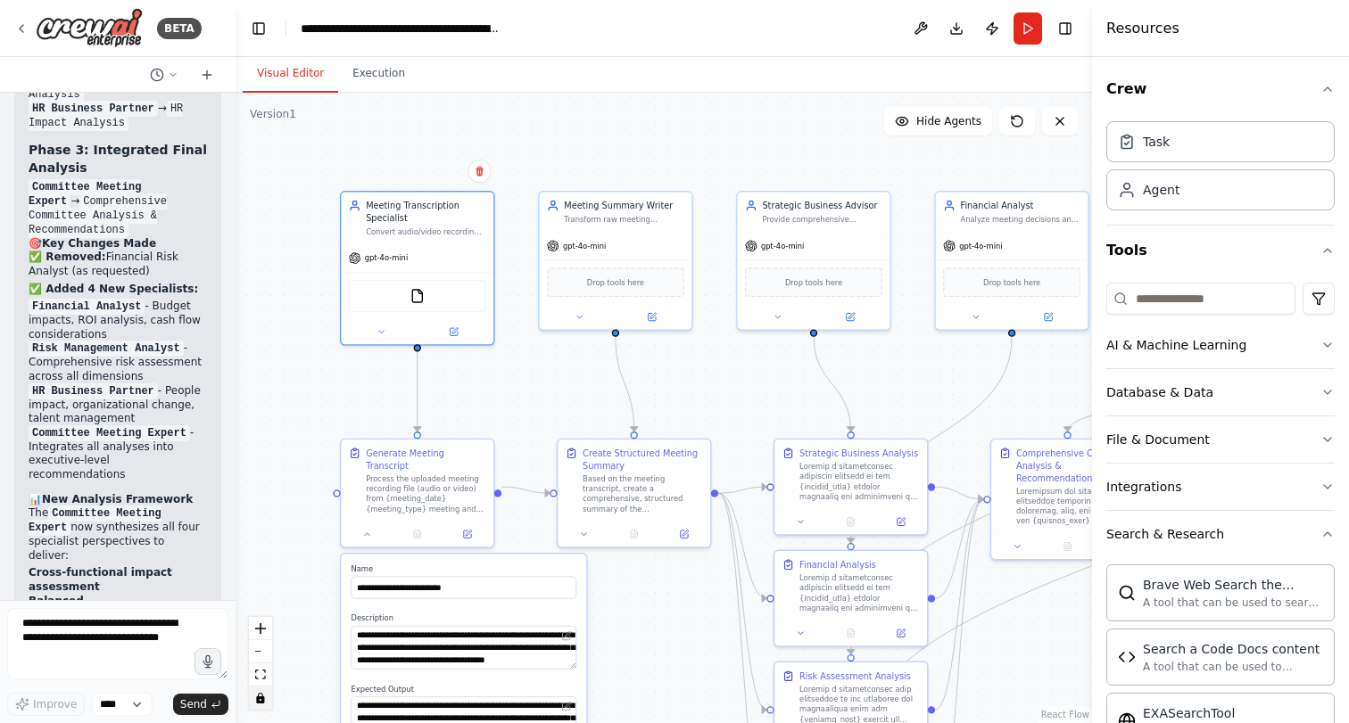
click at [260, 699] on icon "toggle interactivity" at bounding box center [260, 698] width 8 height 11
click at [261, 675] on icon "fit view" at bounding box center [260, 675] width 11 height 10
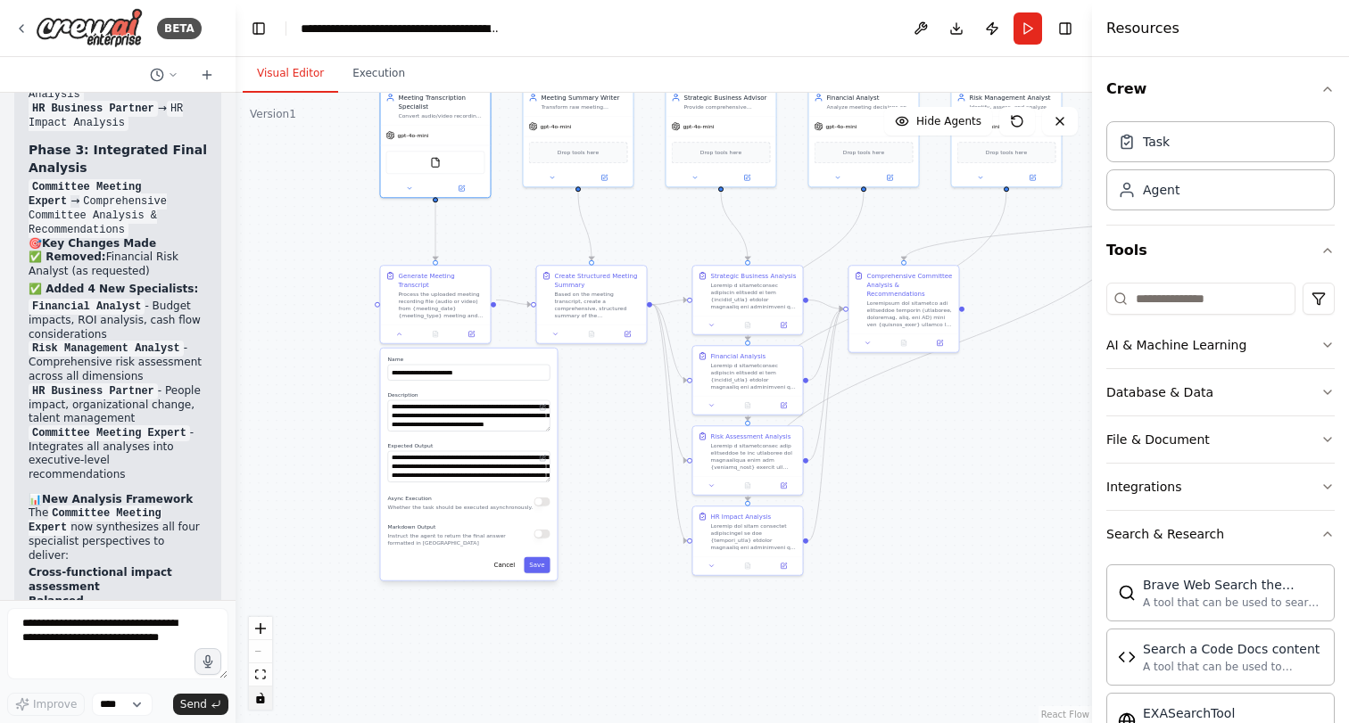
drag, startPoint x: 351, startPoint y: 690, endPoint x: 536, endPoint y: 612, distance: 200.3
click at [541, 612] on div ".deletable-edge-delete-btn { width: 20px; height: 20px; border: 0px solid #ffff…" at bounding box center [664, 408] width 856 height 631
click at [1033, 28] on button "Run" at bounding box center [1027, 28] width 29 height 32
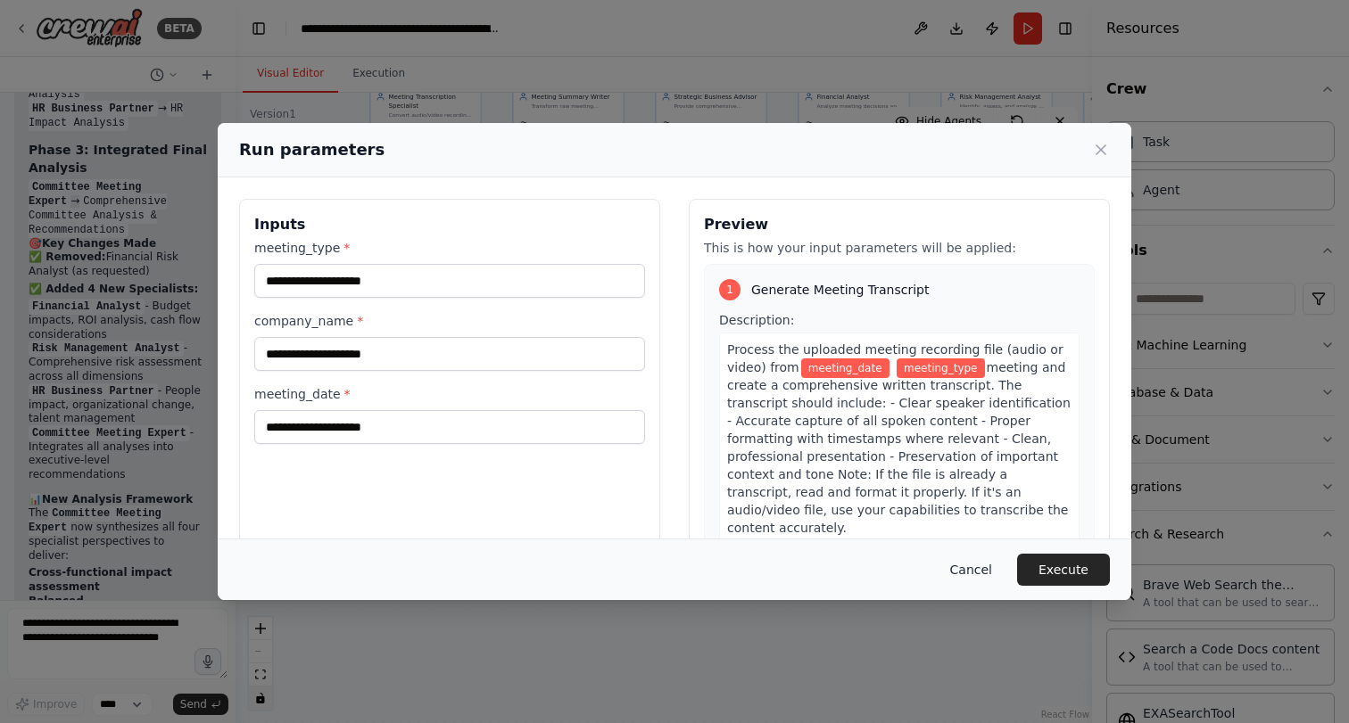
click at [963, 576] on button "Cancel" at bounding box center [971, 570] width 70 height 32
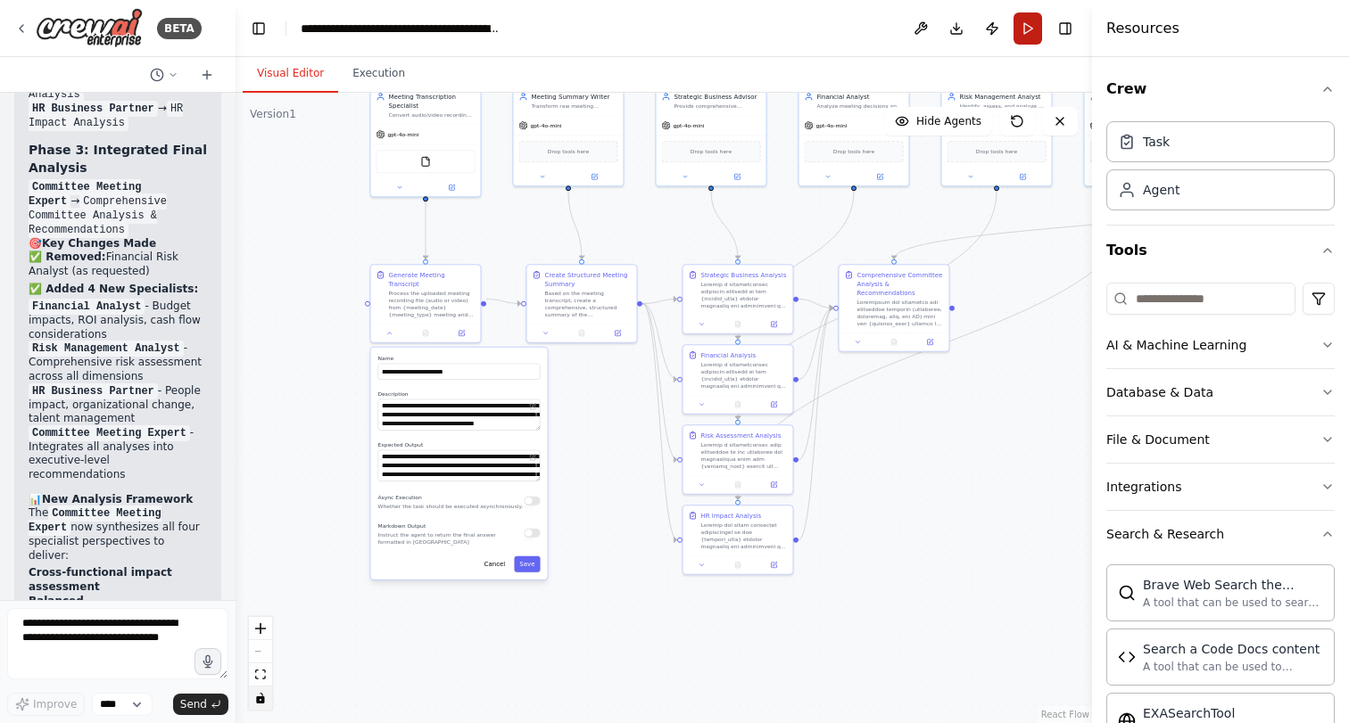
click at [1028, 30] on button "Run" at bounding box center [1027, 28] width 29 height 32
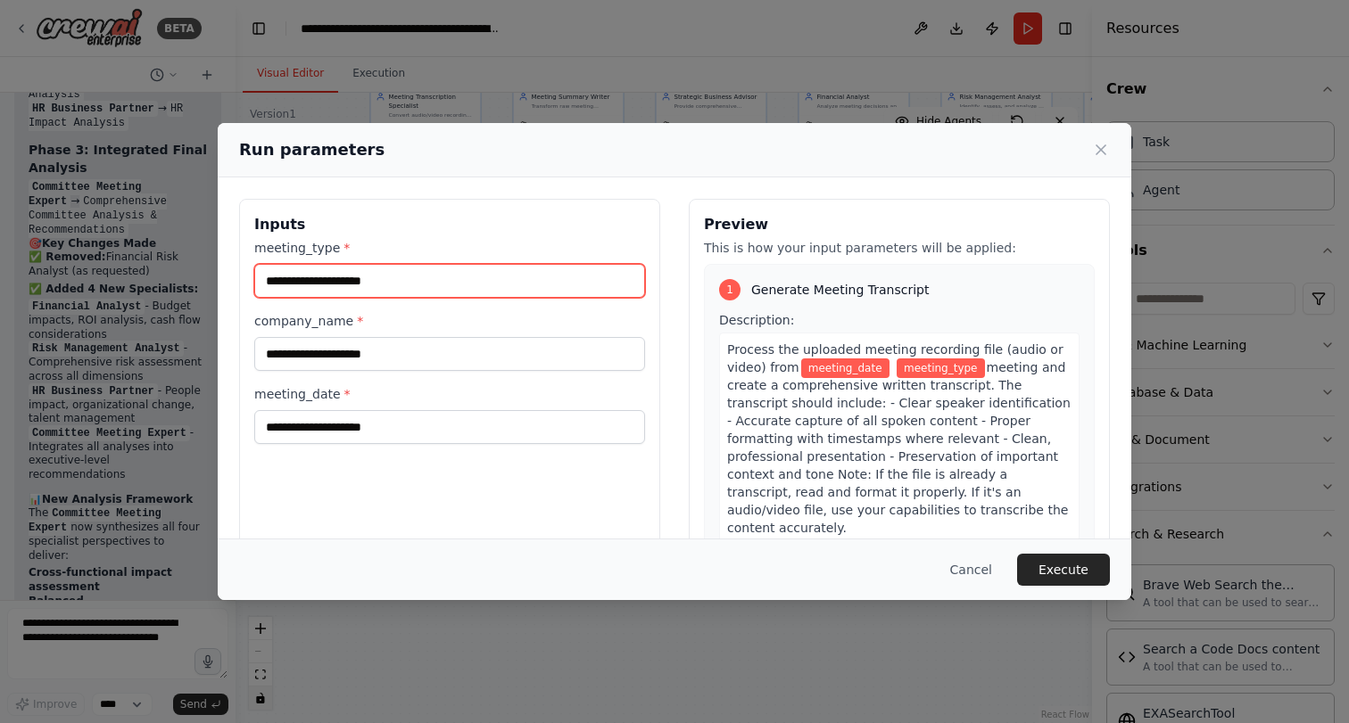
click at [443, 288] on input "meeting_type *" at bounding box center [449, 281] width 391 height 34
type input "*****"
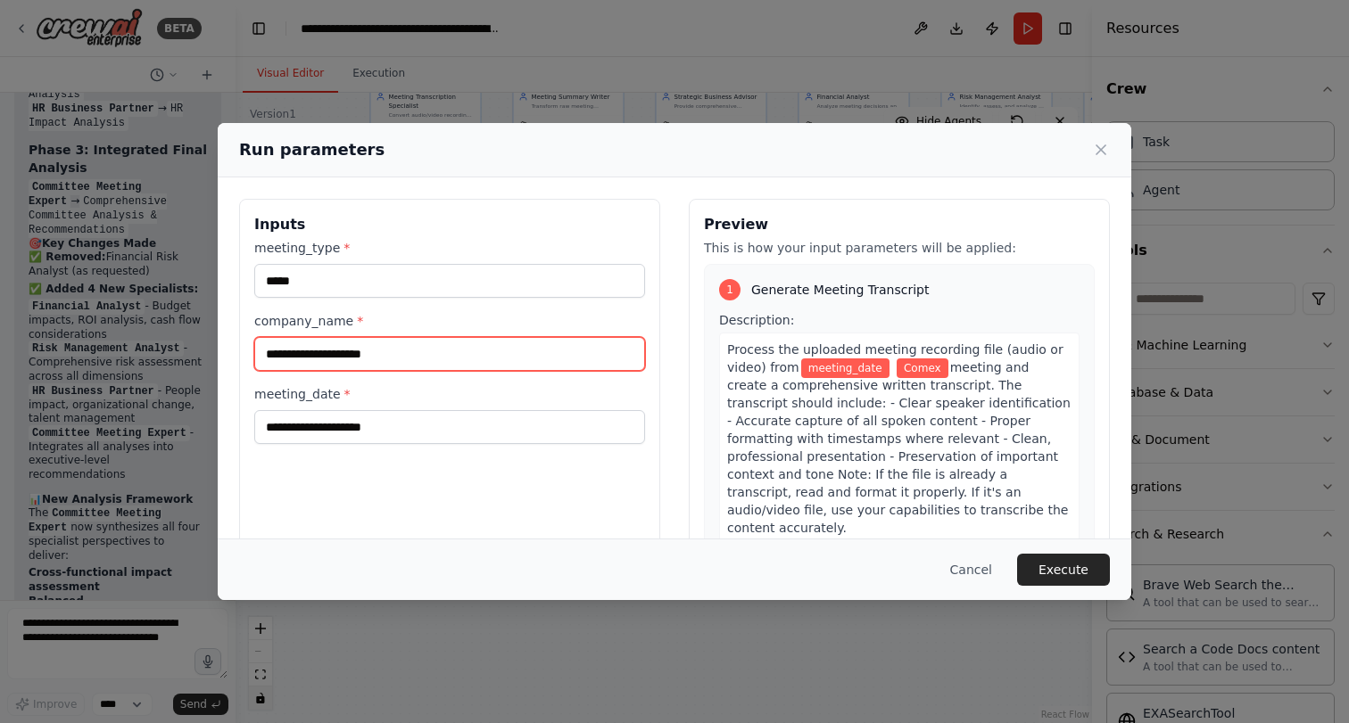
click at [348, 355] on input "company_name *" at bounding box center [449, 354] width 391 height 34
type input "******"
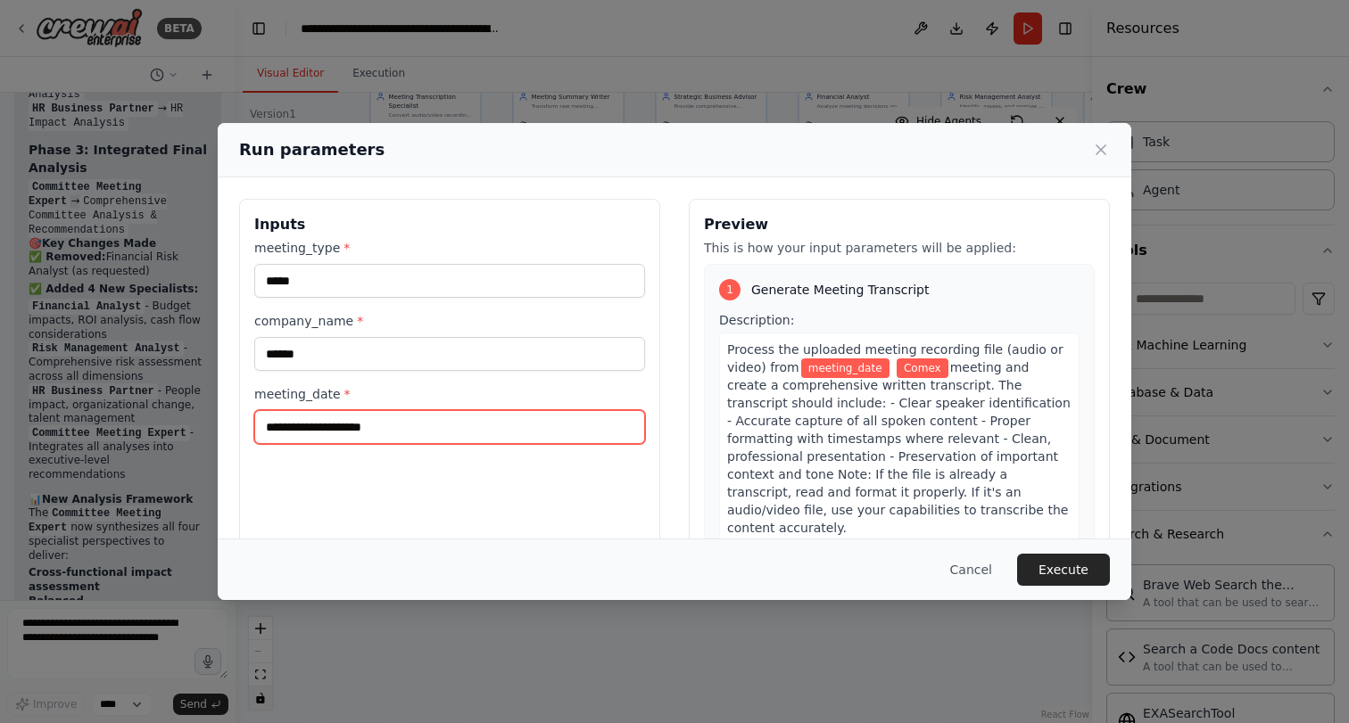
click at [334, 427] on input "meeting_date *" at bounding box center [449, 427] width 391 height 34
type input "****"
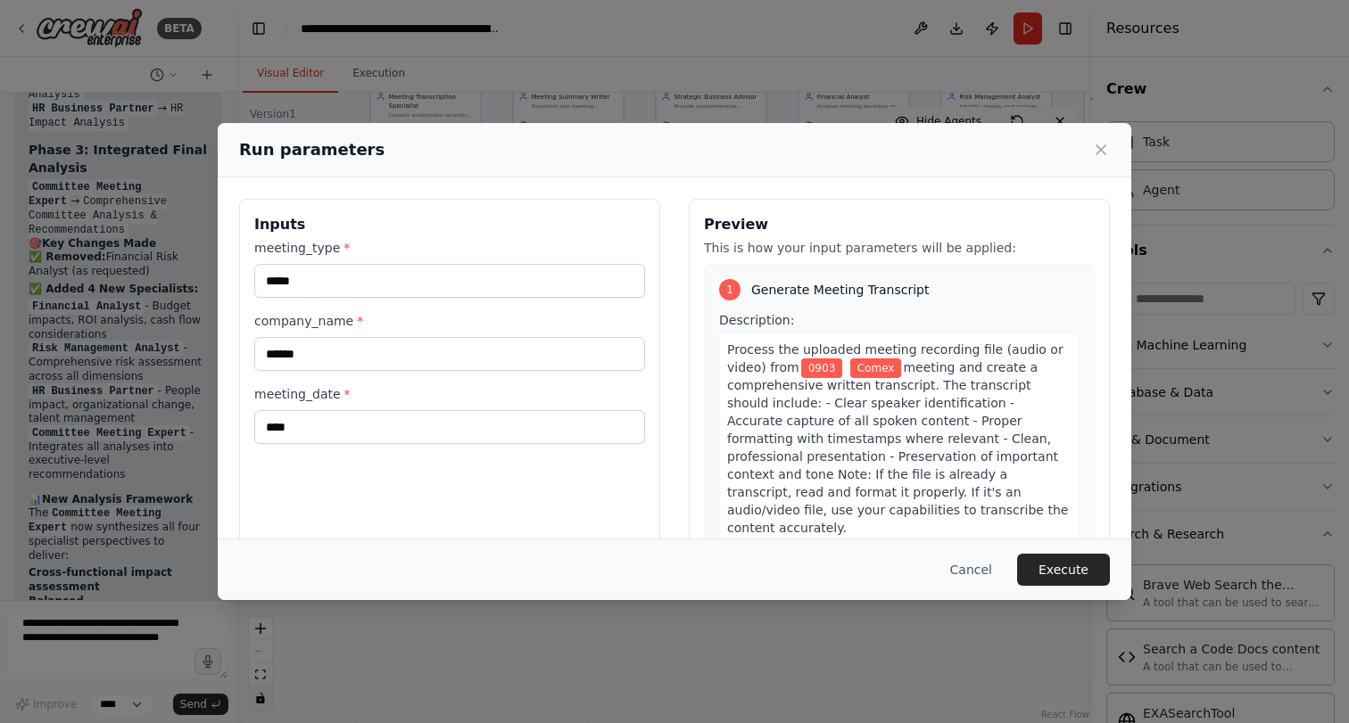
click at [511, 509] on div "Inputs meeting_type * ***** company_name * ****** meeting_date * ****" at bounding box center [449, 410] width 421 height 423
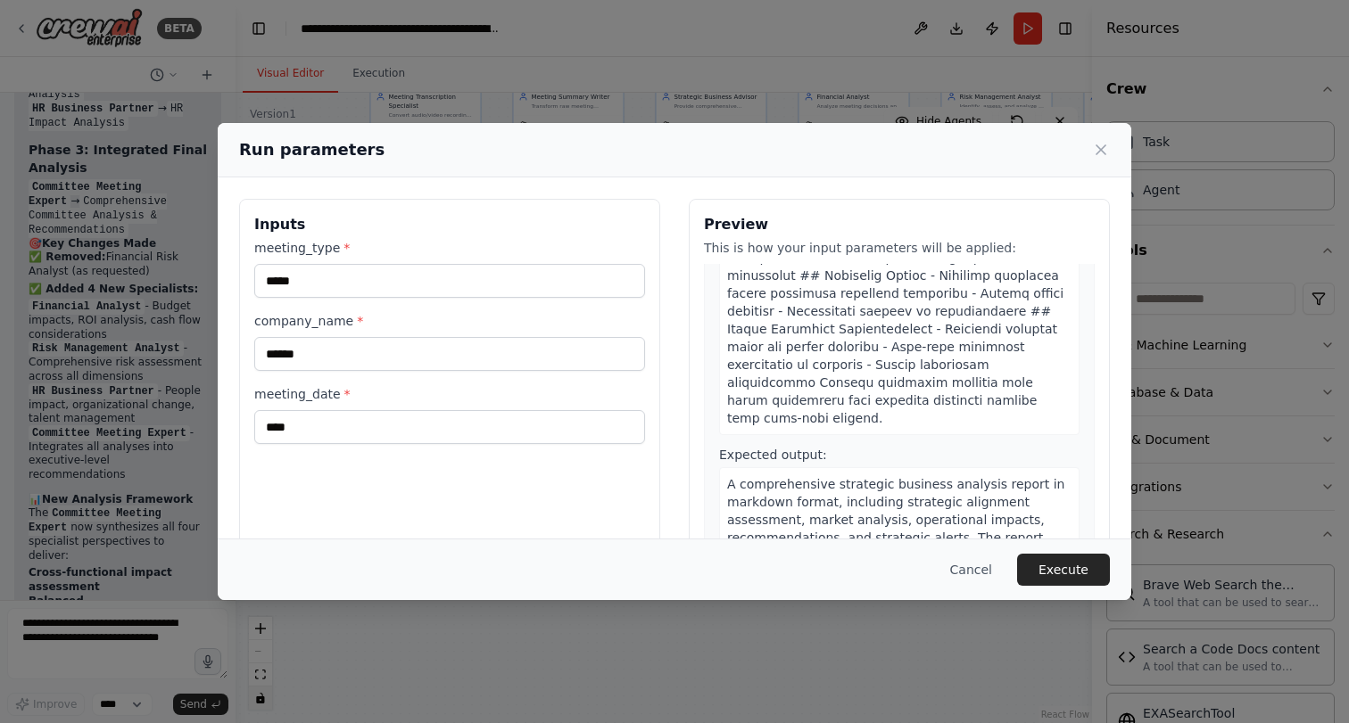
scroll to position [1350, 0]
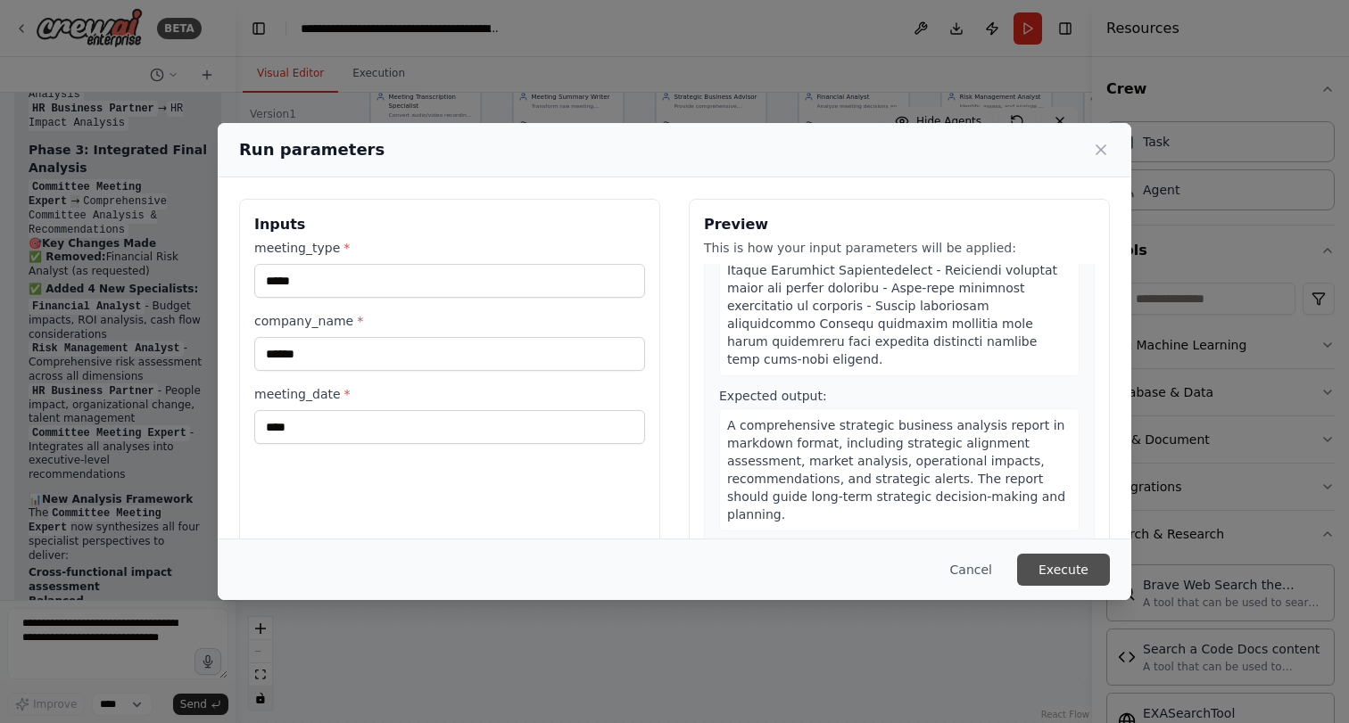
click at [1051, 568] on button "Execute" at bounding box center [1063, 570] width 93 height 32
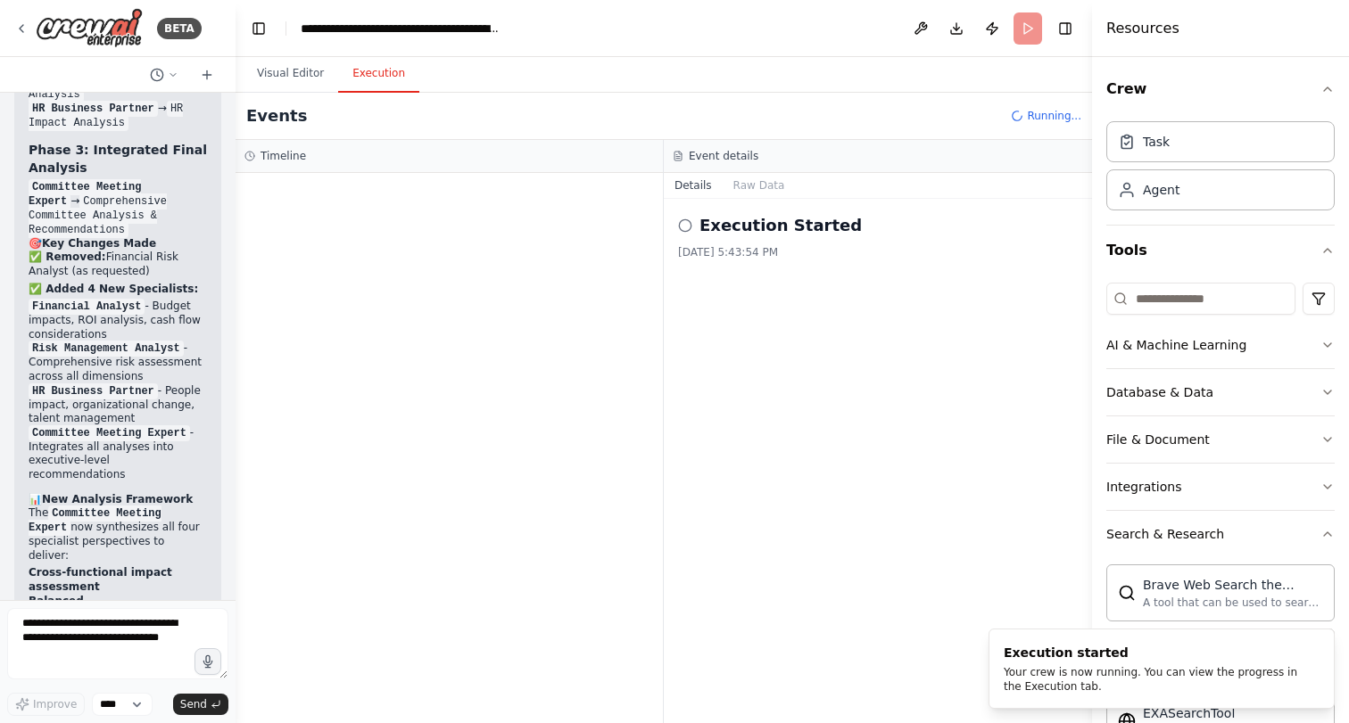
click at [372, 69] on button "Execution" at bounding box center [378, 73] width 81 height 37
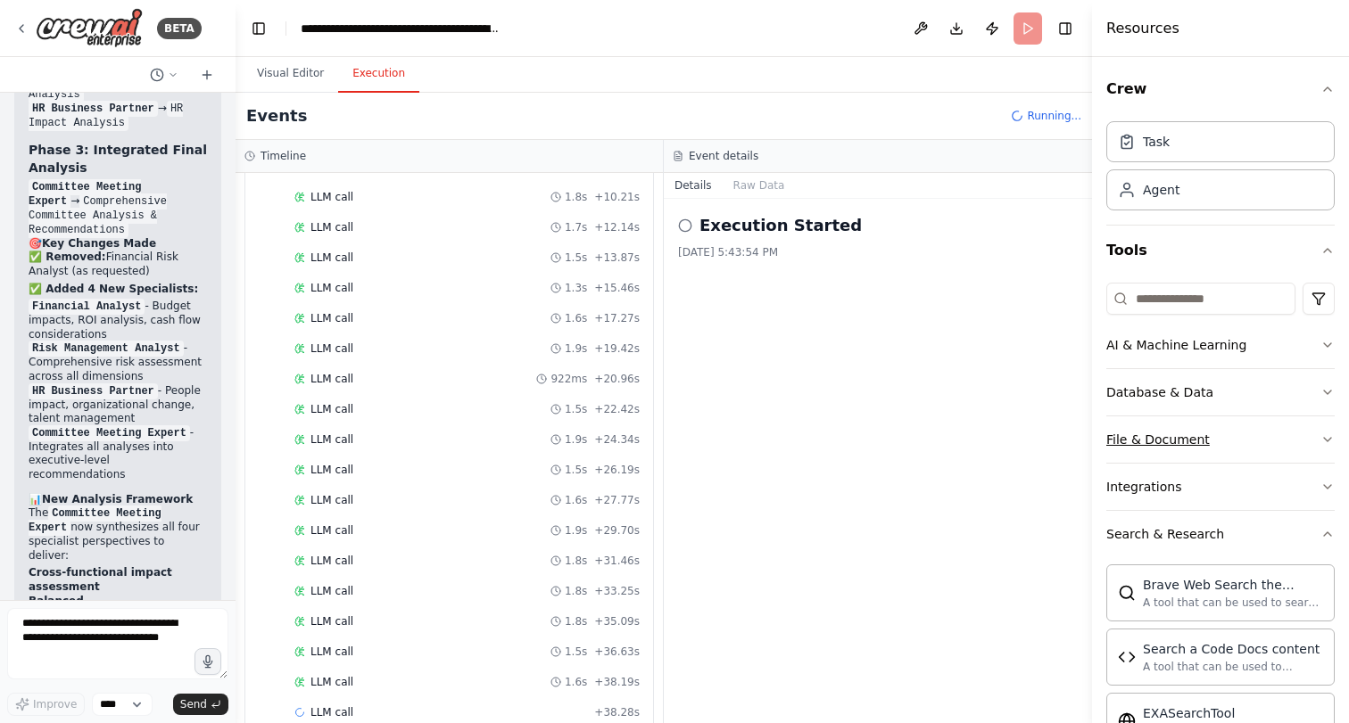
scroll to position [297, 0]
click at [1324, 438] on icon "button" at bounding box center [1327, 440] width 7 height 4
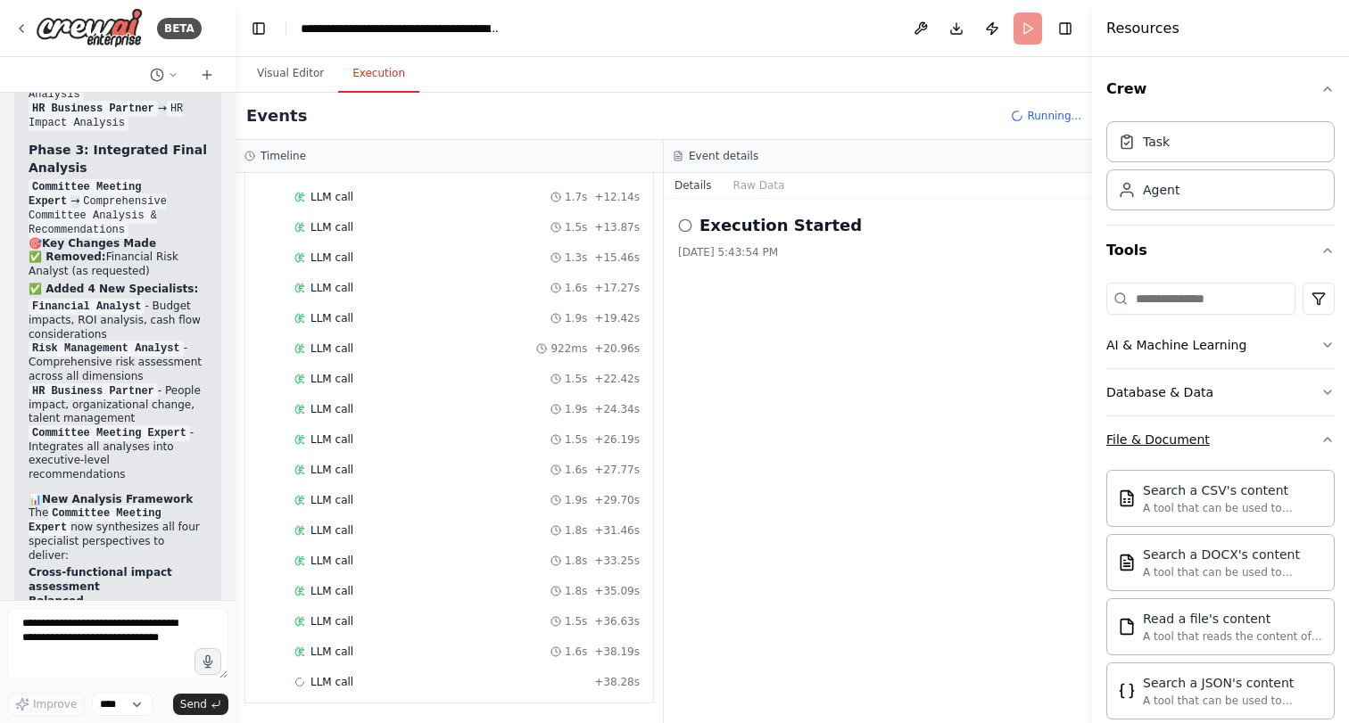
scroll to position [327, 0]
click at [1324, 438] on icon "button" at bounding box center [1327, 440] width 14 height 14
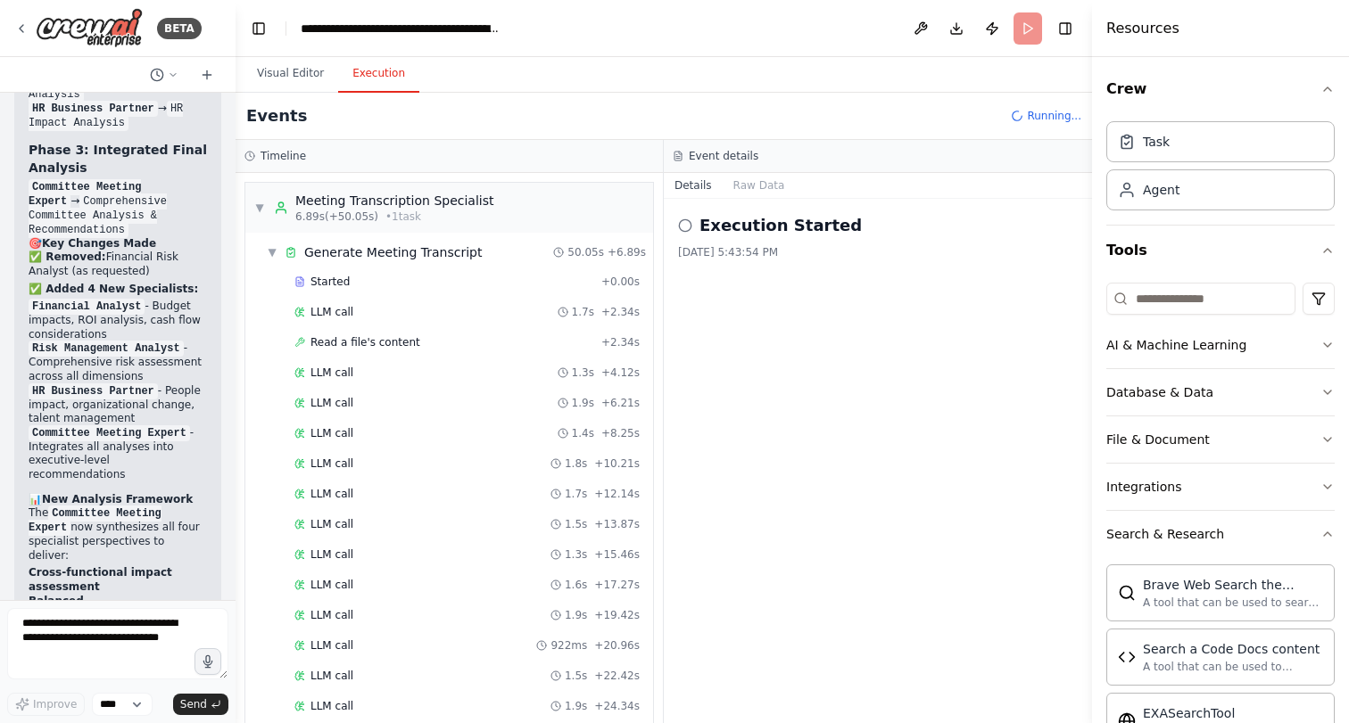
scroll to position [0, 0]
click at [287, 76] on button "Visual Editor" at bounding box center [290, 73] width 95 height 37
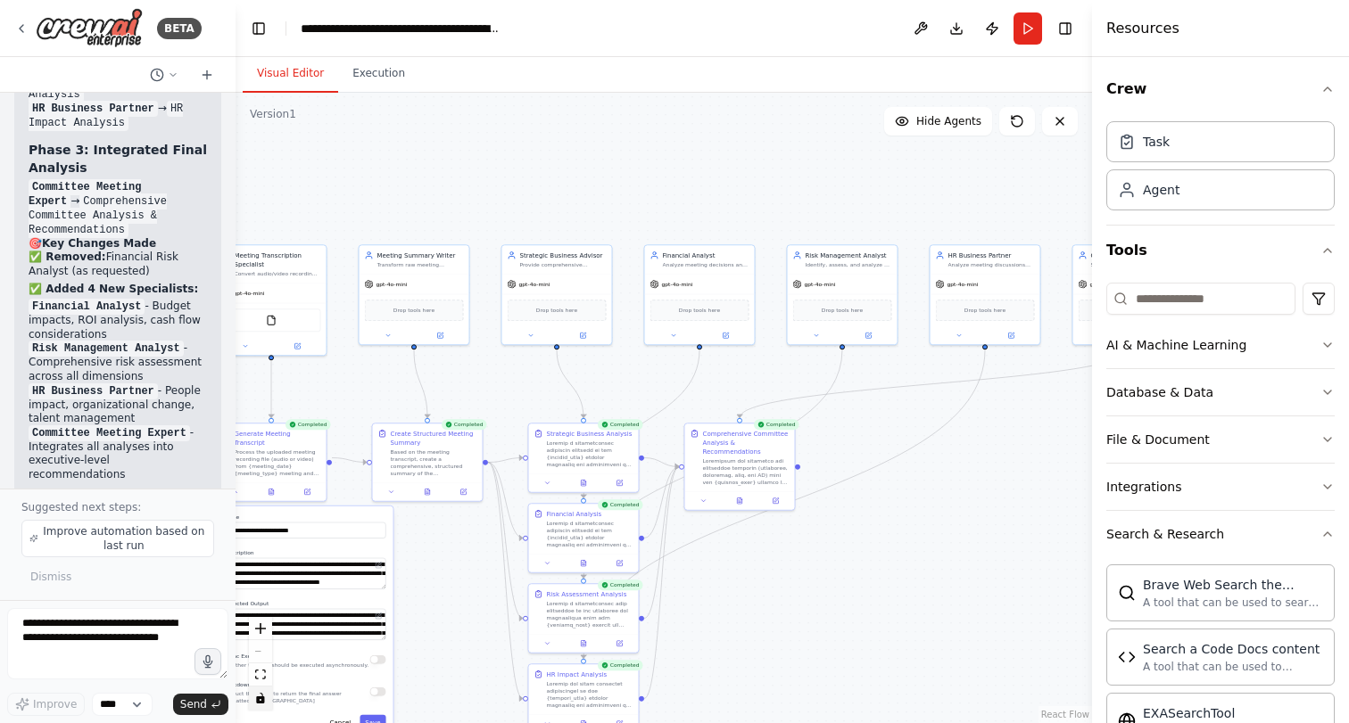
drag, startPoint x: 995, startPoint y: 522, endPoint x: 840, endPoint y: 681, distance: 221.4
click at [840, 681] on div ".deletable-edge-delete-btn { width: 20px; height: 20px; border: 0px solid #ffff…" at bounding box center [664, 408] width 856 height 631
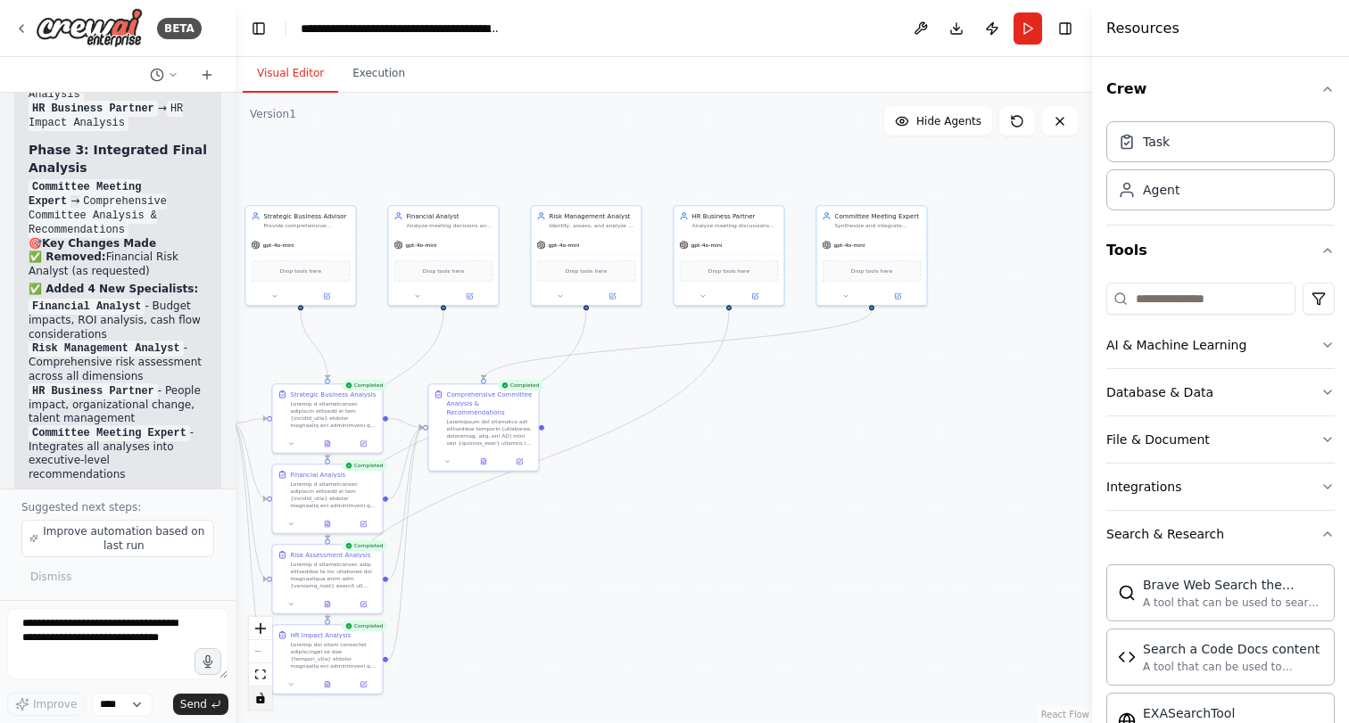
drag, startPoint x: 1029, startPoint y: 556, endPoint x: 773, endPoint y: 517, distance: 259.0
click at [773, 517] on div ".deletable-edge-delete-btn { width: 20px; height: 20px; border: 0px solid #ffff…" at bounding box center [664, 408] width 856 height 631
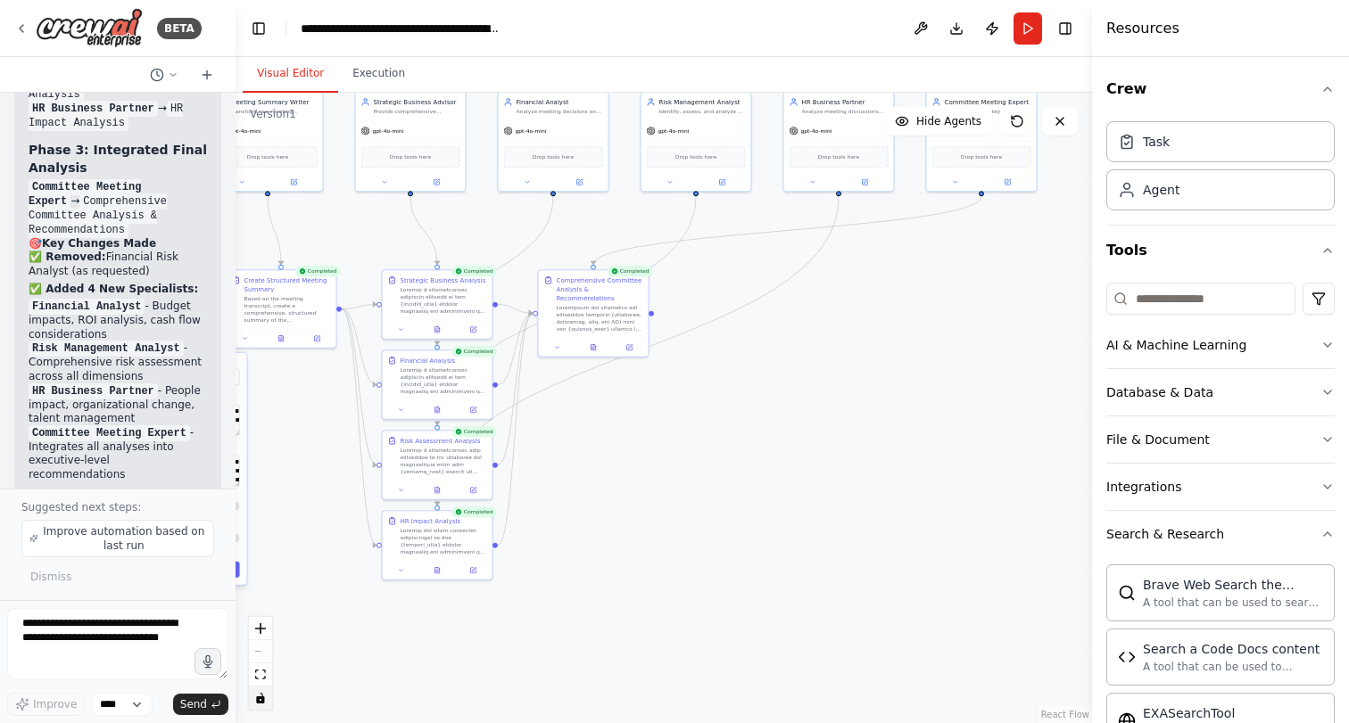
drag, startPoint x: 755, startPoint y: 544, endPoint x: 864, endPoint y: 429, distance: 159.0
click at [864, 429] on div ".deletable-edge-delete-btn { width: 20px; height: 20px; border: 0px solid #ffff…" at bounding box center [664, 408] width 856 height 631
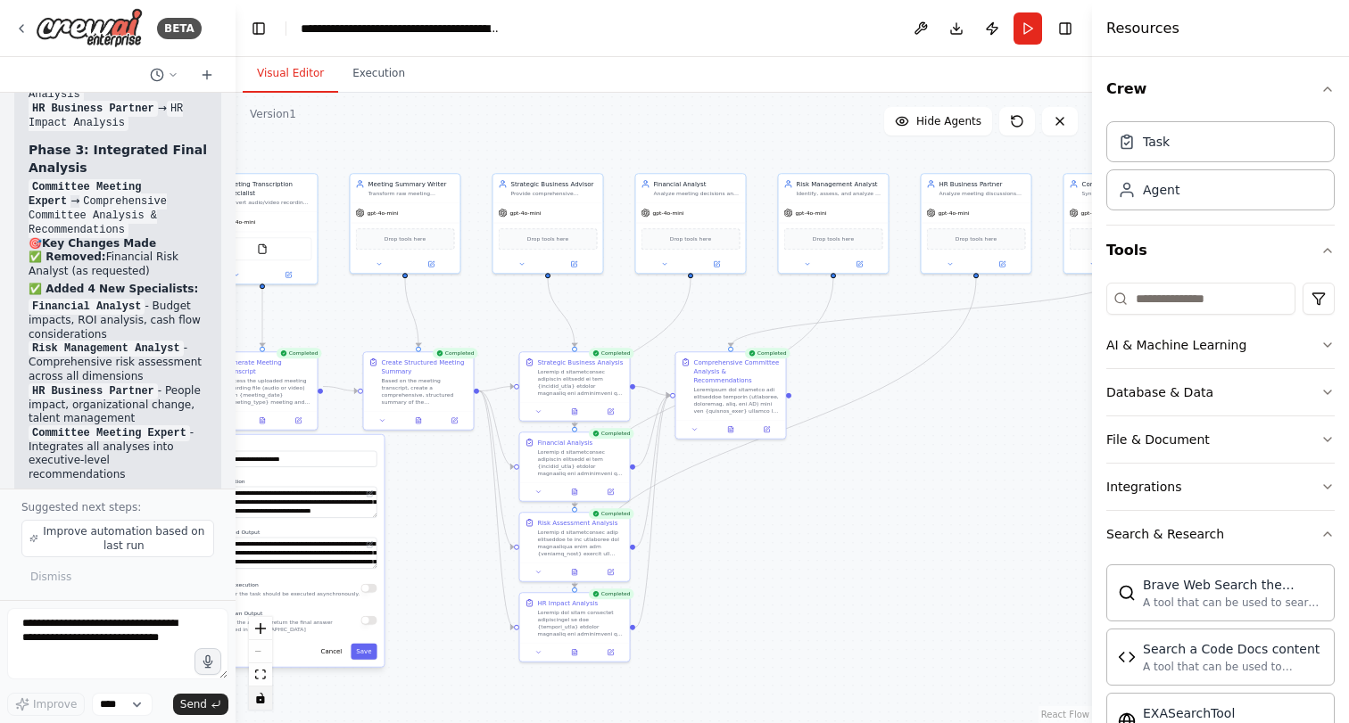
drag, startPoint x: 667, startPoint y: 452, endPoint x: 805, endPoint y: 534, distance: 160.0
click at [805, 534] on div ".deletable-edge-delete-btn { width: 20px; height: 20px; border: 0px solid #ffff…" at bounding box center [664, 408] width 856 height 631
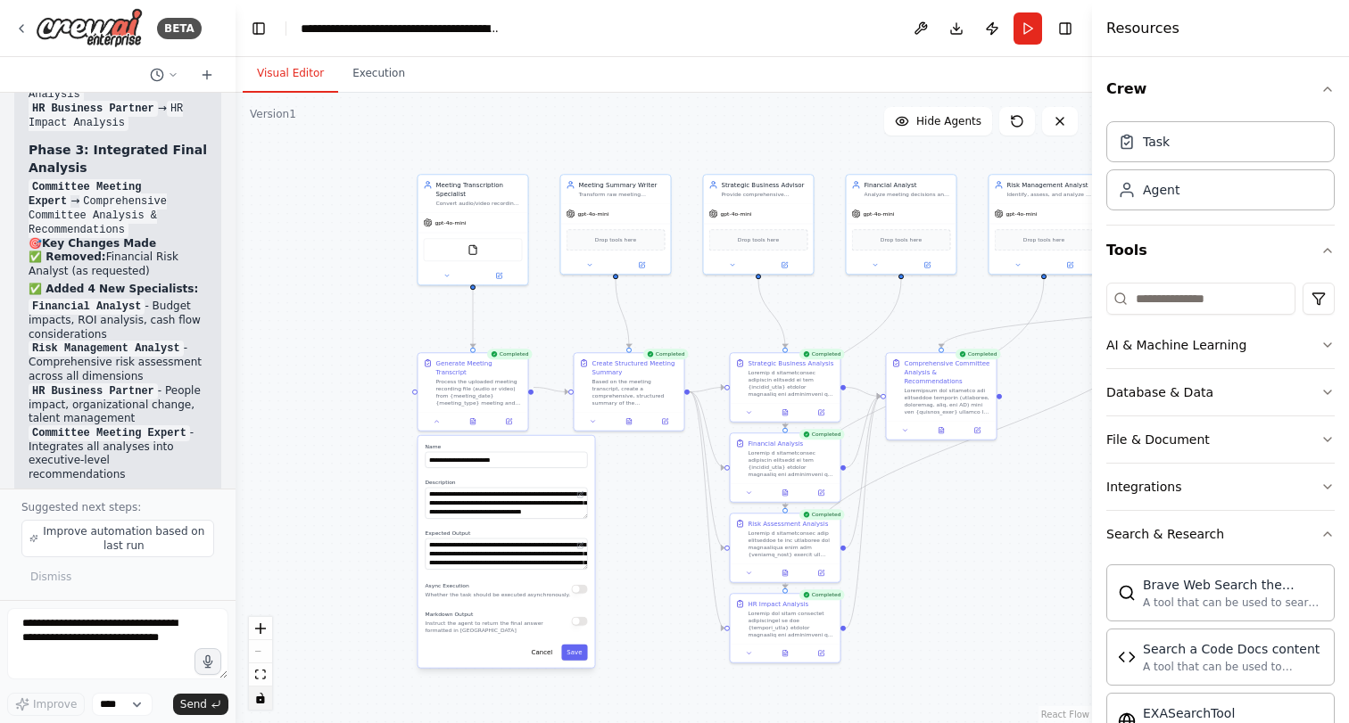
drag, startPoint x: 764, startPoint y: 529, endPoint x: 974, endPoint y: 530, distance: 210.5
click at [974, 530] on div ".deletable-edge-delete-btn { width: 20px; height: 20px; border: 0px solid #ffff…" at bounding box center [664, 408] width 856 height 631
click at [474, 247] on img at bounding box center [472, 248] width 11 height 11
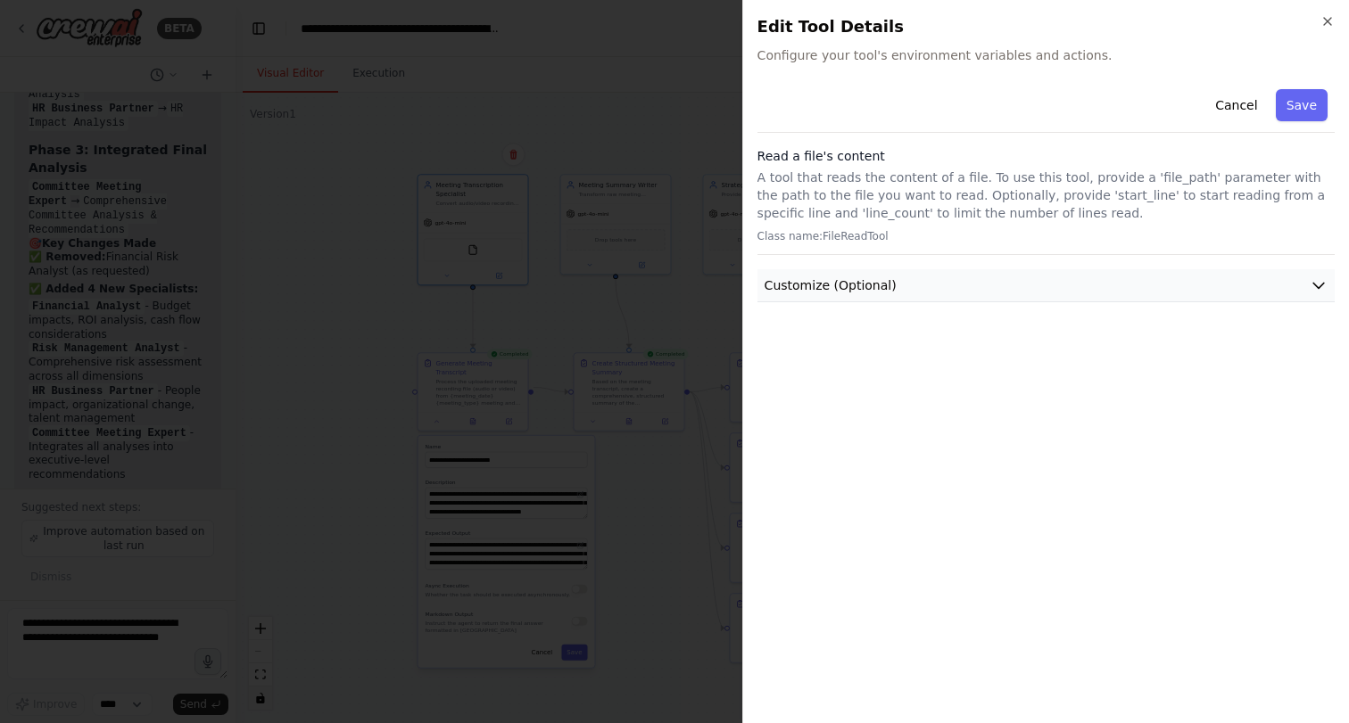
click at [1316, 283] on icon "button" at bounding box center [1319, 286] width 18 height 18
click at [665, 305] on div at bounding box center [674, 361] width 1349 height 723
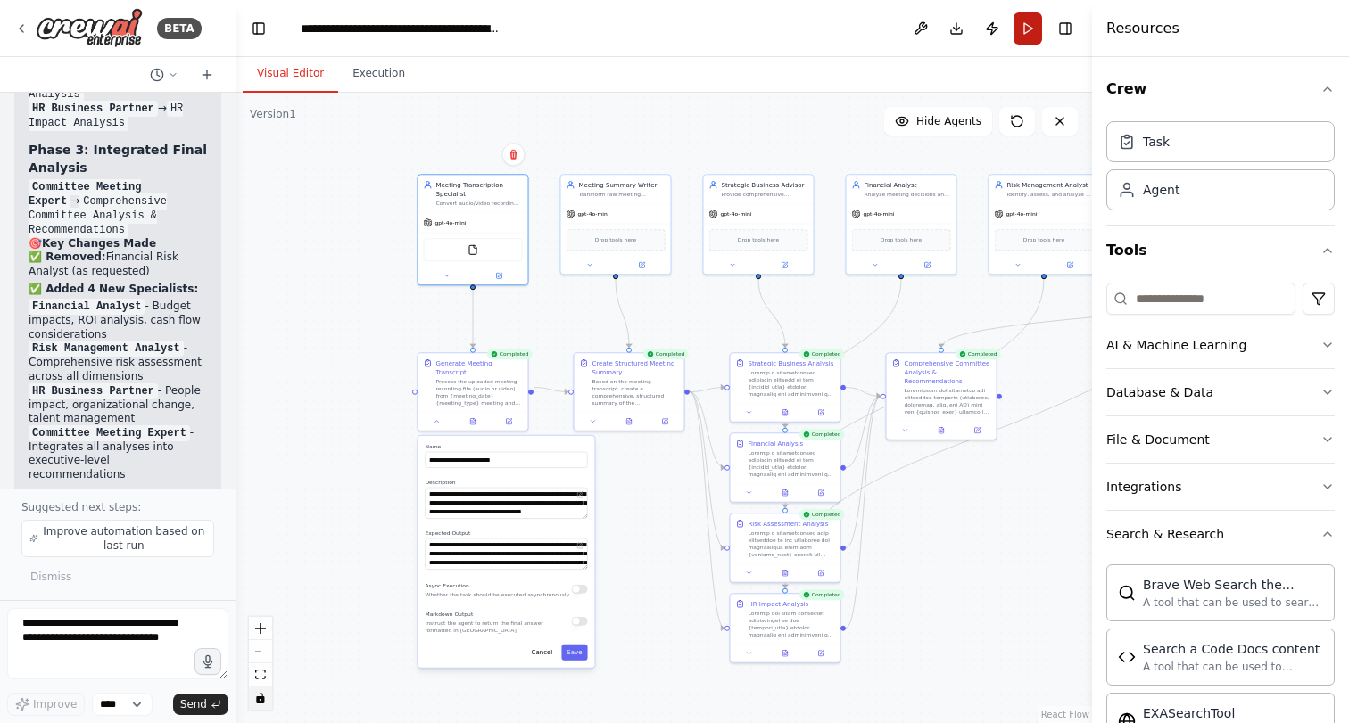
click at [1031, 36] on button "Run" at bounding box center [1027, 28] width 29 height 32
click at [1030, 38] on header "**********" at bounding box center [664, 28] width 856 height 57
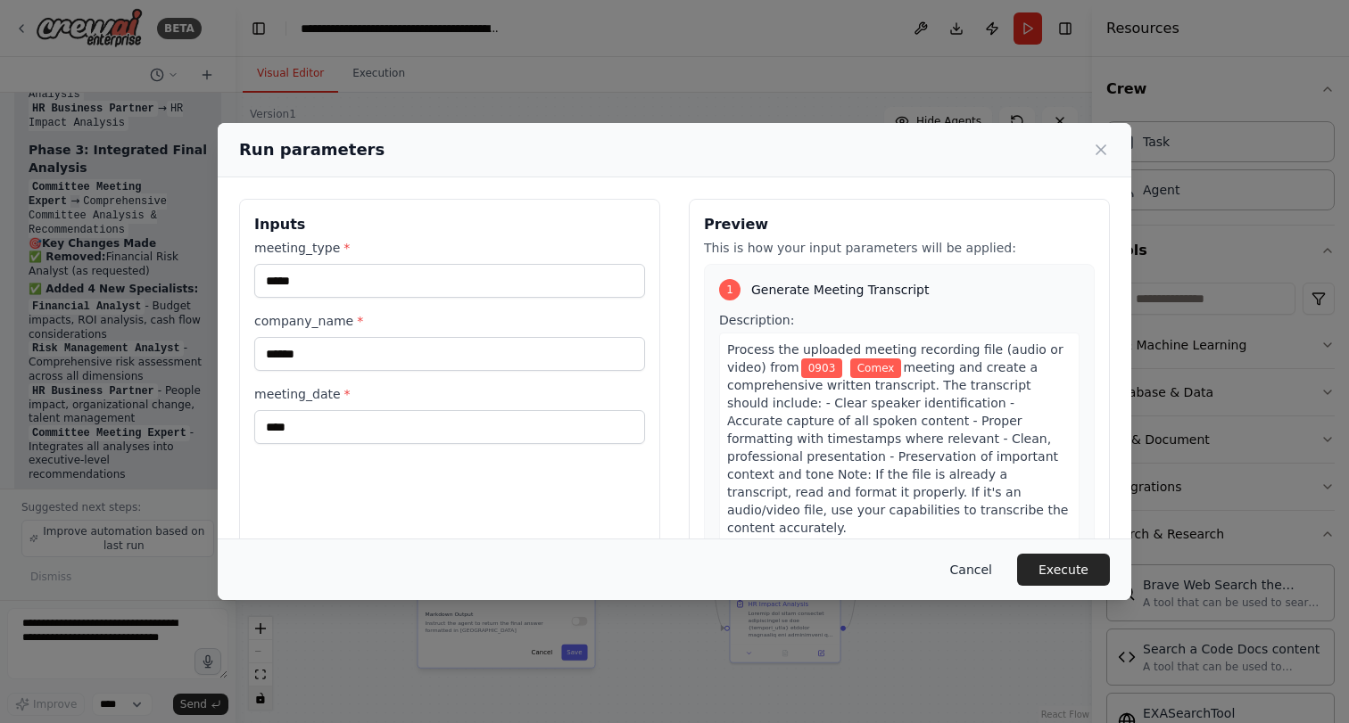
click at [986, 566] on button "Cancel" at bounding box center [971, 570] width 70 height 32
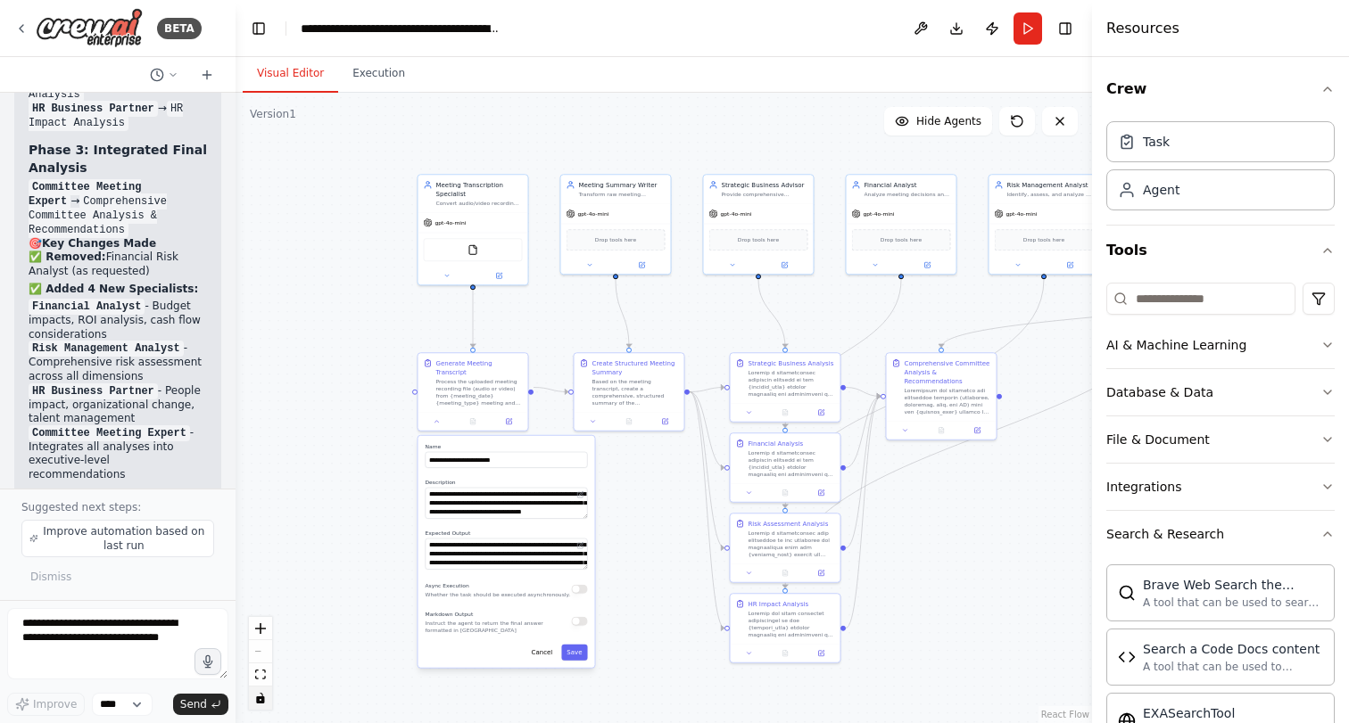
click at [976, 578] on div ".deletable-edge-delete-btn { width: 20px; height: 20px; border: 0px solid #ffff…" at bounding box center [664, 408] width 856 height 631
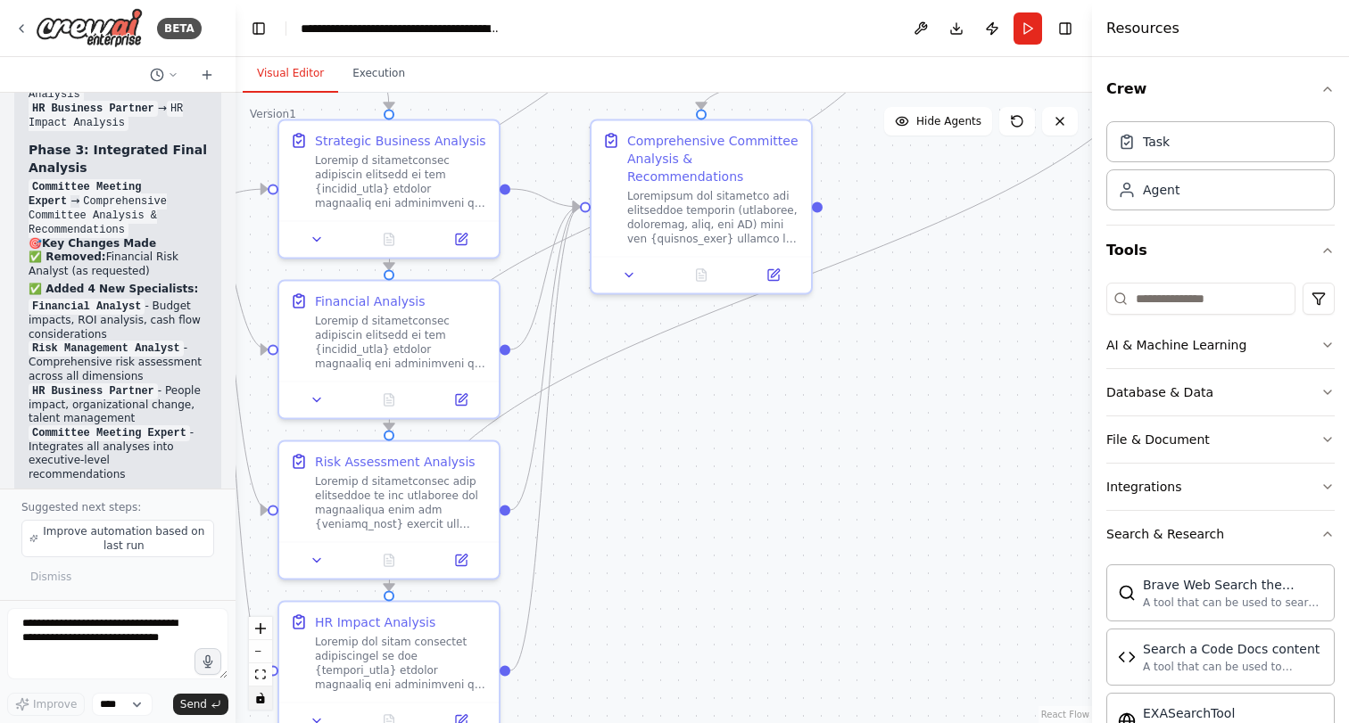
drag, startPoint x: 997, startPoint y: 395, endPoint x: 788, endPoint y: 387, distance: 209.8
click at [788, 387] on div ".deletable-edge-delete-btn { width: 20px; height: 20px; border: 0px solid #ffff…" at bounding box center [664, 408] width 856 height 631
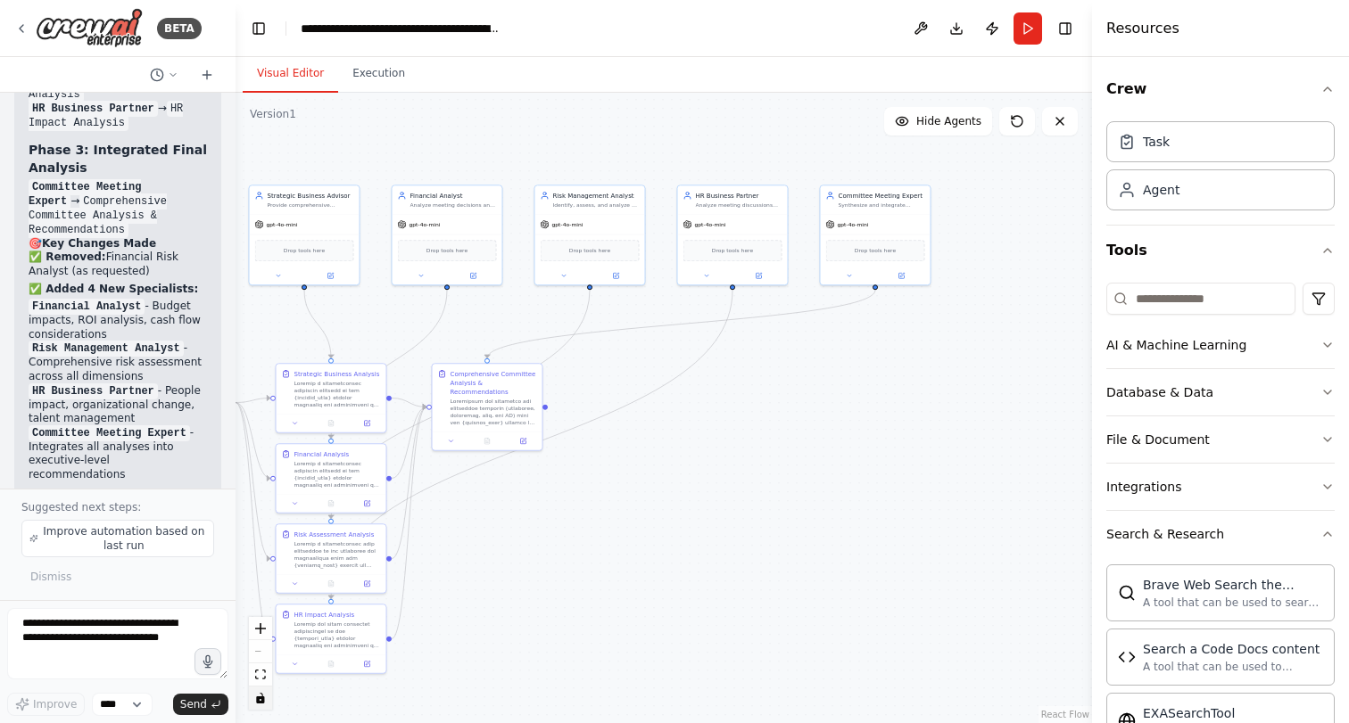
drag, startPoint x: 899, startPoint y: 403, endPoint x: 603, endPoint y: 509, distance: 314.6
click at [603, 509] on div ".deletable-edge-delete-btn { width: 20px; height: 20px; border: 0px solid #ffff…" at bounding box center [664, 408] width 856 height 631
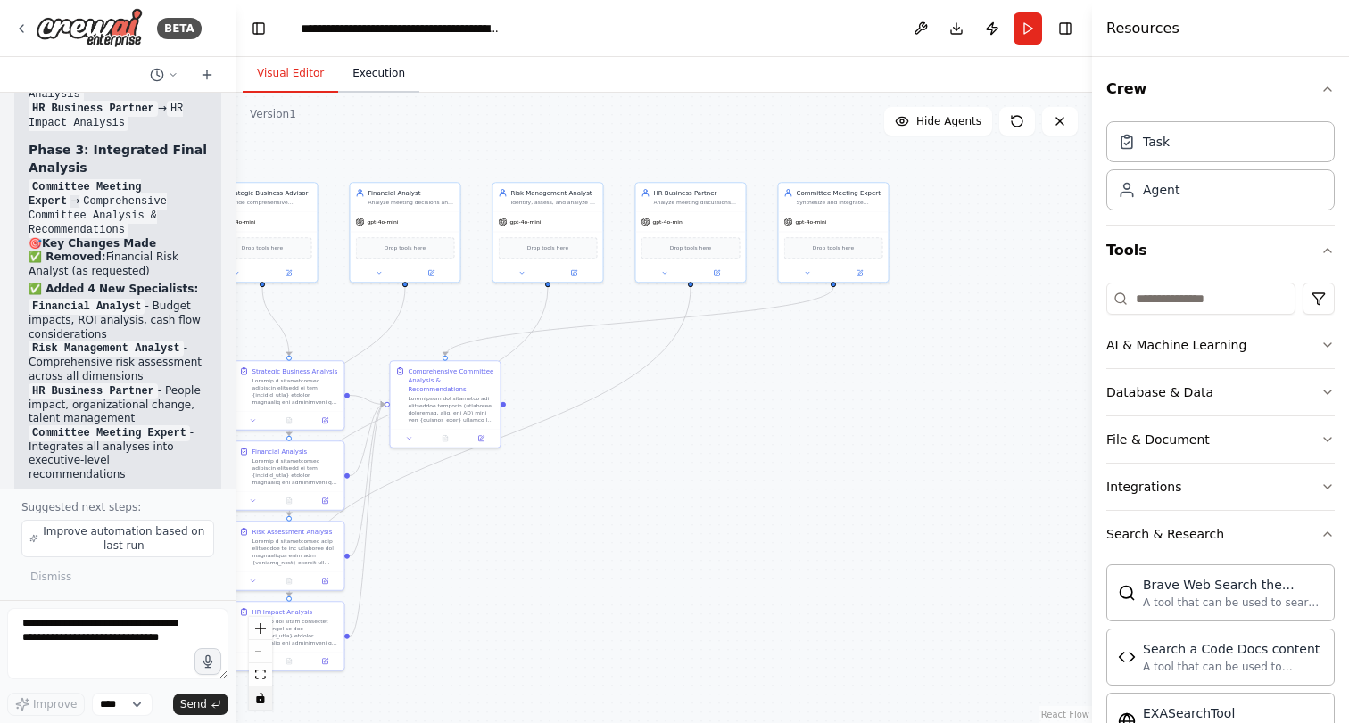
click at [384, 68] on button "Execution" at bounding box center [378, 73] width 81 height 37
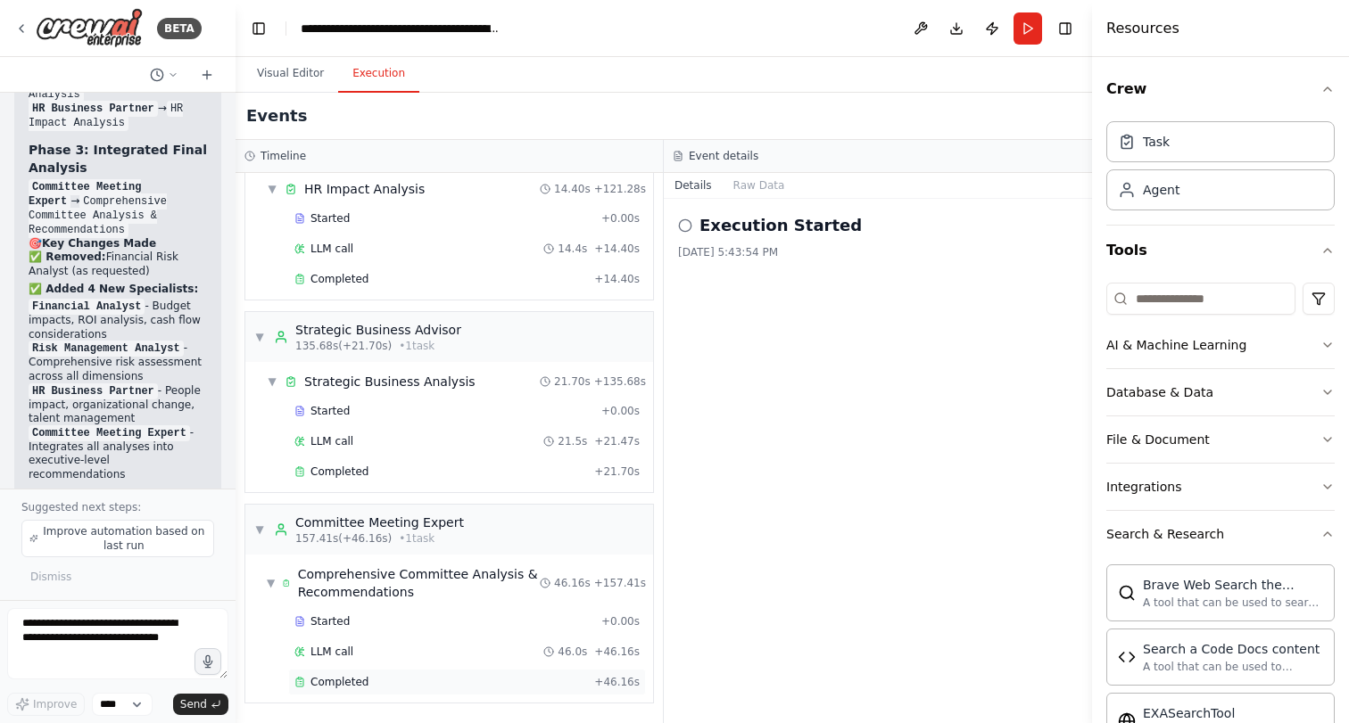
scroll to position [1623, 0]
click at [344, 688] on span "Completed" at bounding box center [339, 682] width 58 height 14
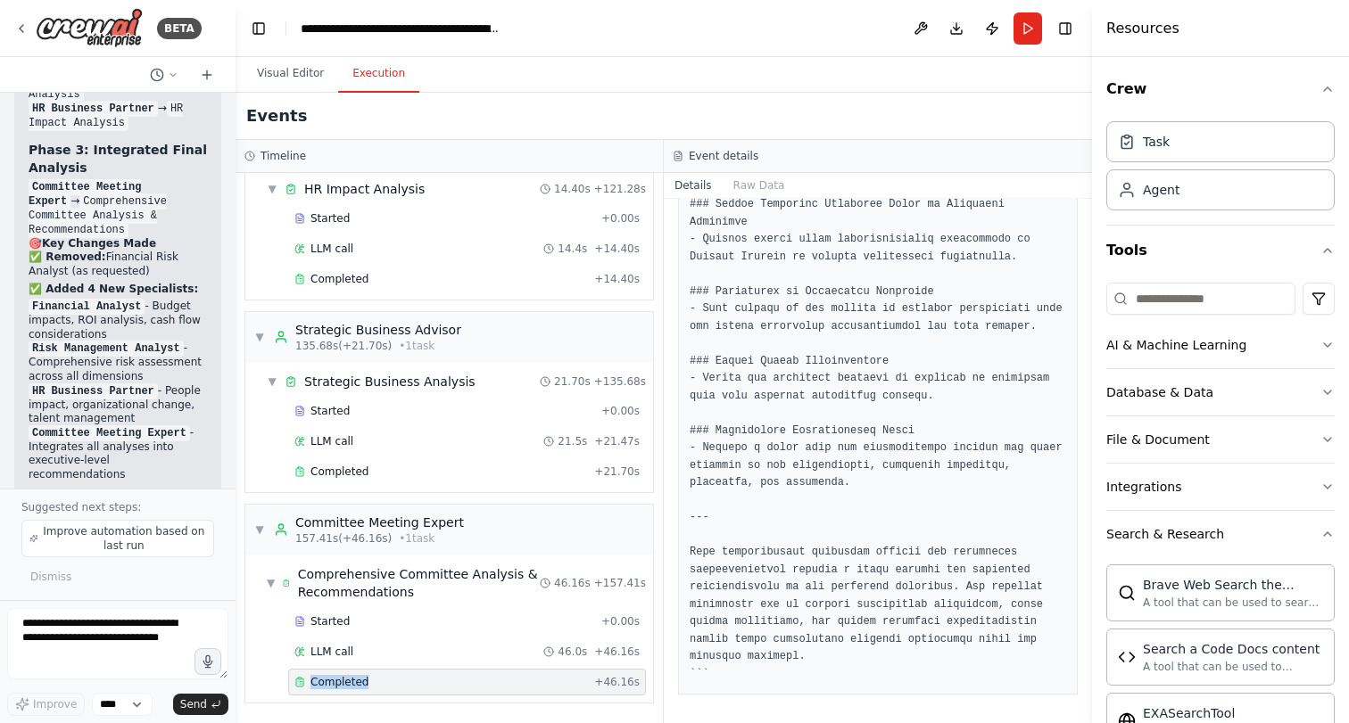
scroll to position [3930, 0]
click at [842, 101] on div "Events" at bounding box center [664, 116] width 856 height 47
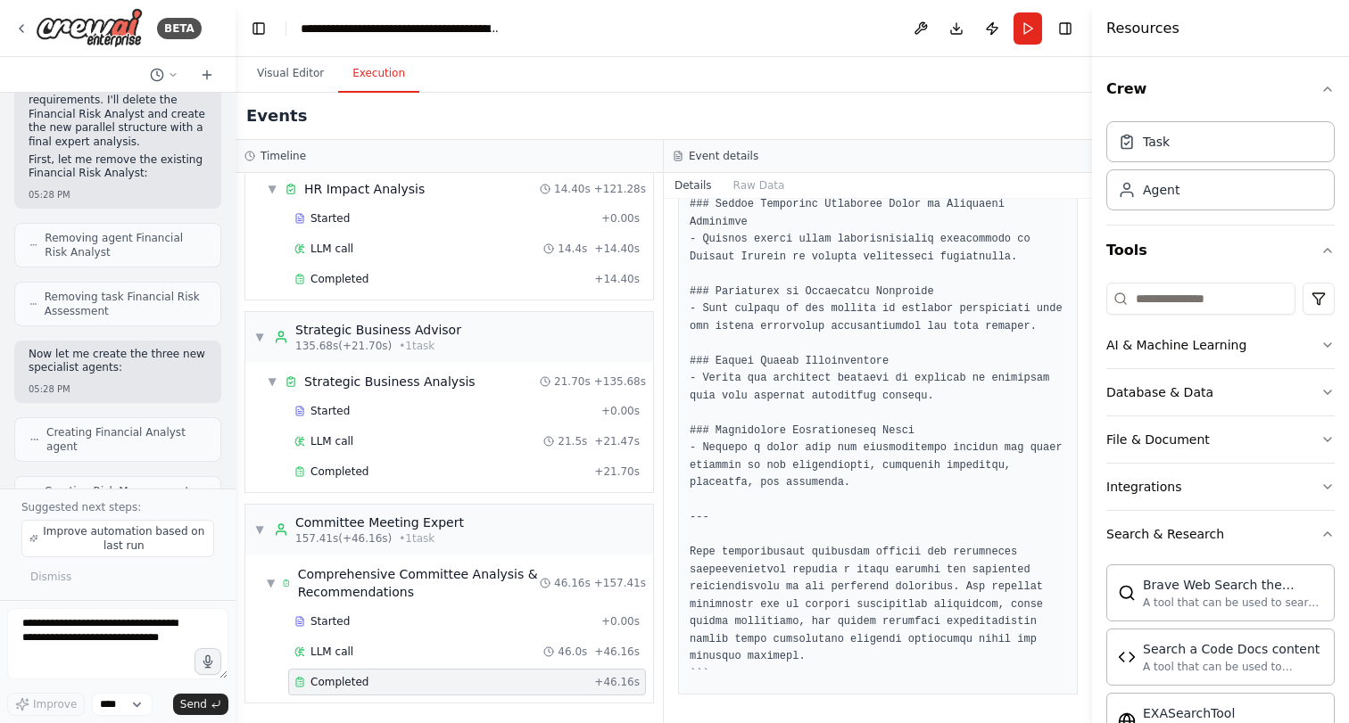
scroll to position [4133, 0]
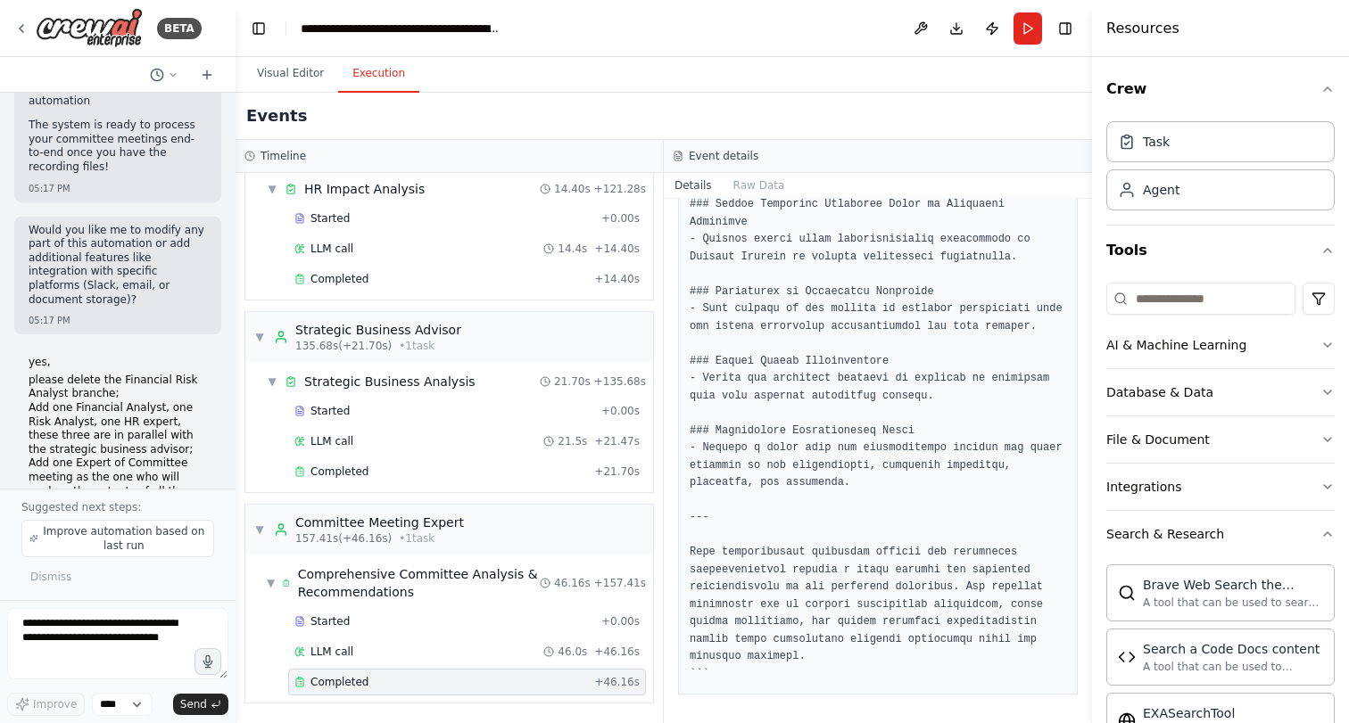
click at [442, 38] on header "**********" at bounding box center [664, 28] width 856 height 57
click at [471, 31] on div "**********" at bounding box center [401, 29] width 201 height 18
click at [100, 30] on img at bounding box center [89, 28] width 107 height 40
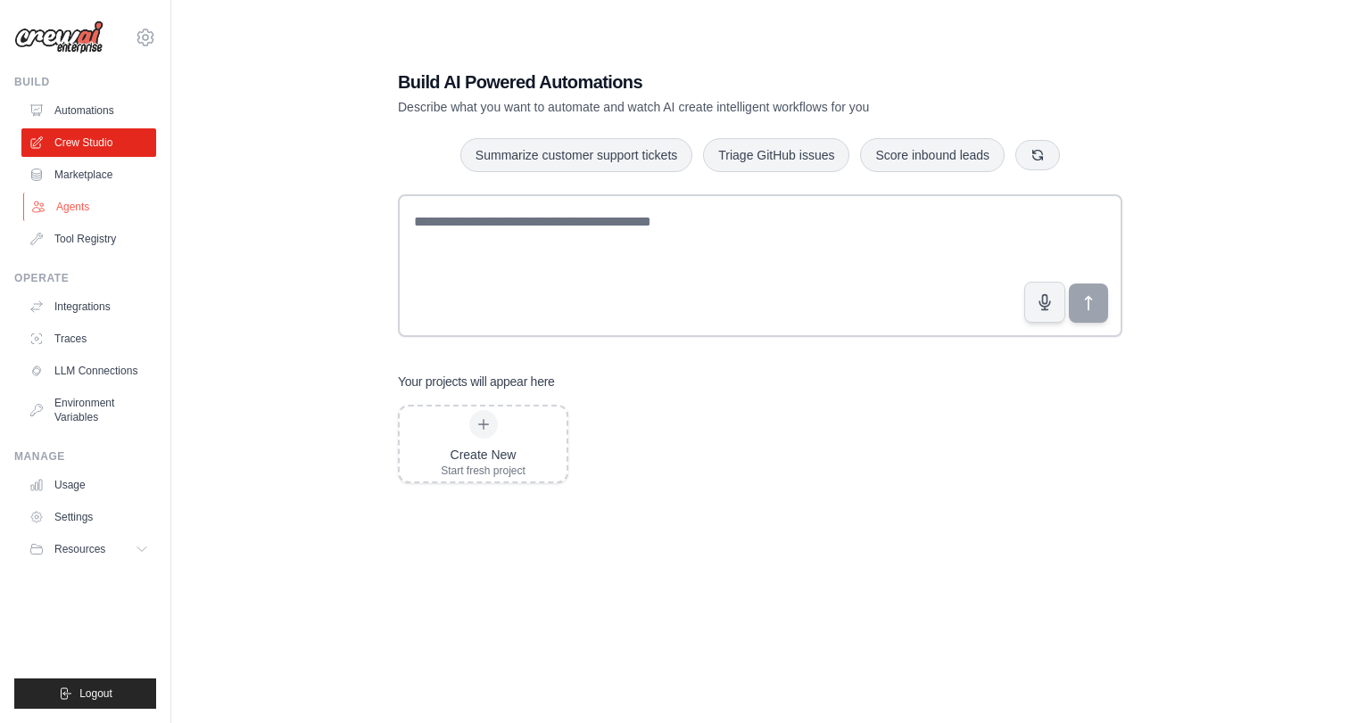
click at [78, 211] on link "Agents" at bounding box center [90, 207] width 135 height 29
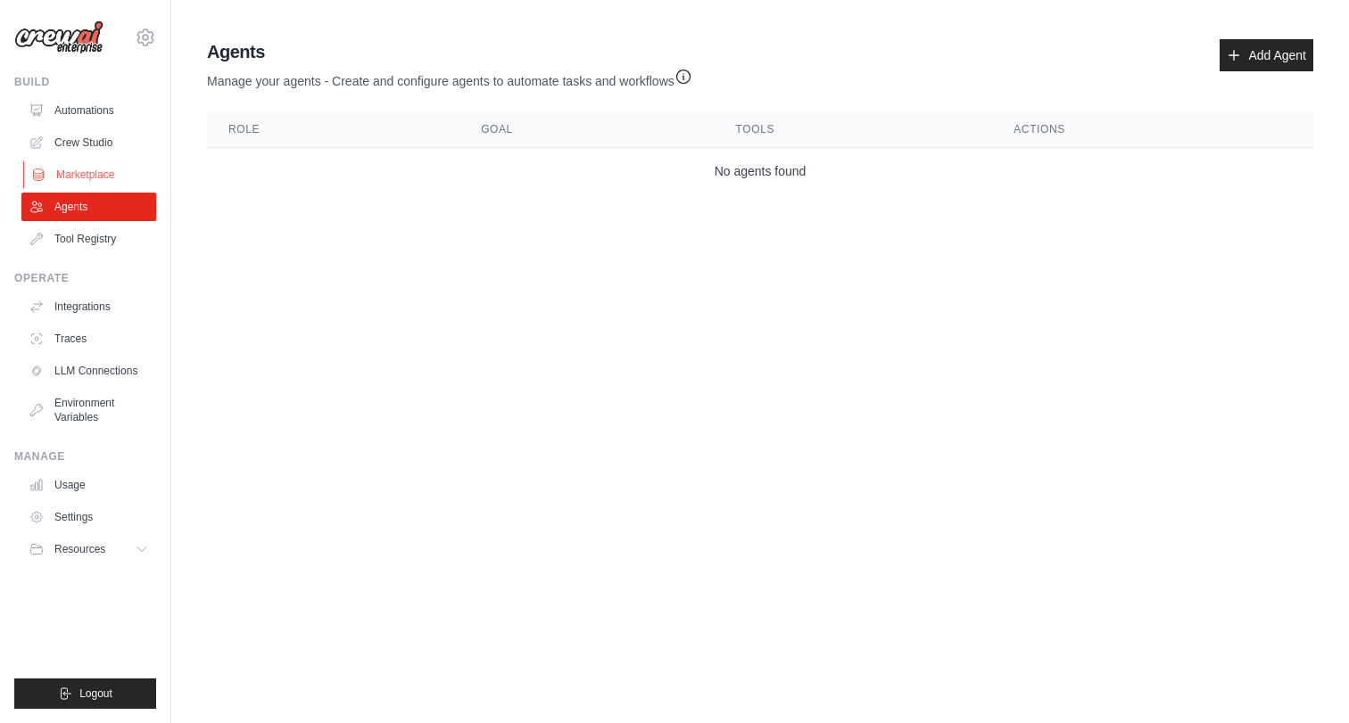
click at [95, 174] on link "Marketplace" at bounding box center [90, 175] width 135 height 29
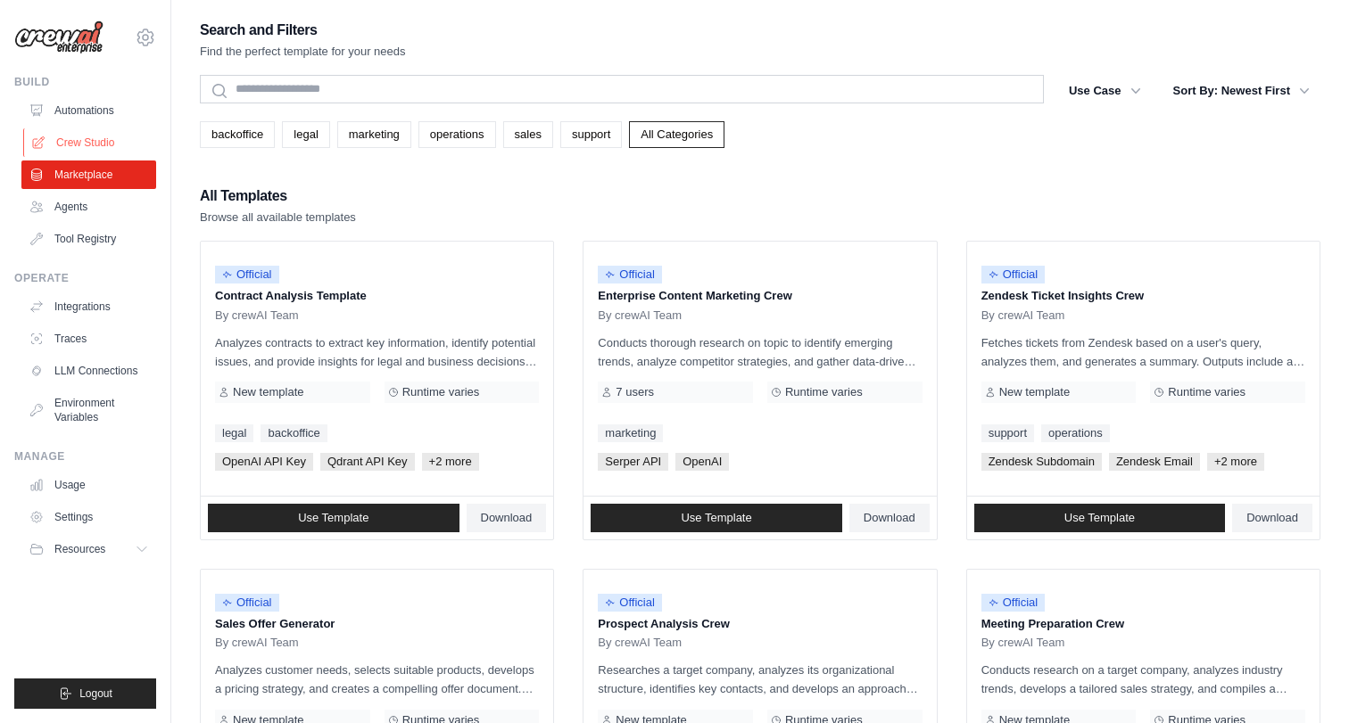
click at [95, 145] on link "Crew Studio" at bounding box center [90, 142] width 135 height 29
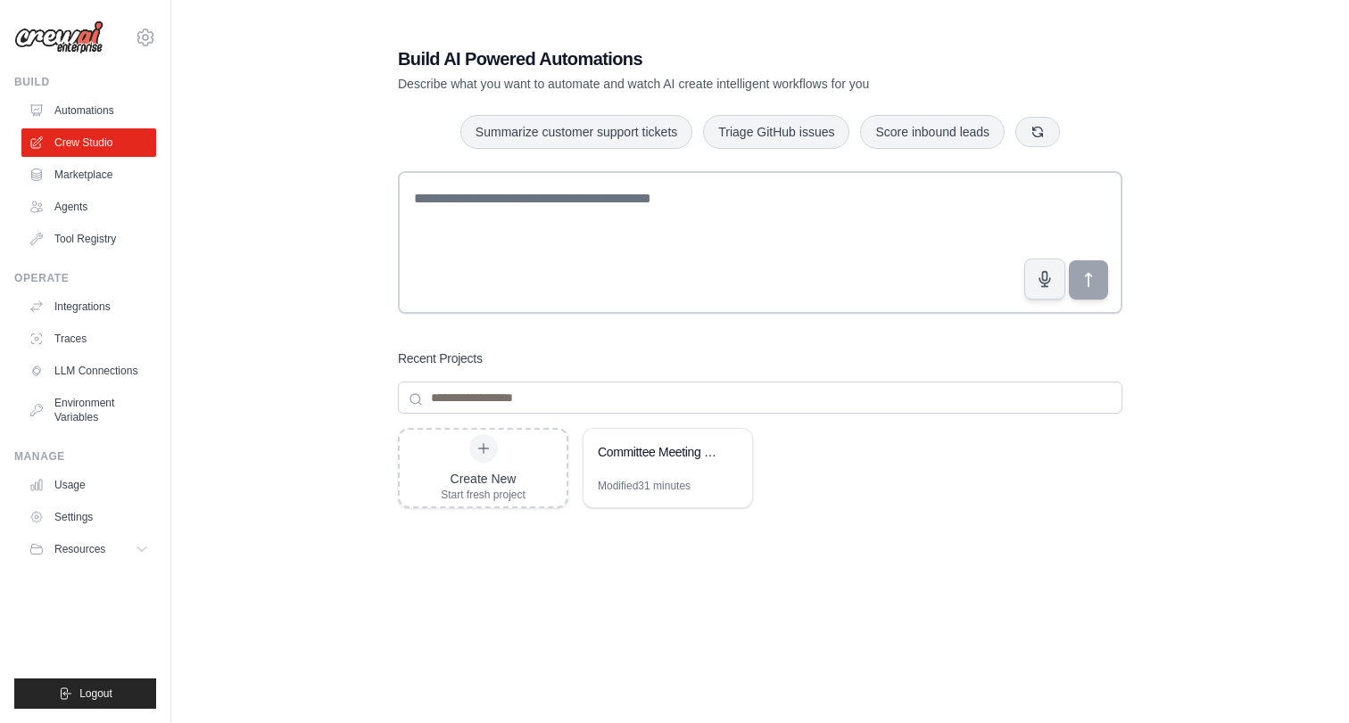
click at [1306, 393] on div "Build AI Powered Automations Describe what you want to automate and watch AI cr…" at bounding box center [760, 380] width 1120 height 724
click at [688, 474] on div "Committee Meeting Management & Analysis System" at bounding box center [667, 454] width 169 height 50
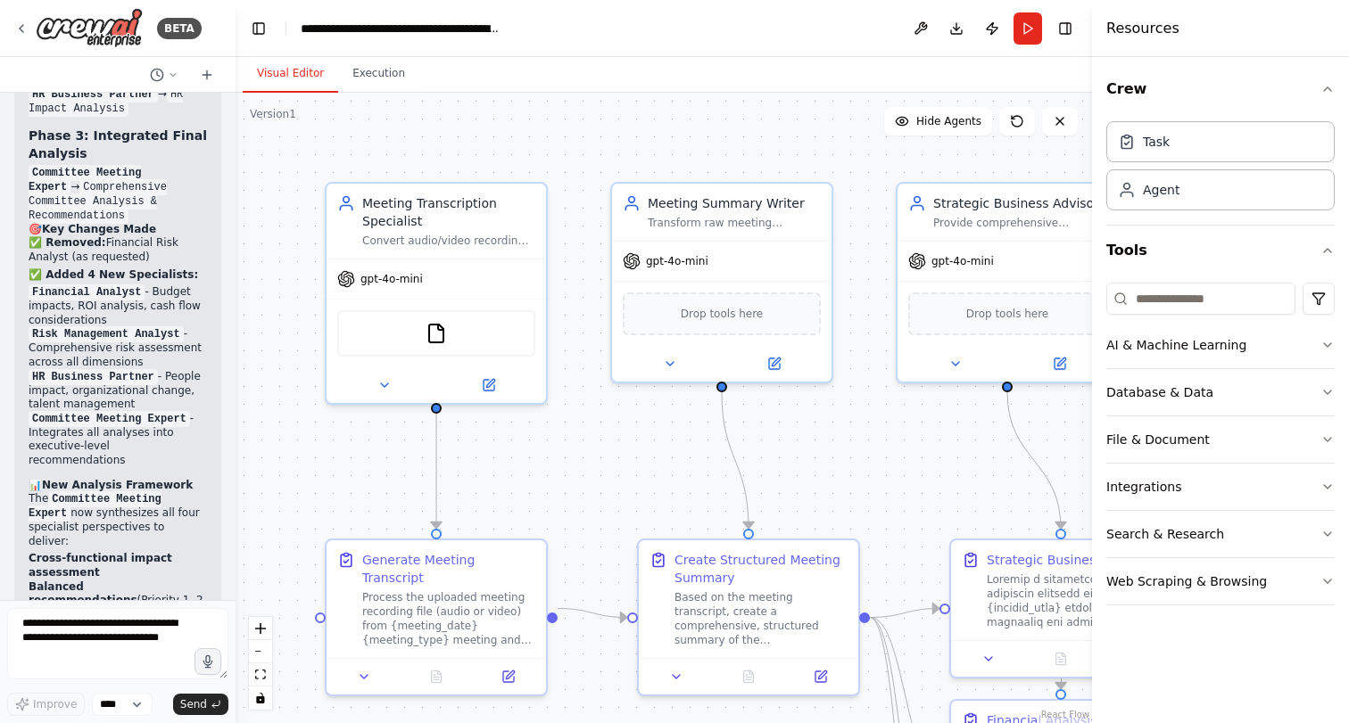
scroll to position [6498, 0]
